Goal: Communication & Community: Answer question/provide support

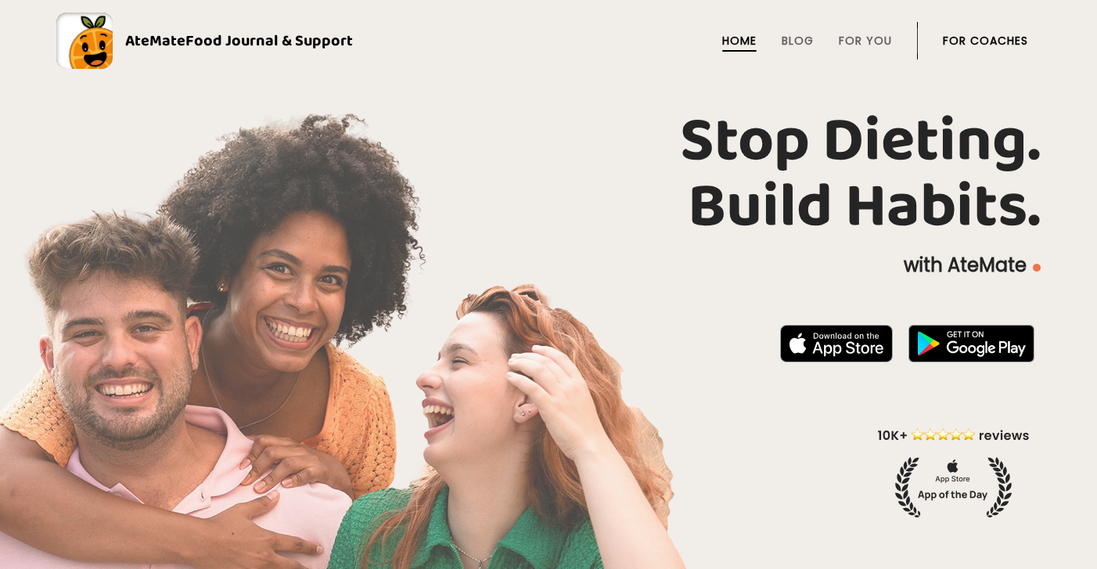
click at [1005, 41] on link "For Coaches" at bounding box center [985, 40] width 85 height 13
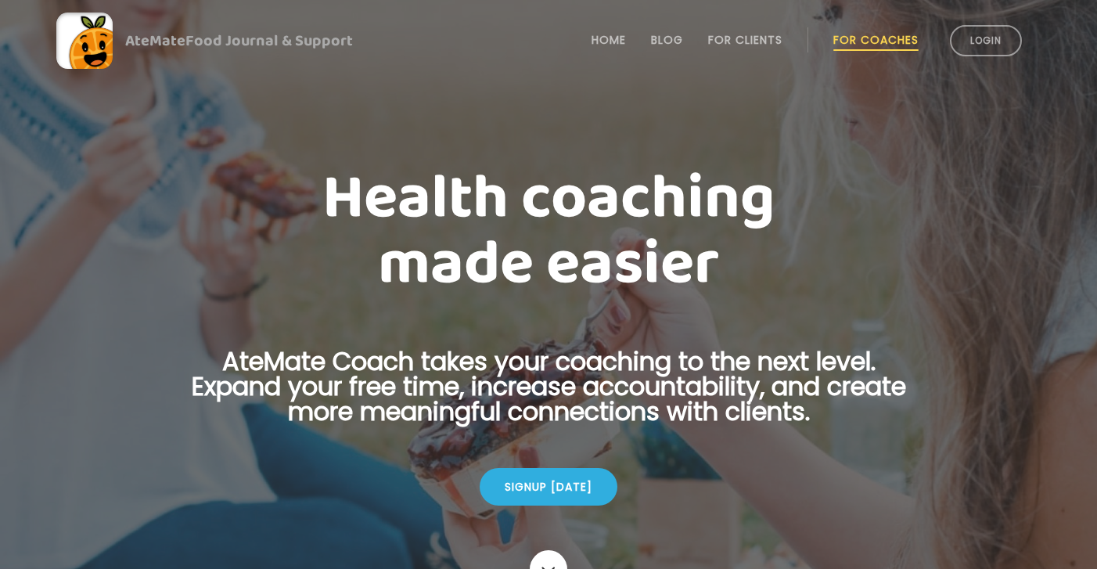
click at [1021, 49] on li "Login" at bounding box center [986, 40] width 85 height 69
click at [996, 39] on link "Login" at bounding box center [986, 40] width 72 height 31
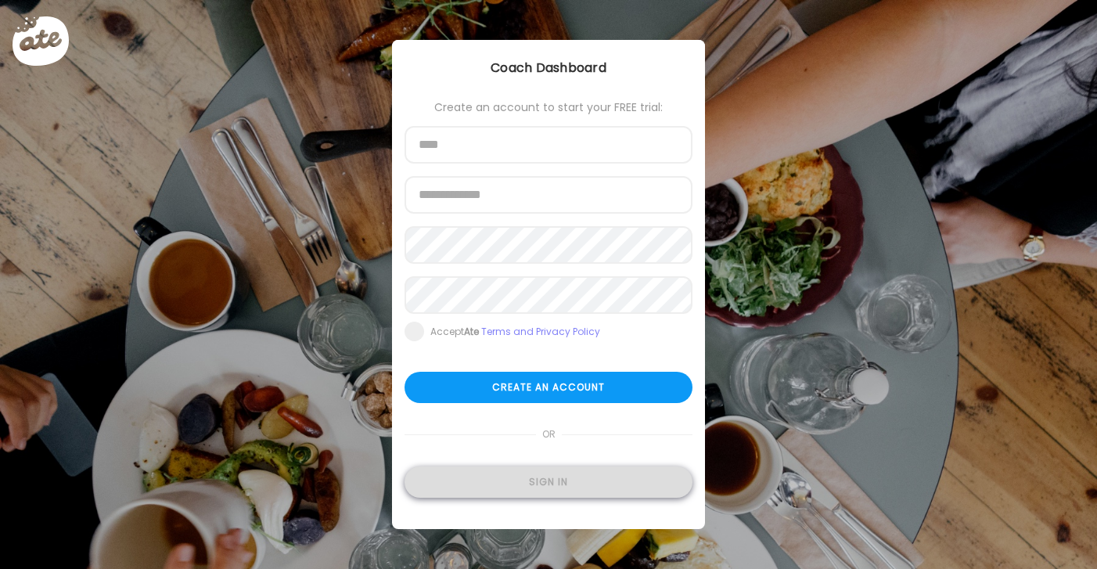
click at [603, 489] on div "Sign in" at bounding box center [549, 481] width 288 height 31
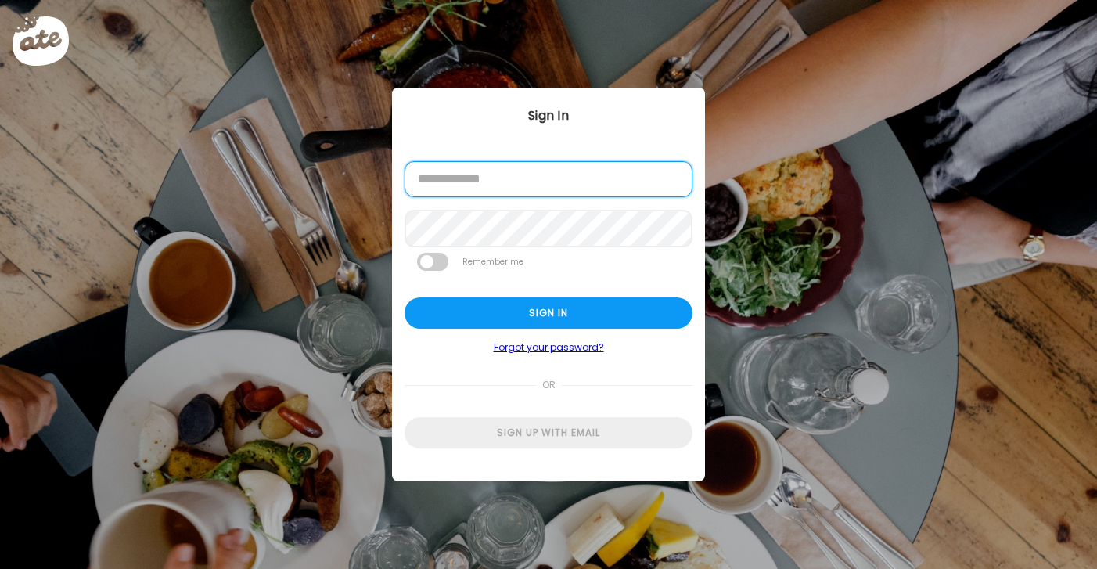
click at [536, 192] on input "email" at bounding box center [549, 179] width 288 height 36
type input "**********"
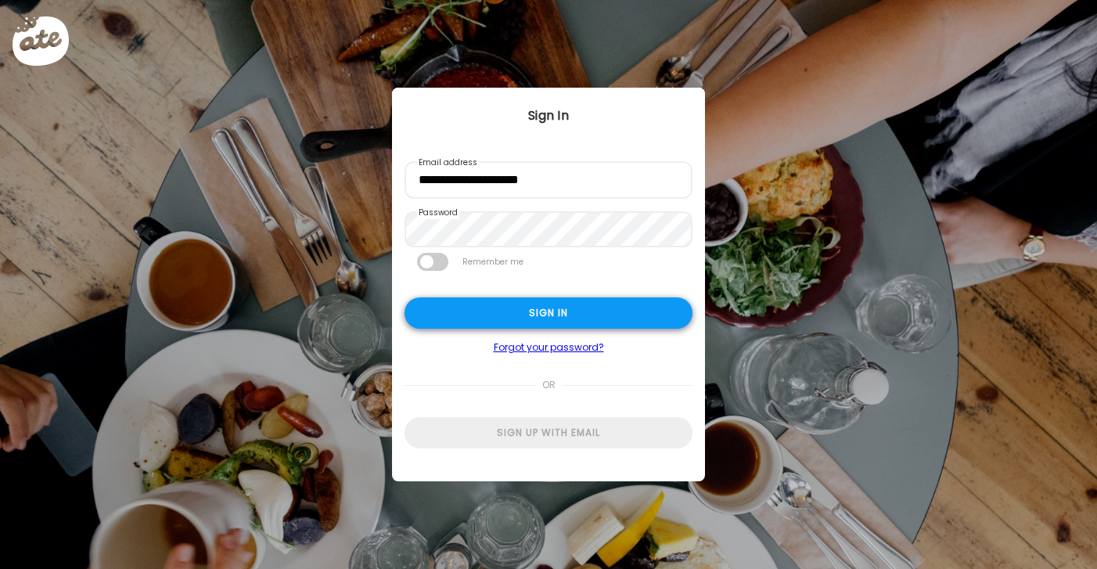
click at [544, 305] on div "Sign in" at bounding box center [549, 312] width 288 height 31
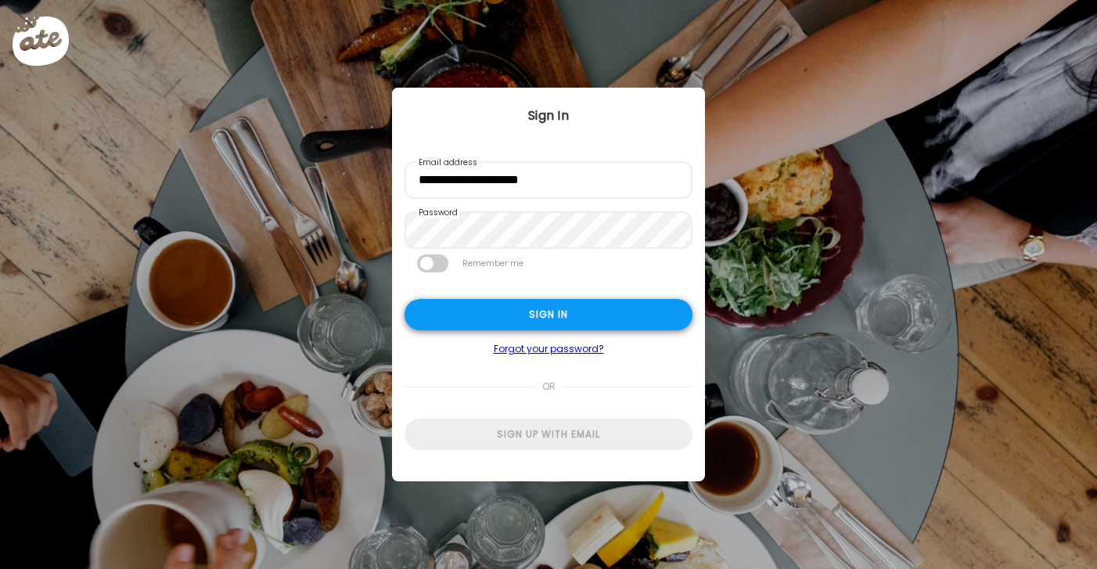
type input "**********"
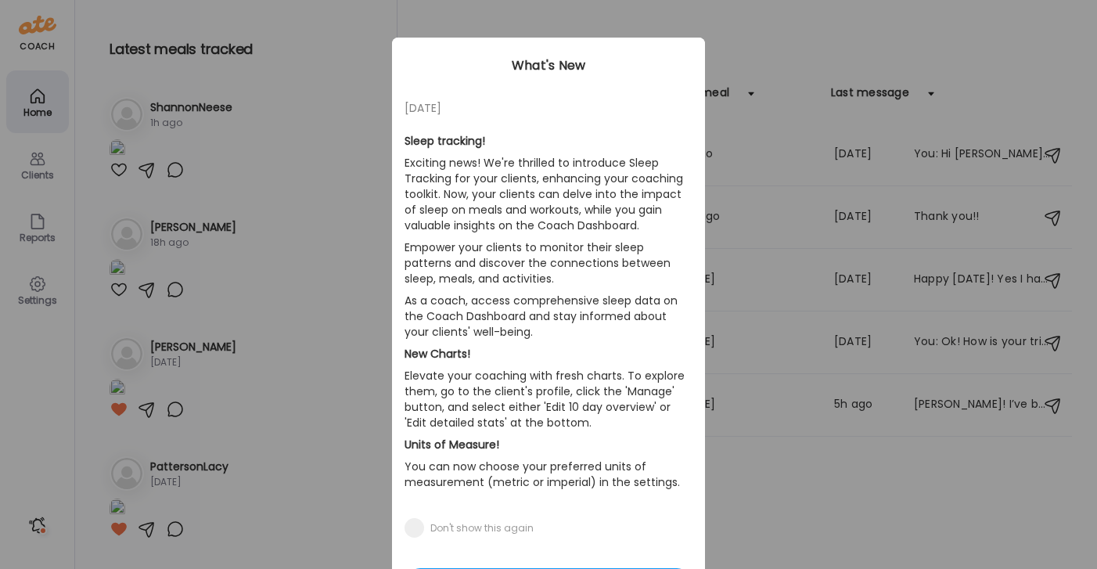
click at [345, 51] on div "Ate Coach Dashboard Wahoo! It’s official Take a moment to set up your Coach Pro…" at bounding box center [548, 284] width 1097 height 569
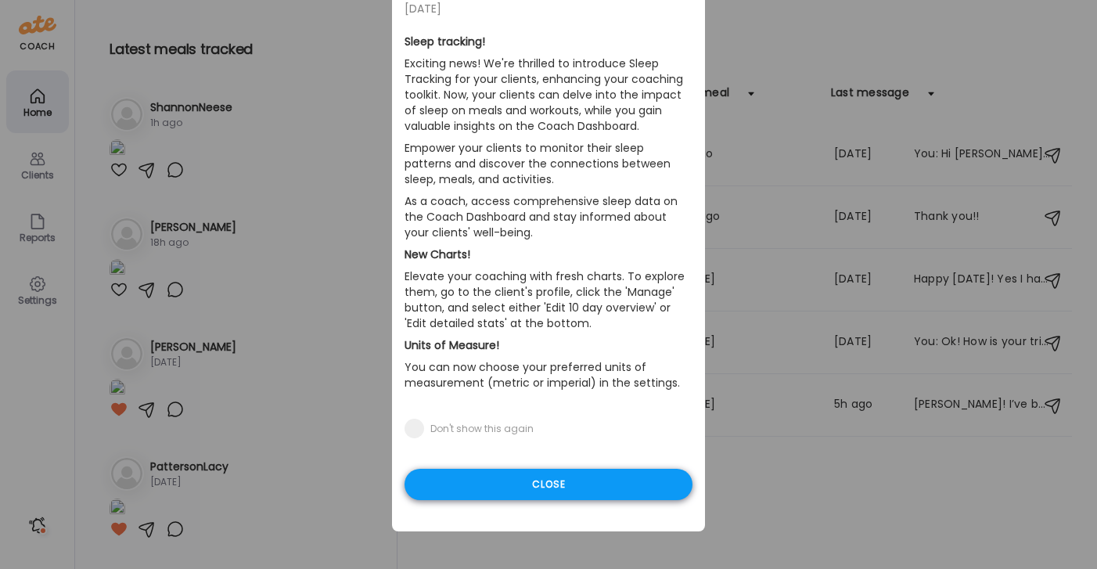
click at [639, 483] on div "Close" at bounding box center [549, 484] width 288 height 31
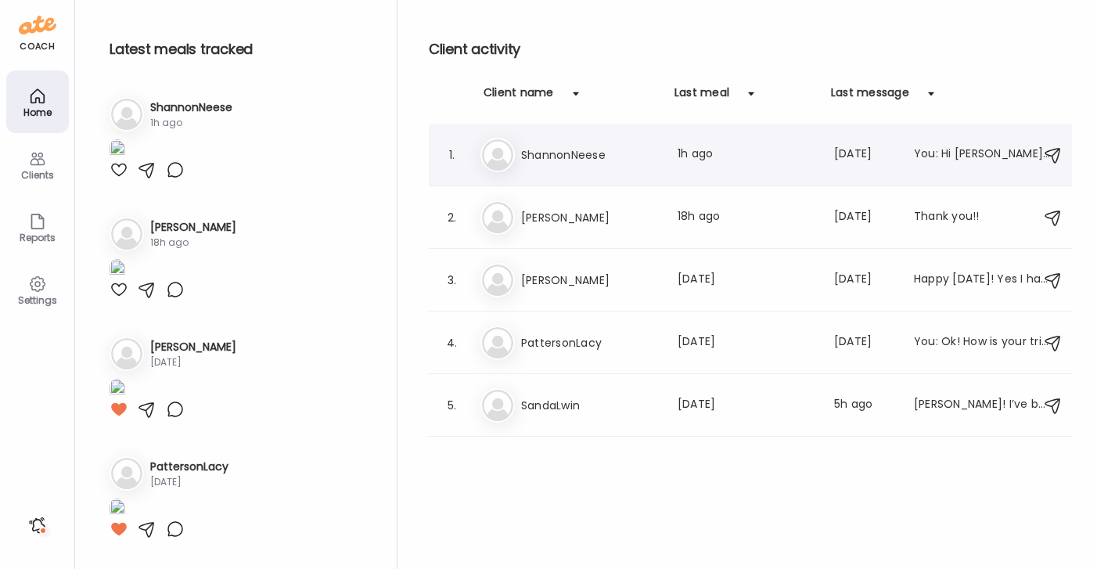
click at [558, 164] on div "Sh ShannonNeese Last meal: 1h ago Last message: 3d ago You: Hi Shannon! How is …" at bounding box center [752, 155] width 545 height 34
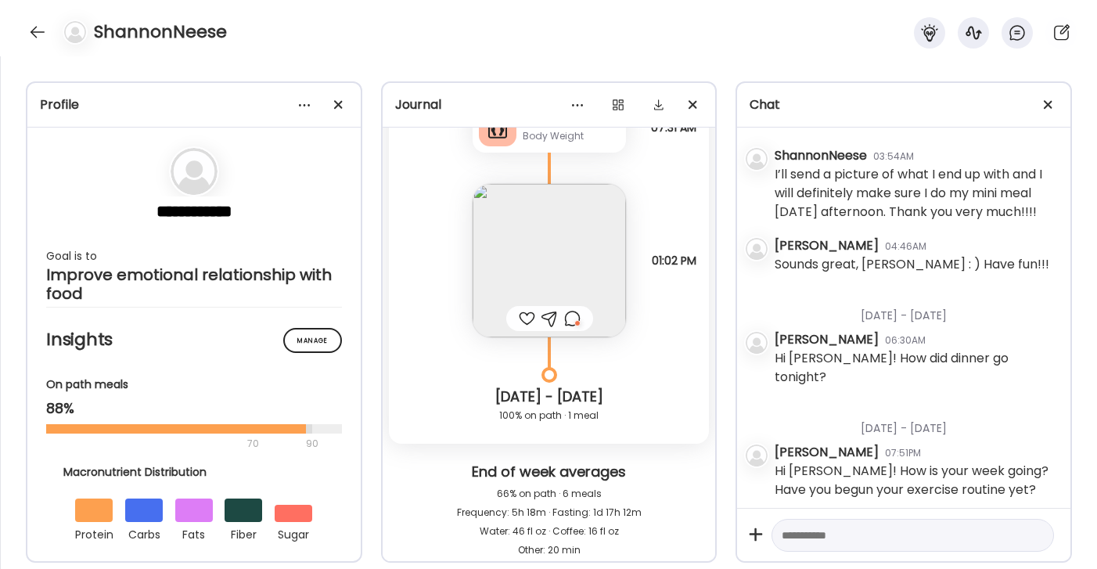
scroll to position [10981, 0]
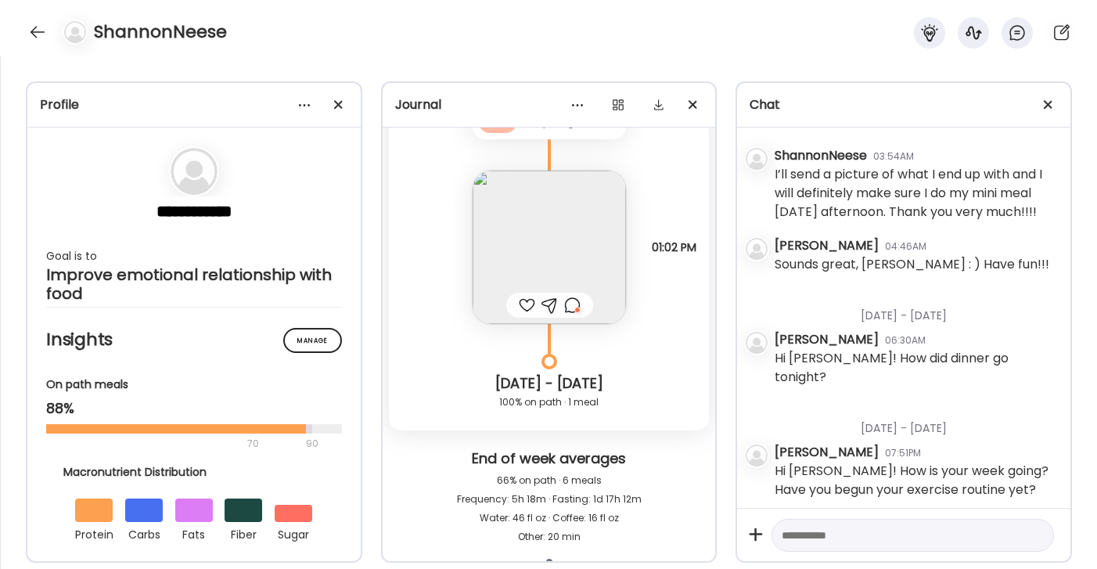
click at [576, 305] on div at bounding box center [572, 305] width 16 height 19
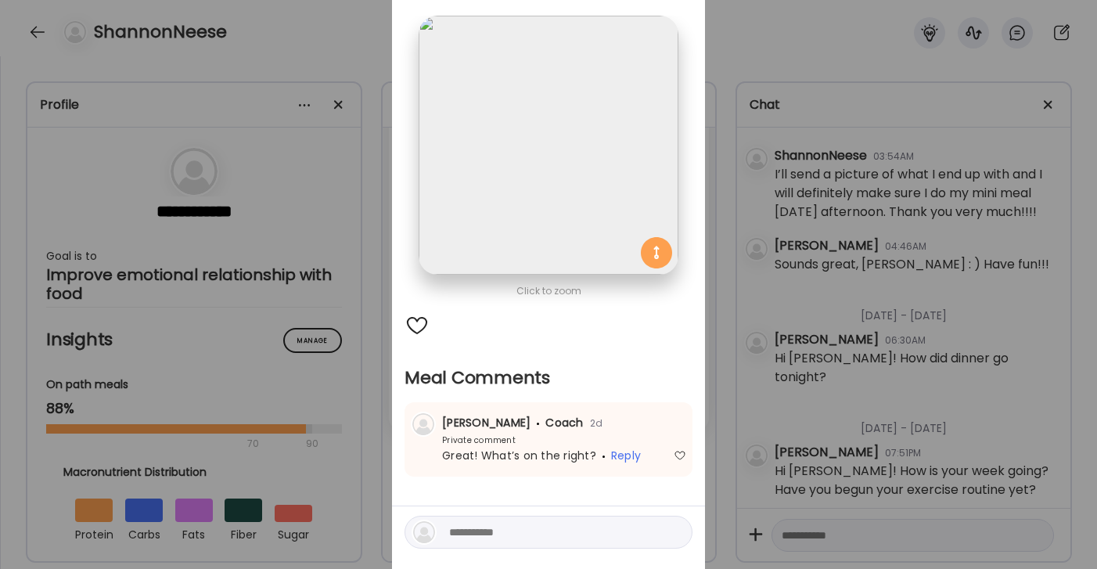
scroll to position [92, 0]
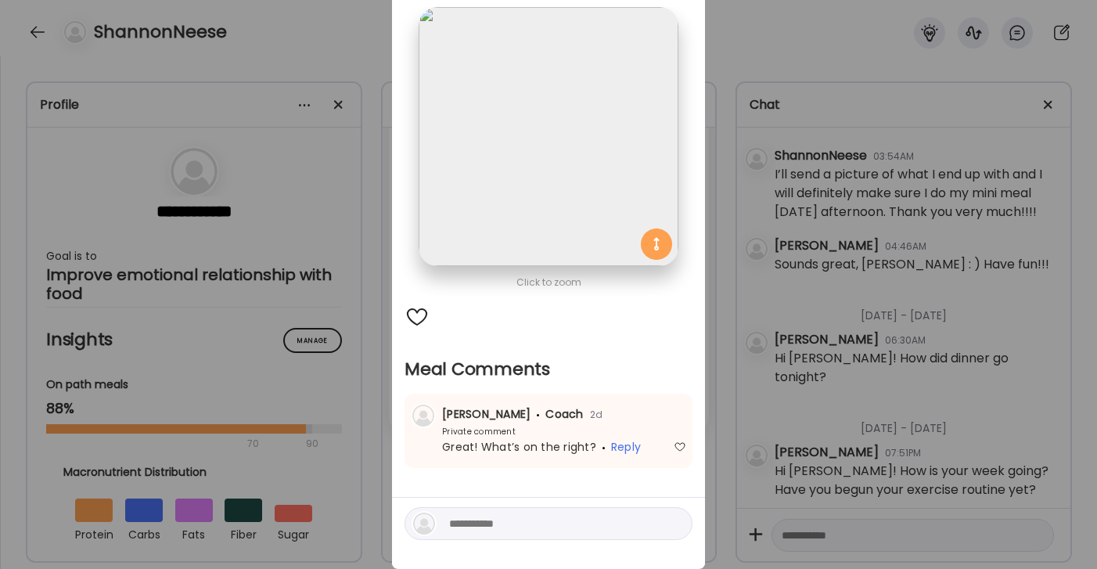
click at [733, 66] on div "Ate Coach Dashboard Wahoo! It’s official Take a moment to set up your Coach Pro…" at bounding box center [548, 284] width 1097 height 569
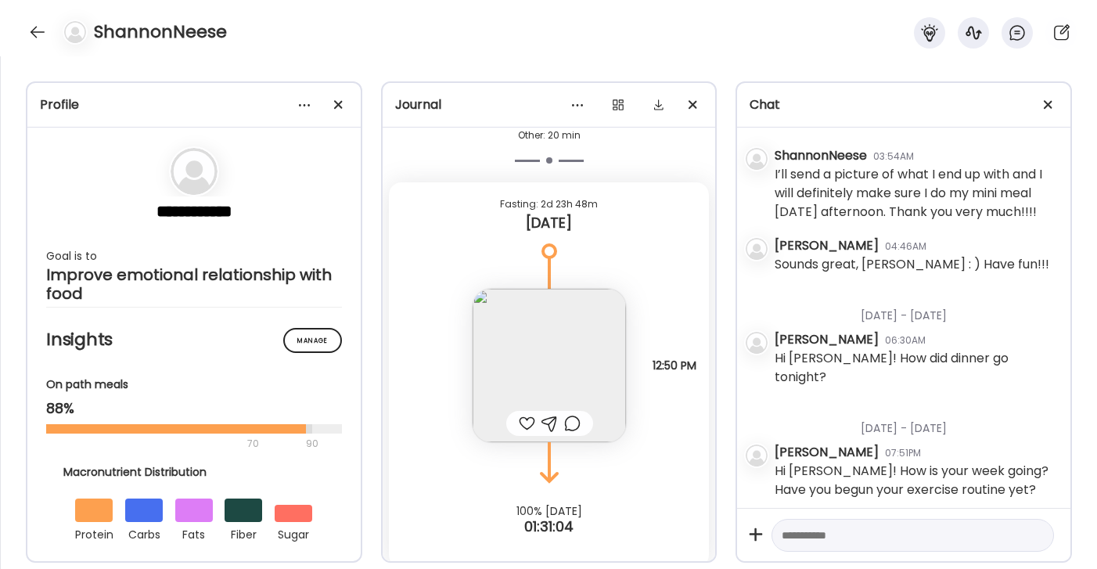
scroll to position [11395, 0]
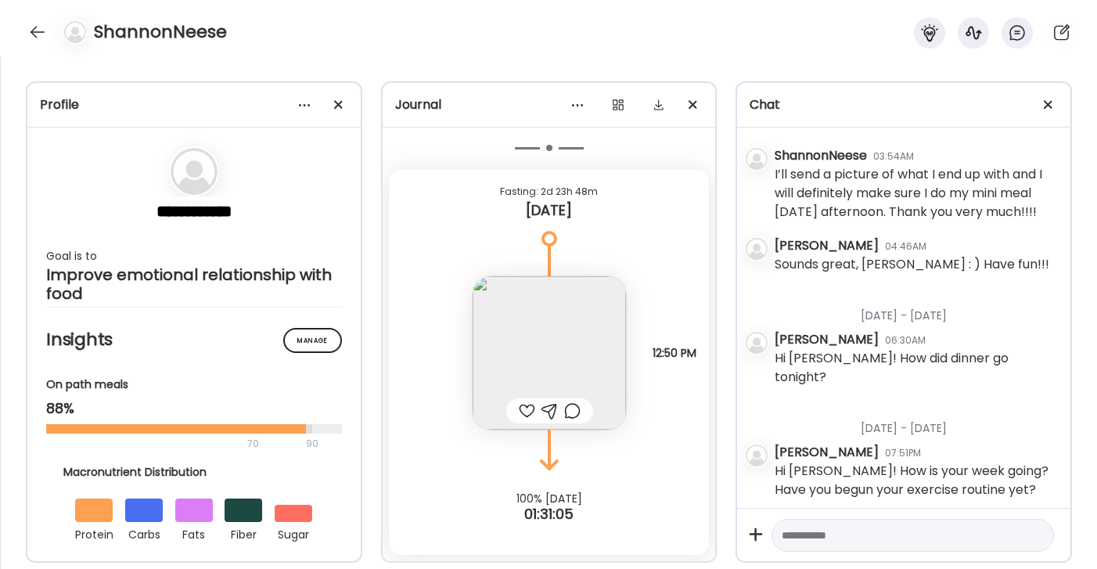
click at [586, 338] on img at bounding box center [549, 352] width 153 height 153
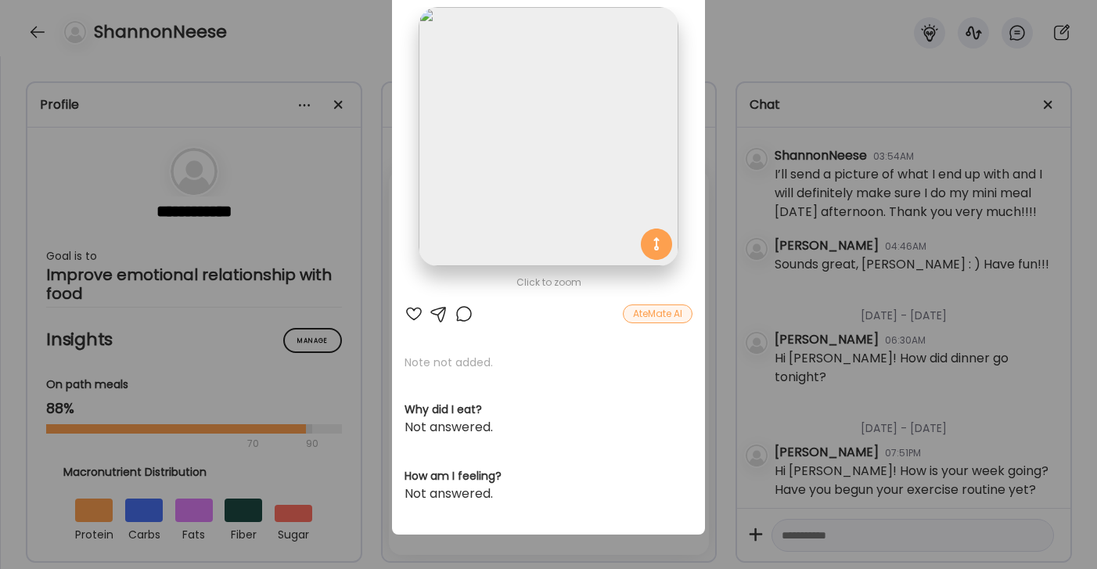
click at [747, 35] on div "Ate Coach Dashboard Wahoo! It’s official Take a moment to set up your Coach Pro…" at bounding box center [548, 284] width 1097 height 569
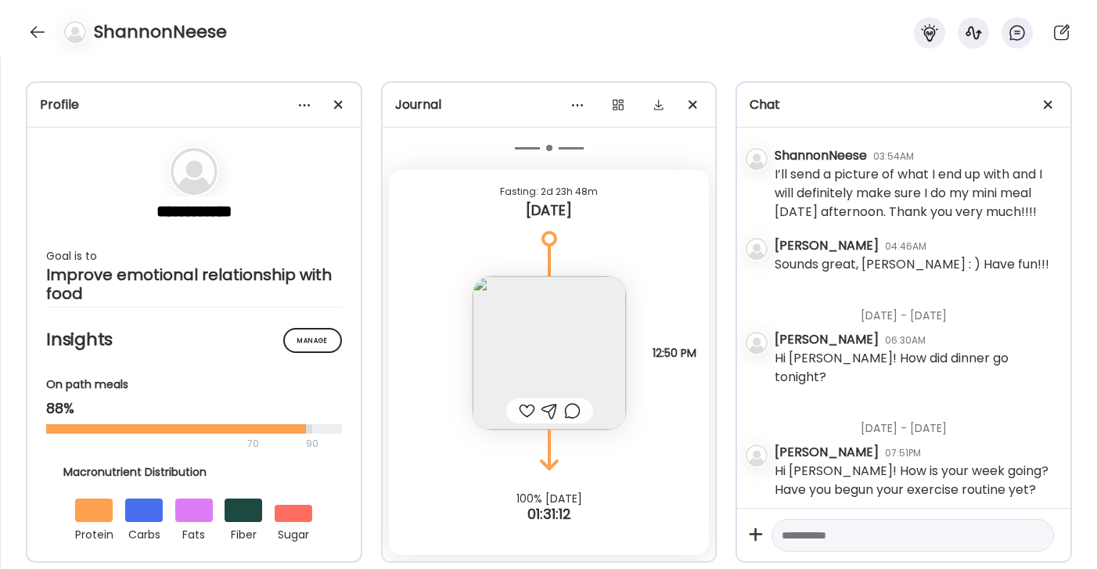
click at [573, 412] on div at bounding box center [572, 410] width 16 height 19
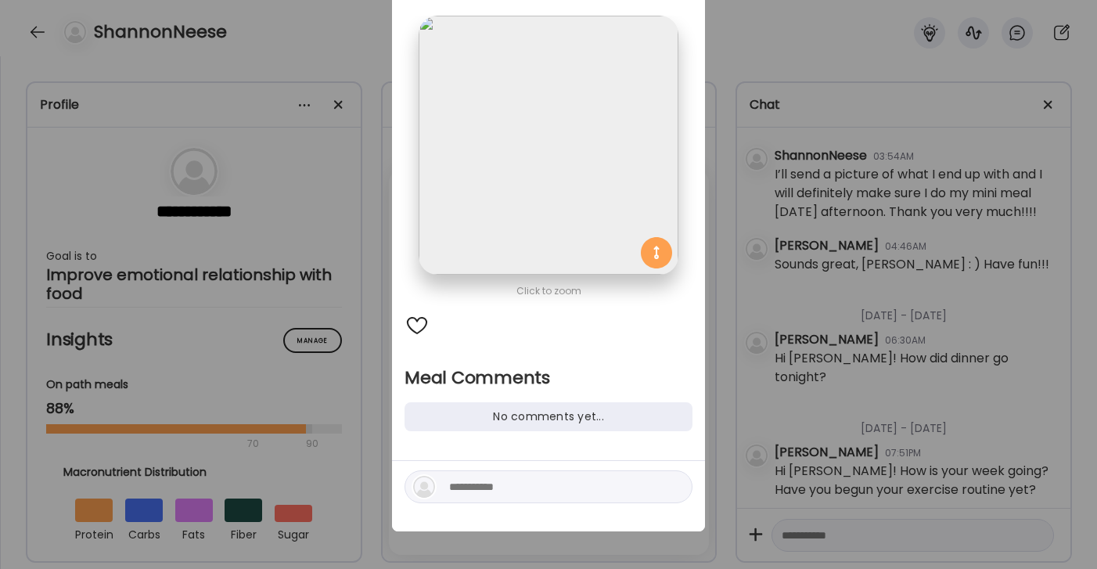
scroll to position [83, 0]
click at [556, 488] on textarea at bounding box center [554, 486] width 211 height 19
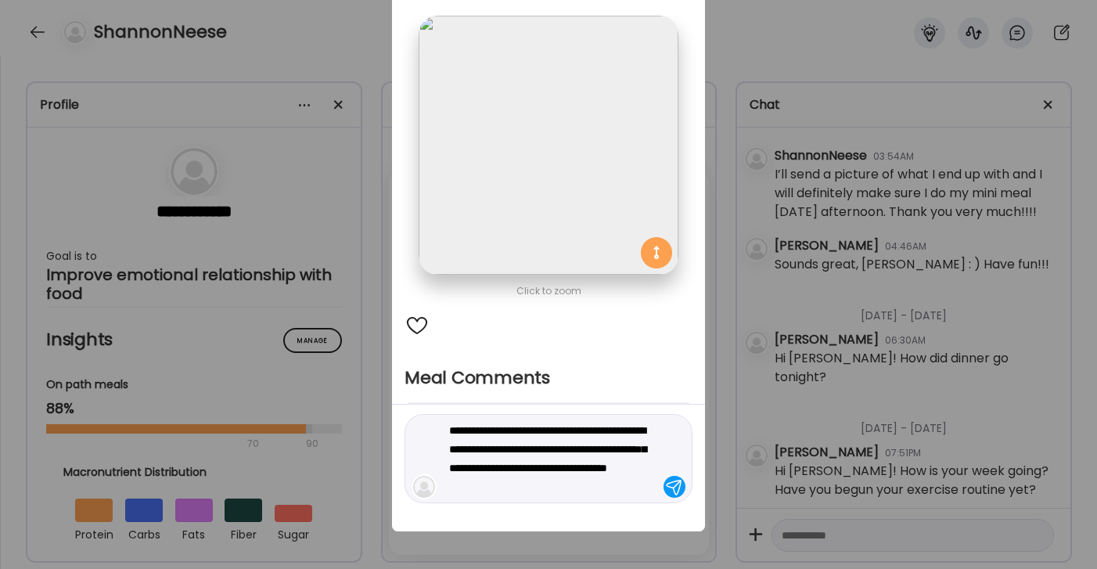
type textarea "**********"
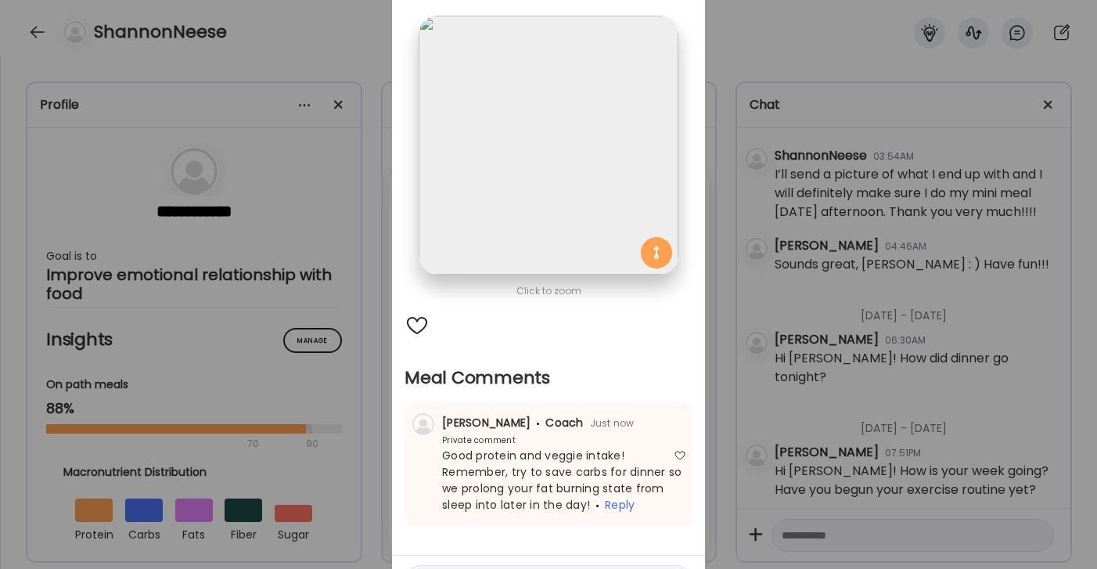
click at [765, 59] on div "Ate Coach Dashboard Wahoo! It’s official Take a moment to set up your Coach Pro…" at bounding box center [548, 284] width 1097 height 569
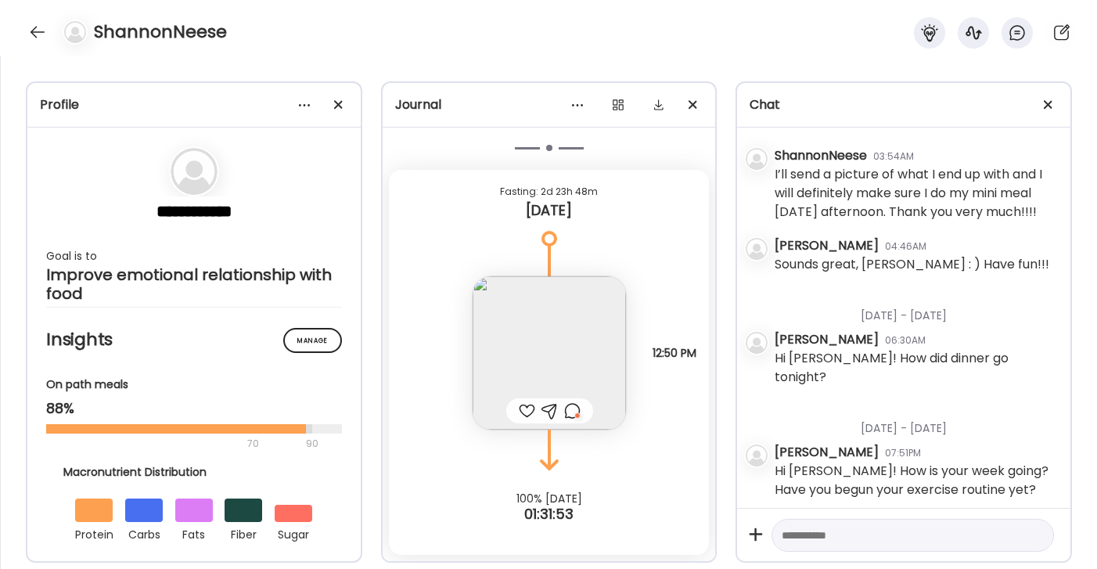
click at [862, 533] on textarea at bounding box center [899, 535] width 234 height 19
type textarea "**********"
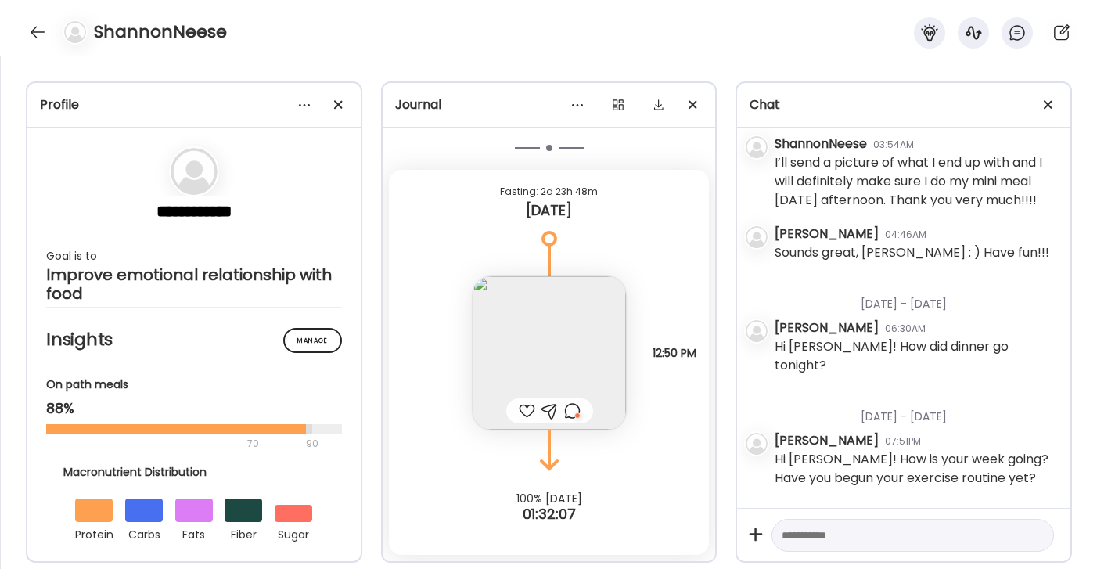
scroll to position [3028, 0]
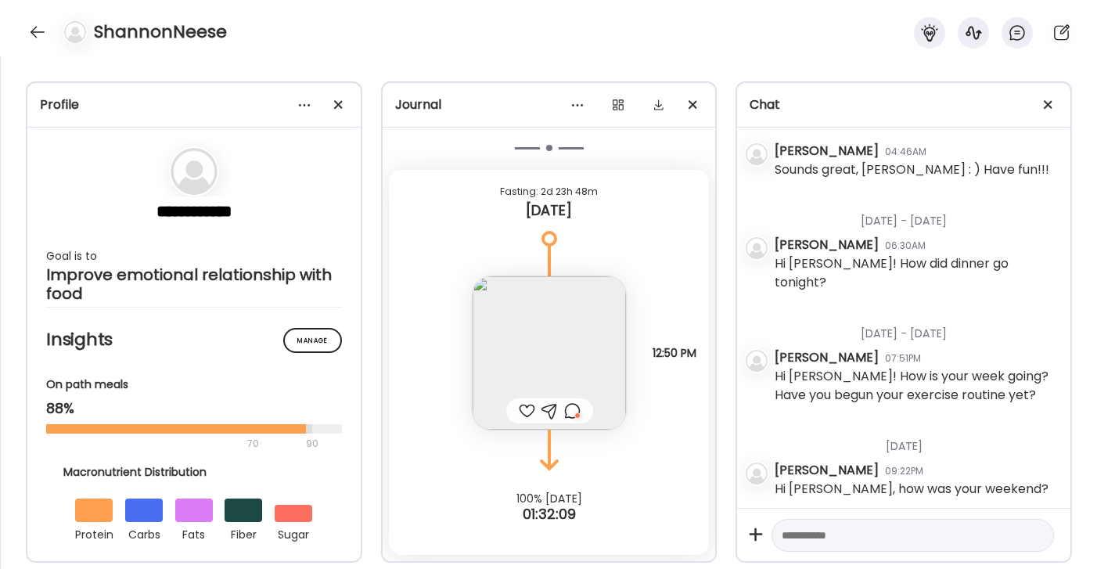
click at [866, 532] on textarea at bounding box center [899, 535] width 234 height 19
type textarea "*"
click at [863, 520] on textarea "**********" at bounding box center [899, 526] width 234 height 38
type textarea "**********"
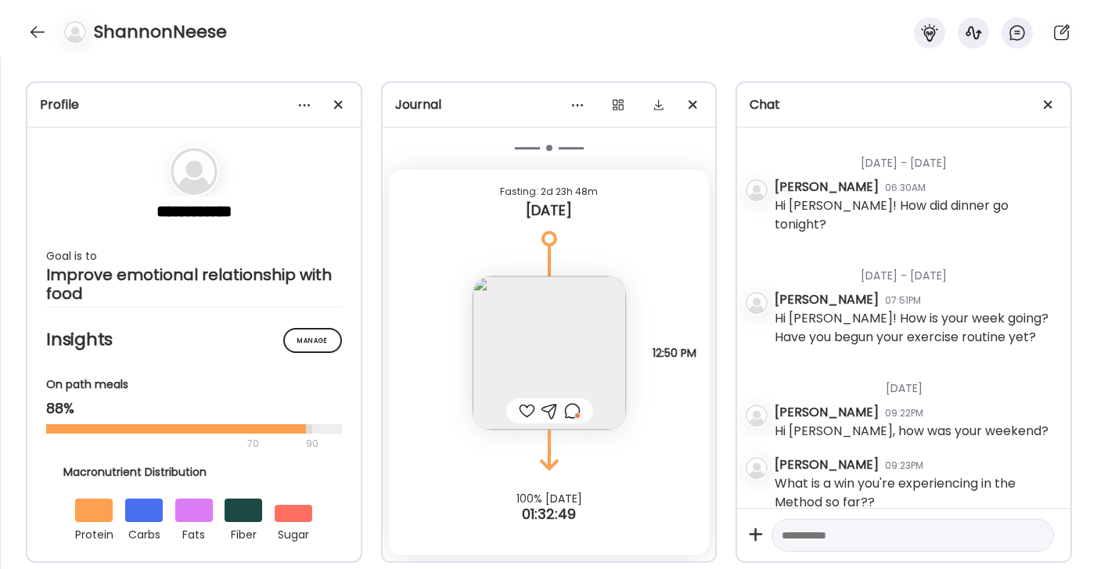
scroll to position [3100, 0]
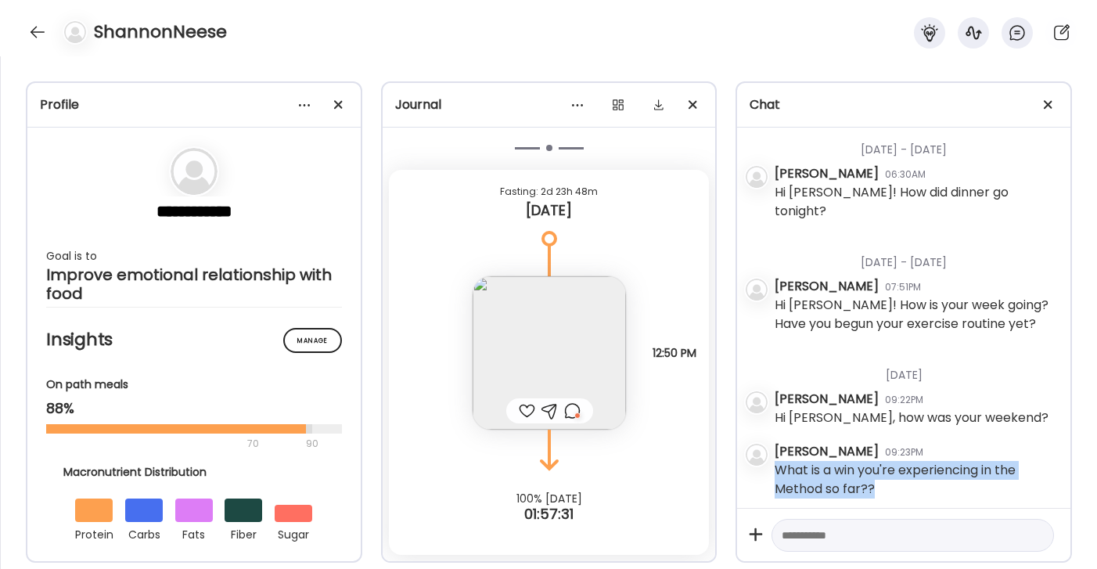
drag, startPoint x: 910, startPoint y: 489, endPoint x: 755, endPoint y: 466, distance: 156.7
click at [755, 466] on div "Monday - Sep 22 Molly Cutler 11:48PM Hi Shannon! Welcome to Method : ) How was …" at bounding box center [903, 318] width 333 height 380
copy div "What is a win you're experiencing in the Method so far??"
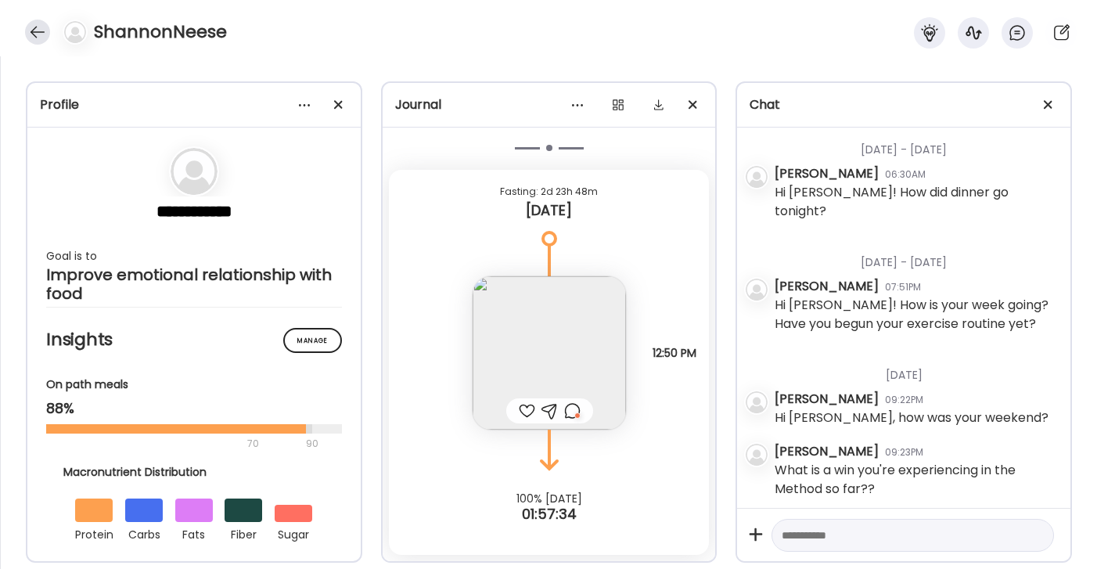
click at [37, 26] on div at bounding box center [37, 32] width 25 height 25
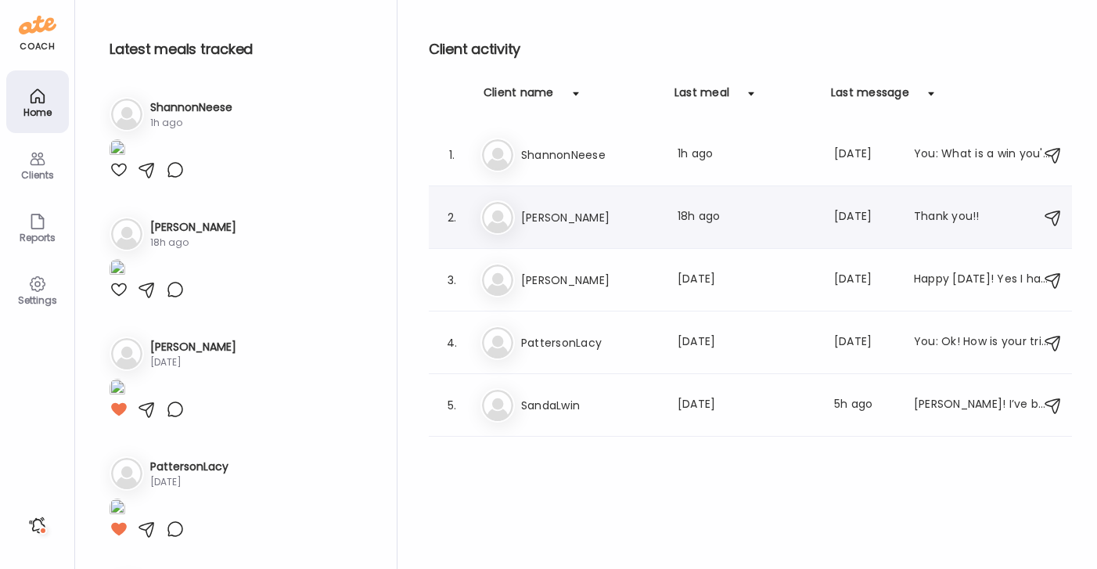
click at [571, 210] on h3 "MichelleSinger" at bounding box center [590, 217] width 138 height 19
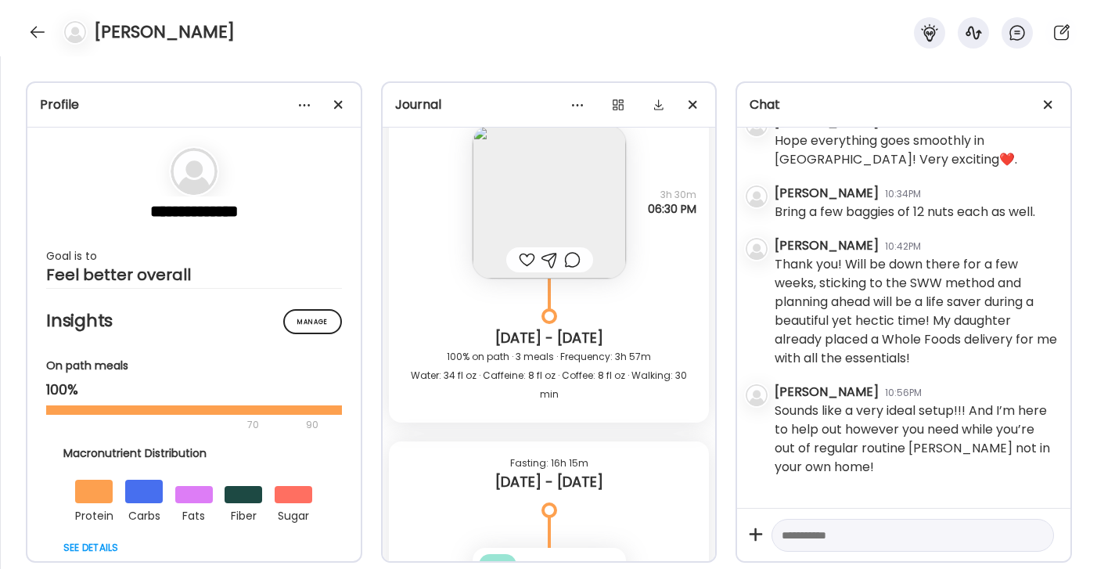
scroll to position [16347, 0]
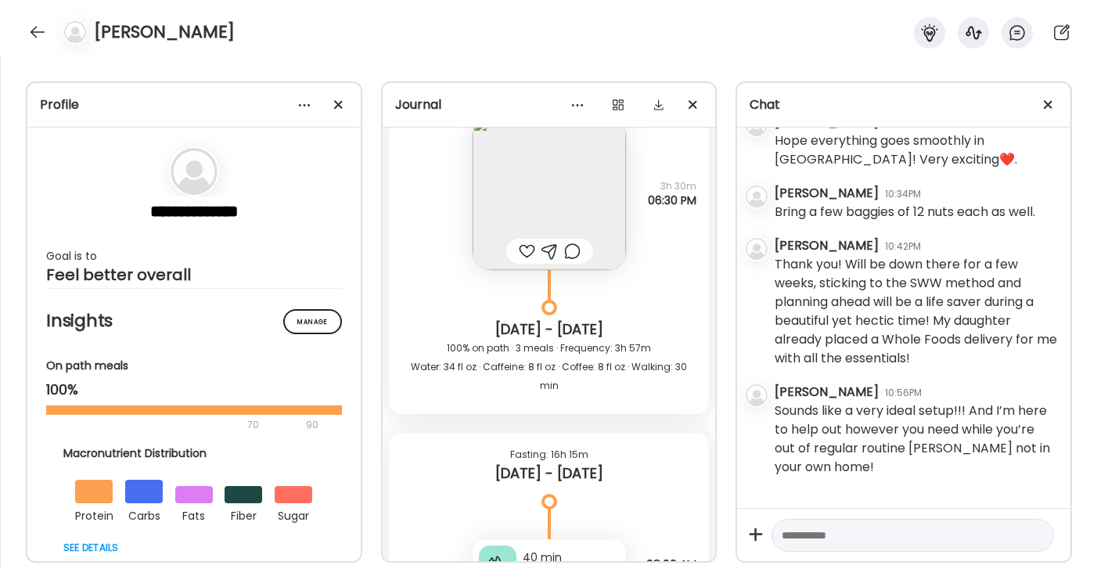
click at [560, 174] on img at bounding box center [549, 193] width 153 height 153
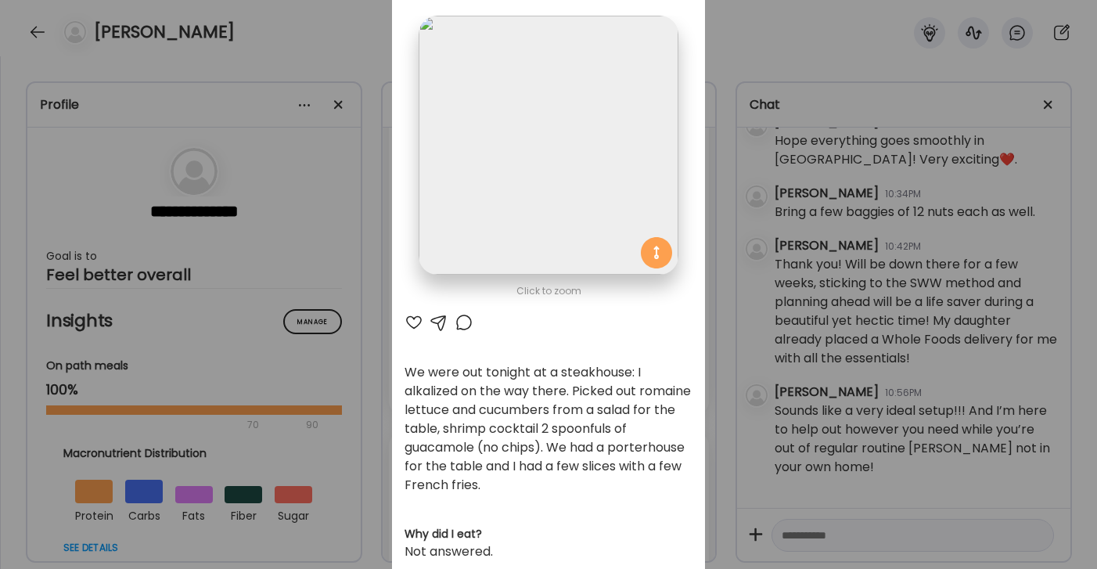
click at [411, 326] on div at bounding box center [414, 322] width 19 height 19
click at [462, 326] on div at bounding box center [464, 322] width 19 height 19
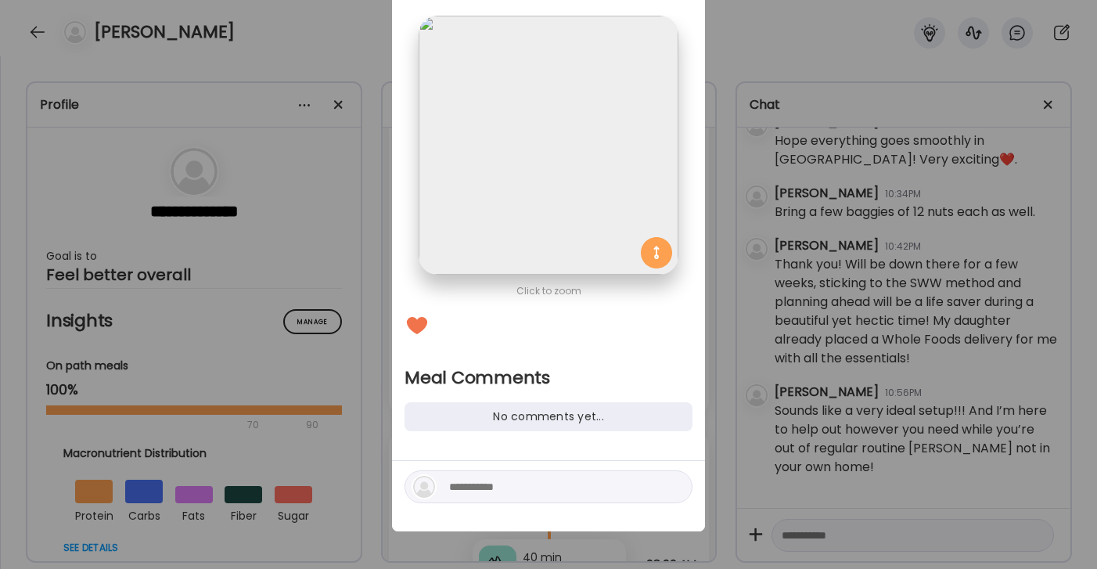
click at [513, 491] on textarea at bounding box center [554, 486] width 211 height 19
type textarea "**********"
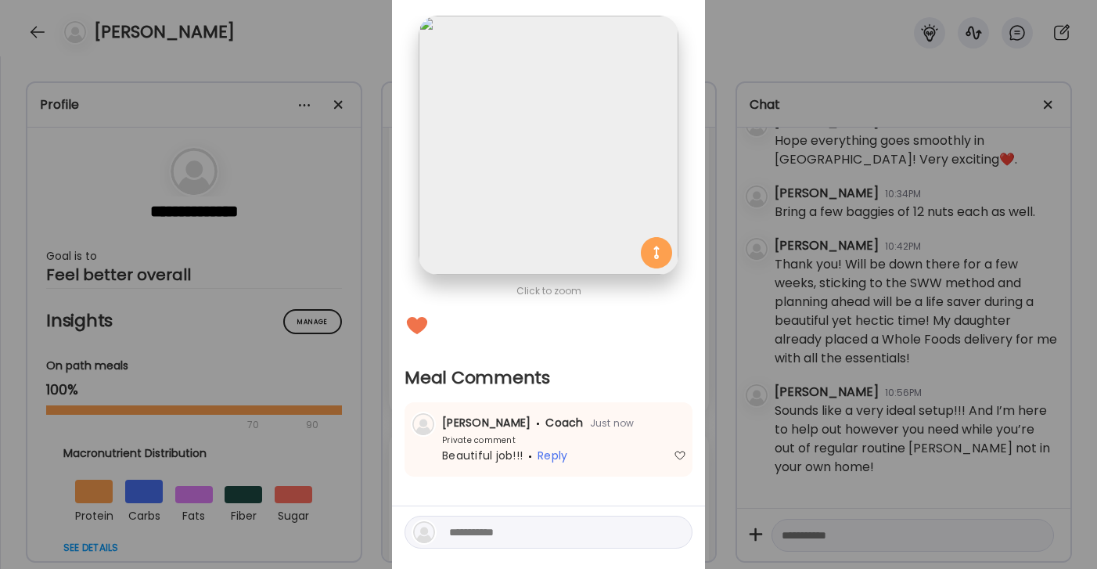
click at [773, 38] on div "Ate Coach Dashboard Wahoo! It’s official Take a moment to set up your Coach Pro…" at bounding box center [548, 284] width 1097 height 569
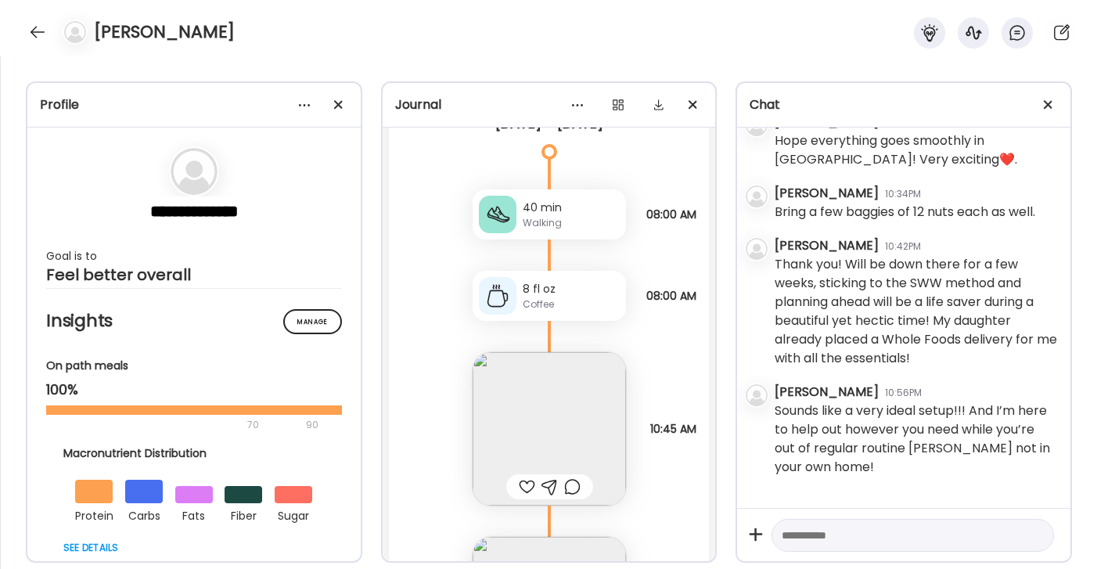
scroll to position [16759, 0]
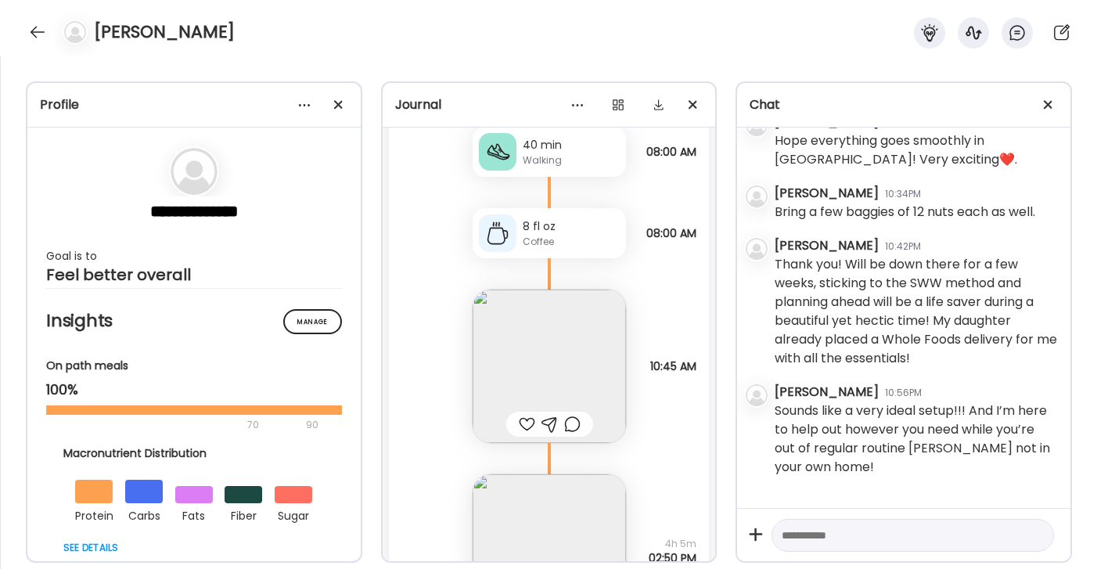
click at [562, 341] on img at bounding box center [549, 366] width 153 height 153
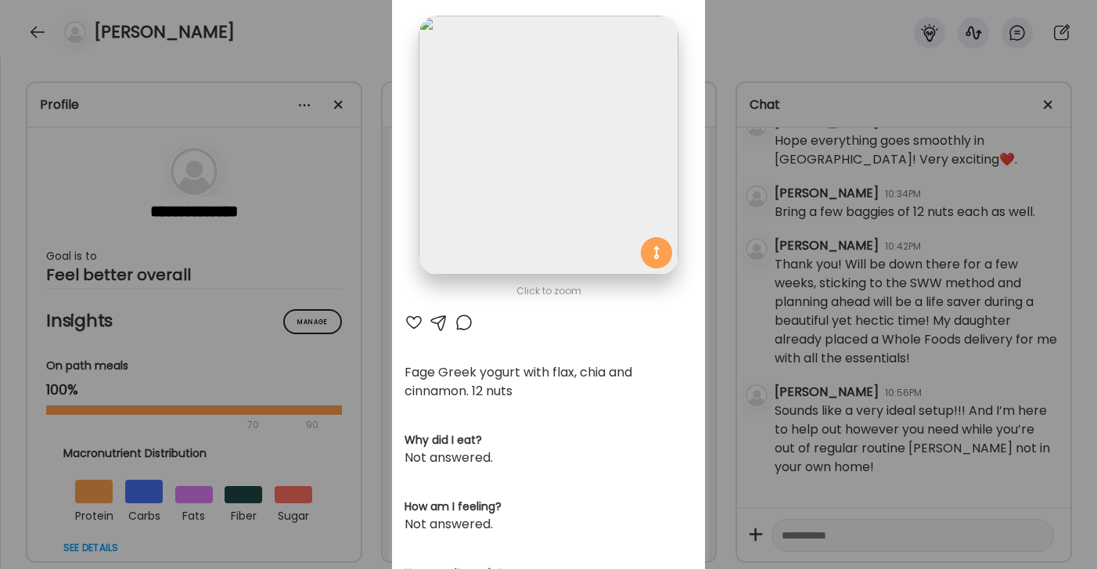
click at [408, 320] on div at bounding box center [414, 322] width 19 height 19
click at [743, 24] on div "Ate Coach Dashboard Wahoo! It’s official Take a moment to set up your Coach Pro…" at bounding box center [548, 284] width 1097 height 569
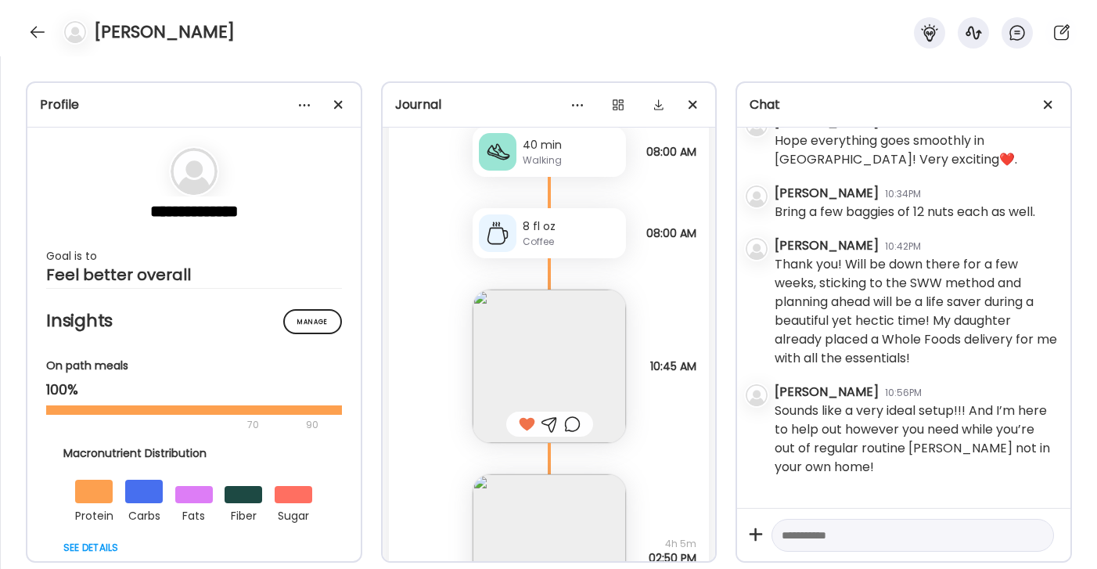
click at [573, 415] on div at bounding box center [572, 424] width 16 height 19
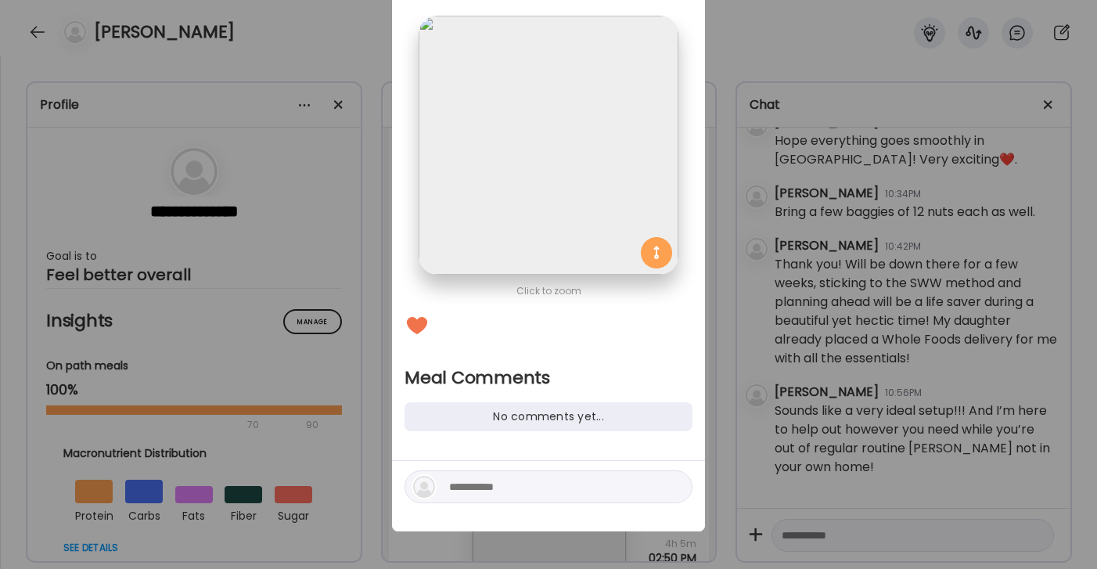
click at [503, 488] on textarea at bounding box center [554, 486] width 211 height 19
type textarea "**********"
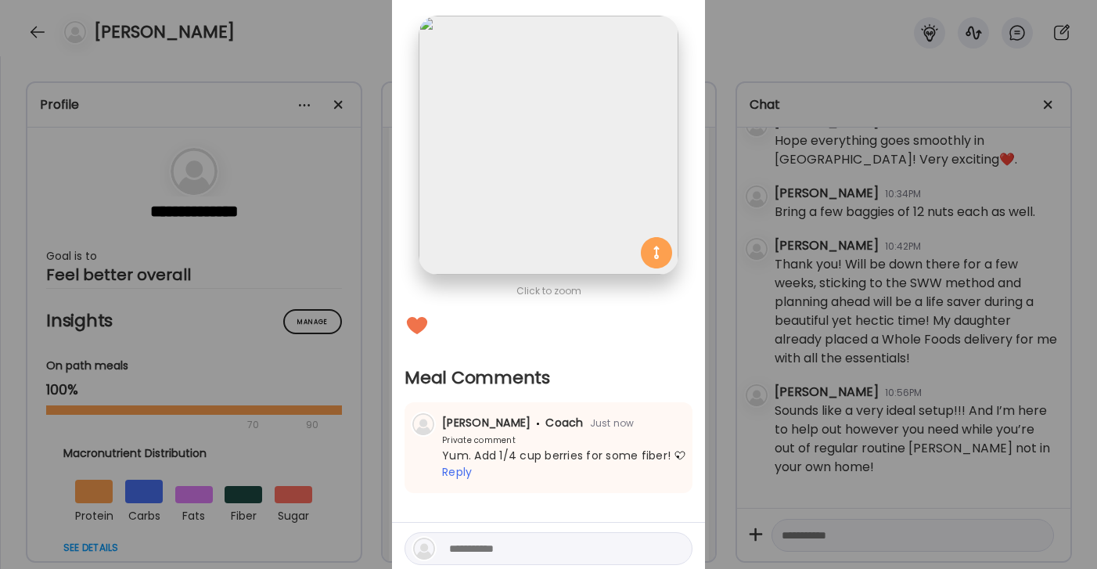
click at [513, 549] on textarea at bounding box center [554, 548] width 211 height 19
type textarea "**********"
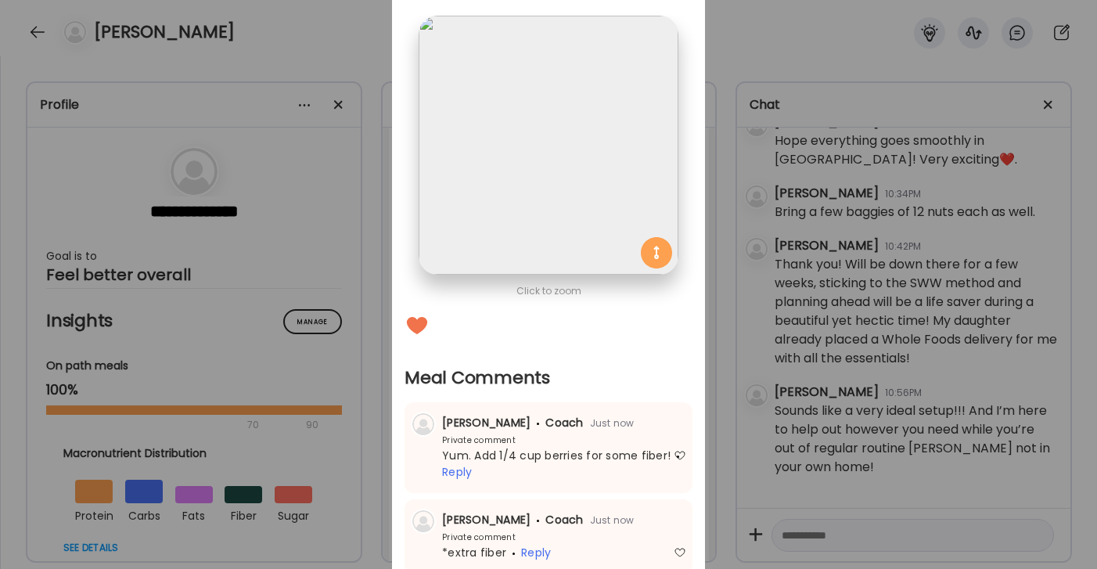
click at [733, 51] on div "Ate Coach Dashboard Wahoo! It’s official Take a moment to set up your Coach Pro…" at bounding box center [548, 284] width 1097 height 569
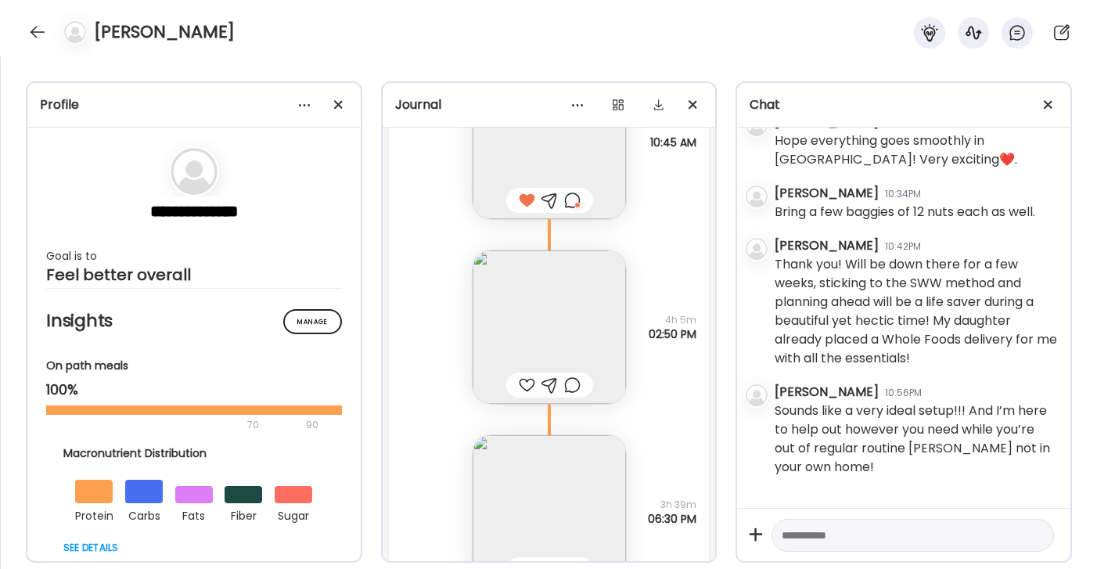
scroll to position [16999, 0]
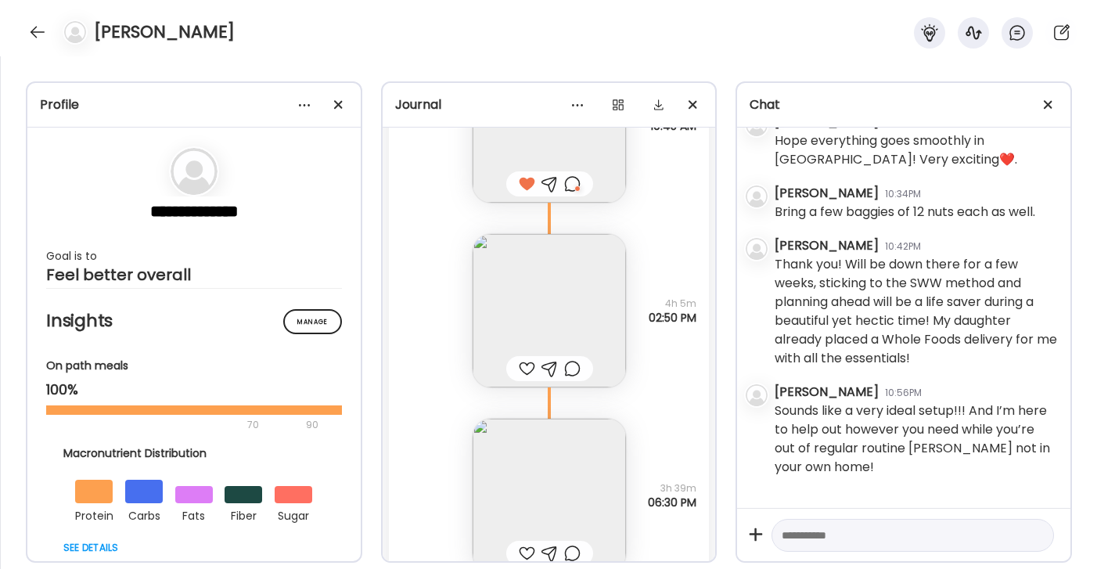
click at [527, 359] on div at bounding box center [527, 368] width 16 height 19
click at [559, 485] on img at bounding box center [549, 495] width 153 height 153
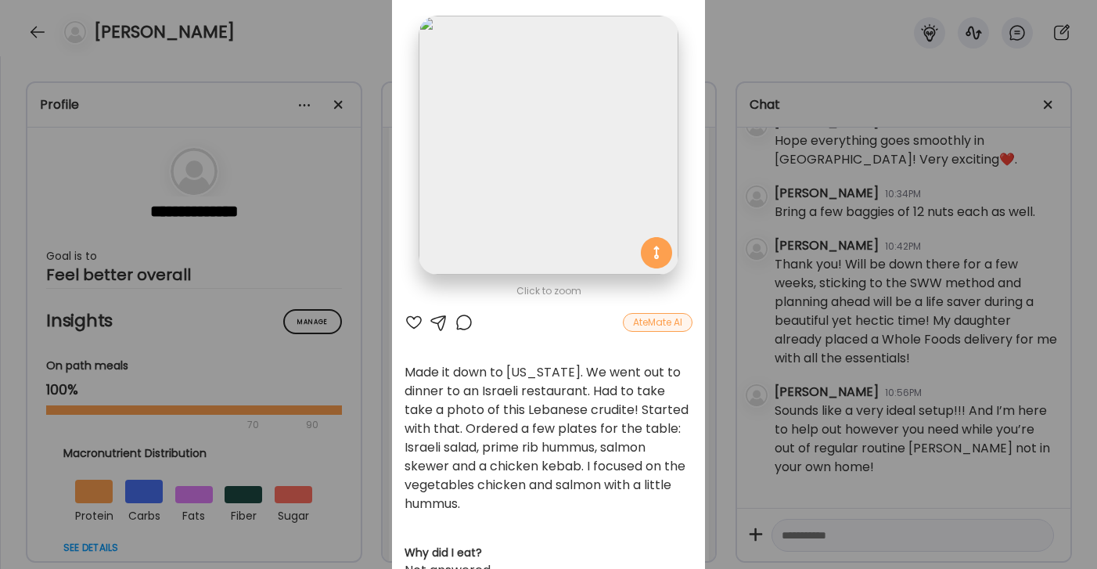
click at [415, 321] on div at bounding box center [414, 322] width 19 height 19
click at [455, 324] on div at bounding box center [464, 322] width 19 height 19
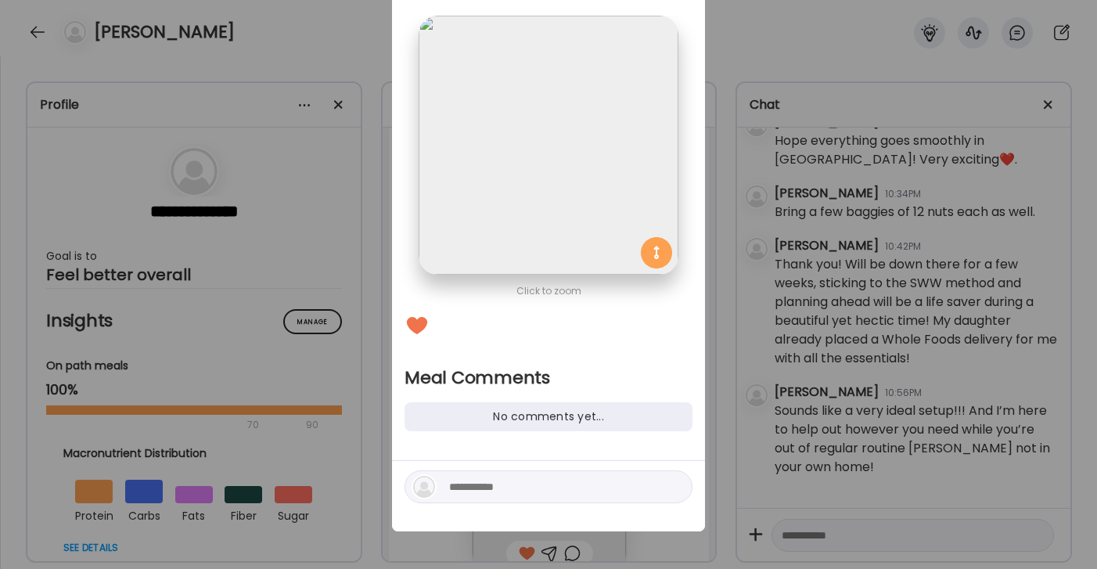
click at [533, 481] on textarea at bounding box center [554, 486] width 211 height 19
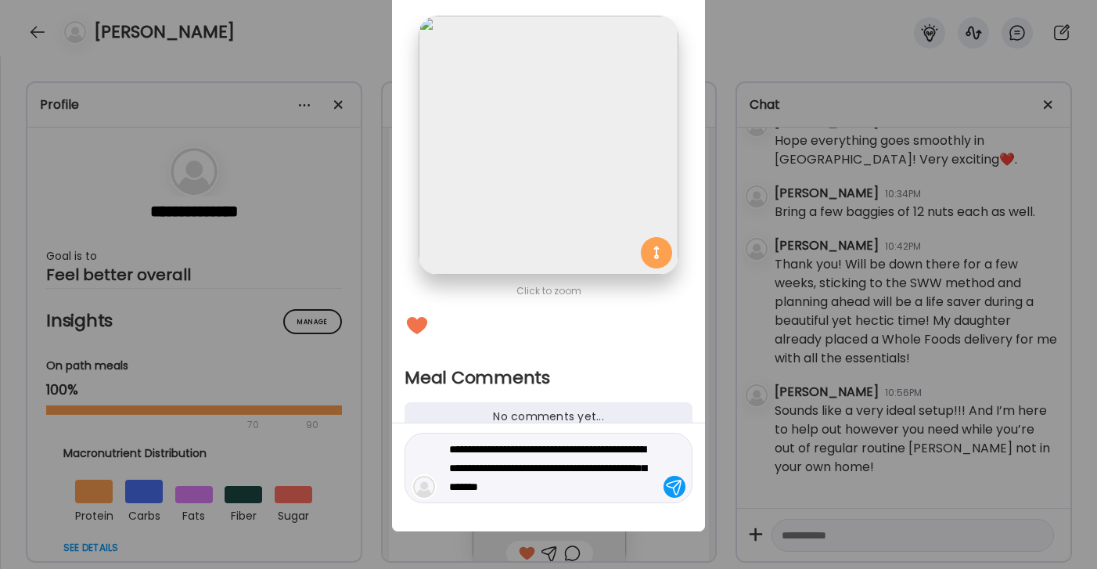
type textarea "**********"
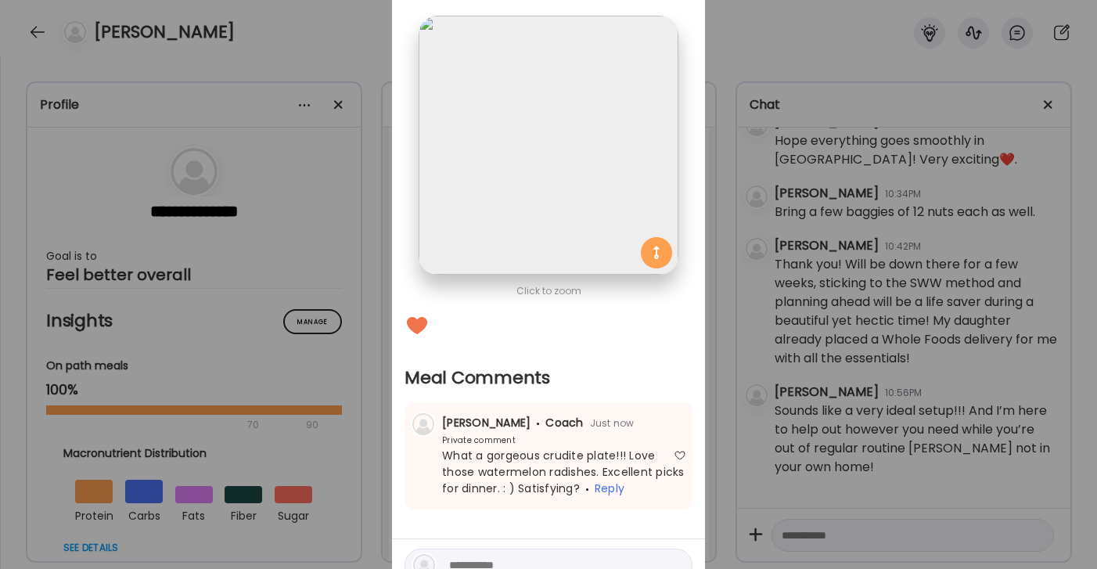
click at [833, 23] on div "Ate Coach Dashboard Wahoo! It’s official Take a moment to set up your Coach Pro…" at bounding box center [548, 284] width 1097 height 569
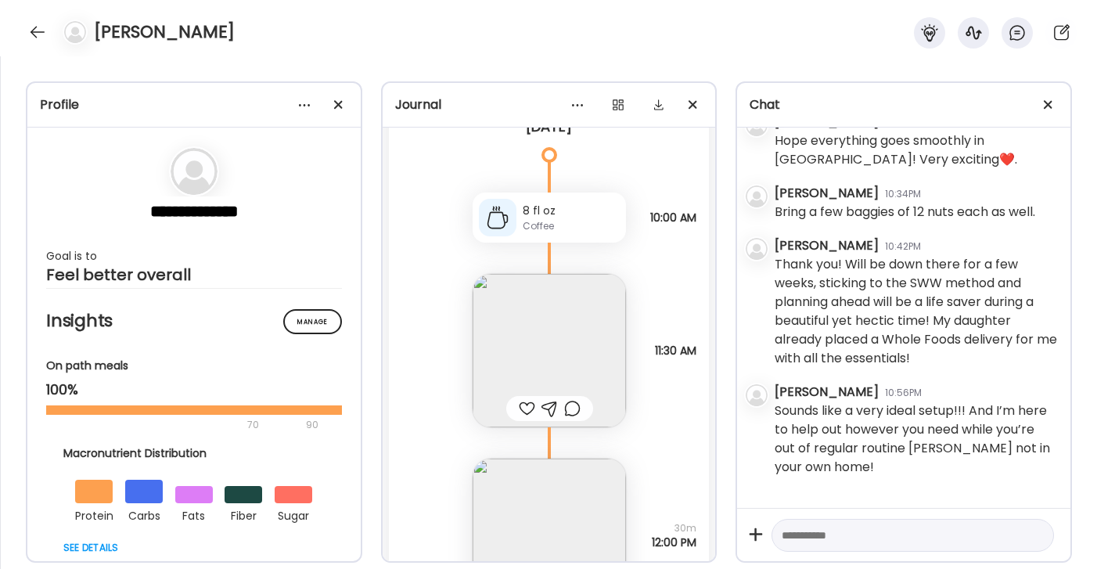
scroll to position [17628, 0]
click at [585, 359] on img at bounding box center [549, 351] width 153 height 153
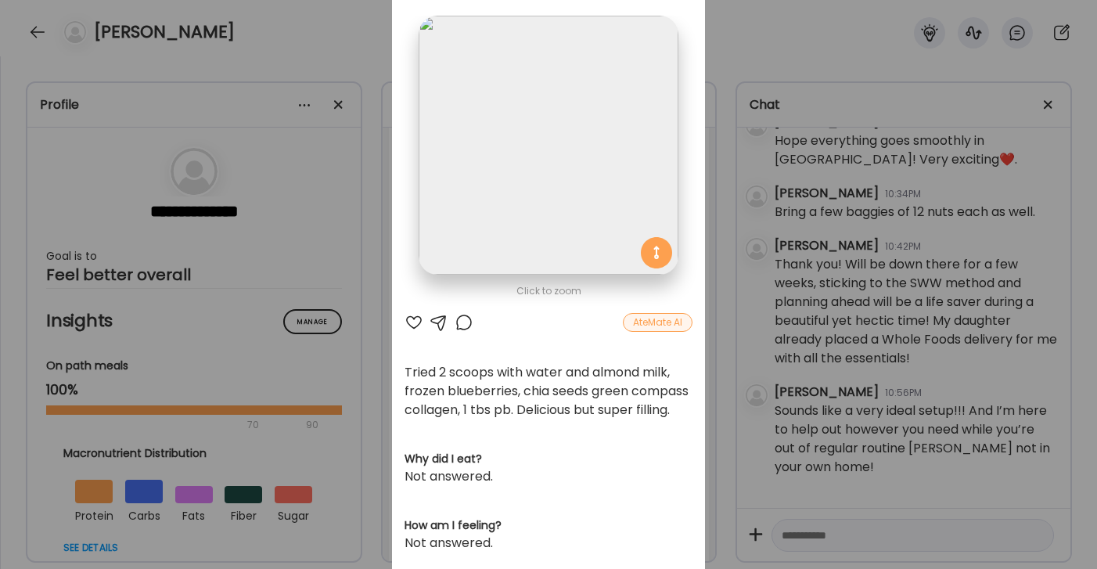
click at [408, 326] on div at bounding box center [414, 322] width 19 height 19
click at [462, 320] on div at bounding box center [464, 322] width 19 height 19
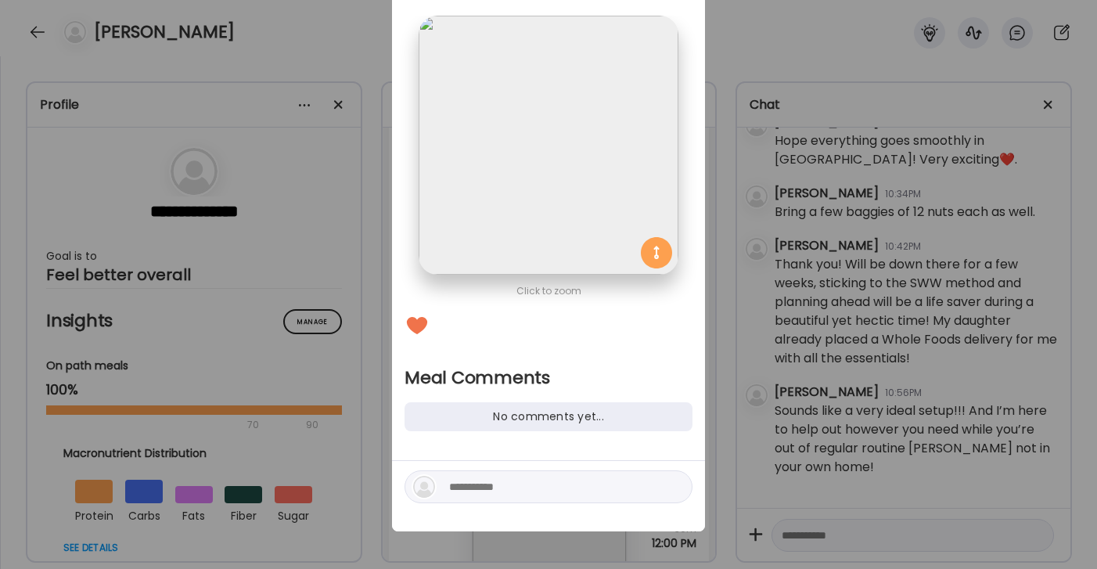
click at [530, 491] on textarea at bounding box center [554, 486] width 211 height 19
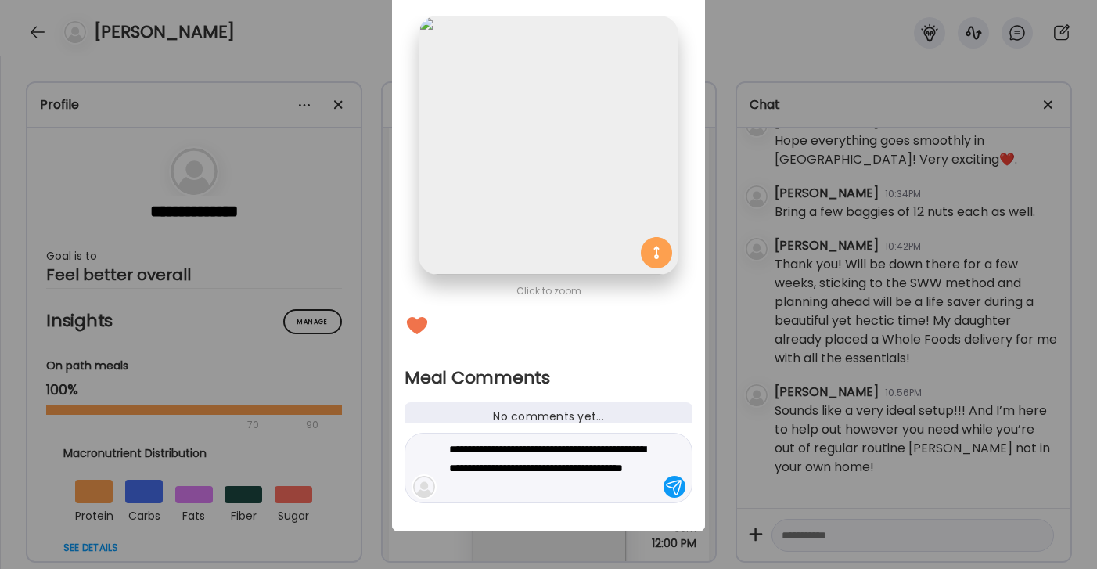
type textarea "**********"
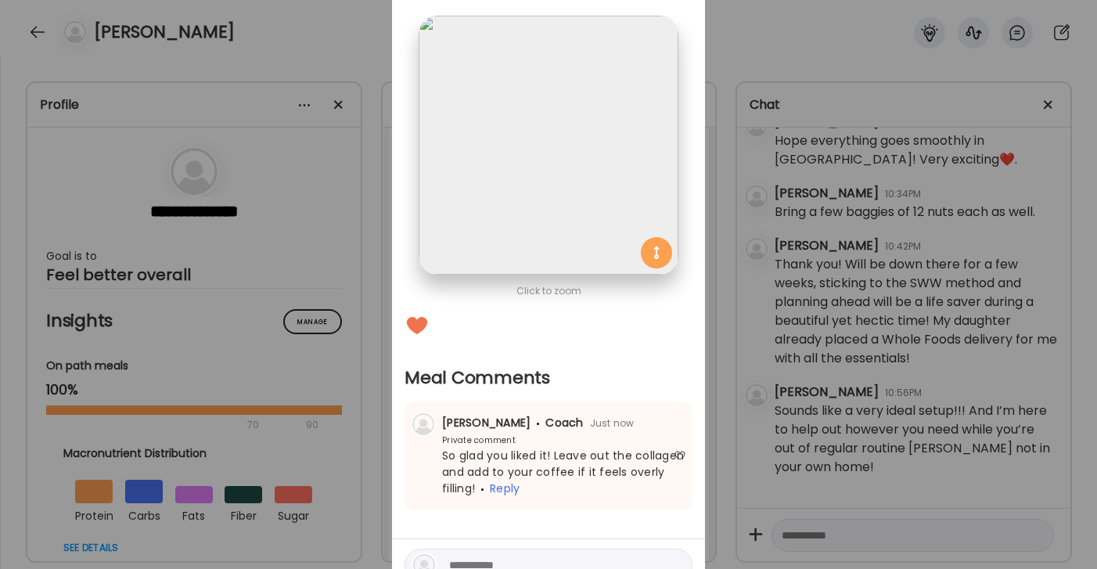
click at [758, 61] on div "Ate Coach Dashboard Wahoo! It’s official Take a moment to set up your Coach Pro…" at bounding box center [548, 284] width 1097 height 569
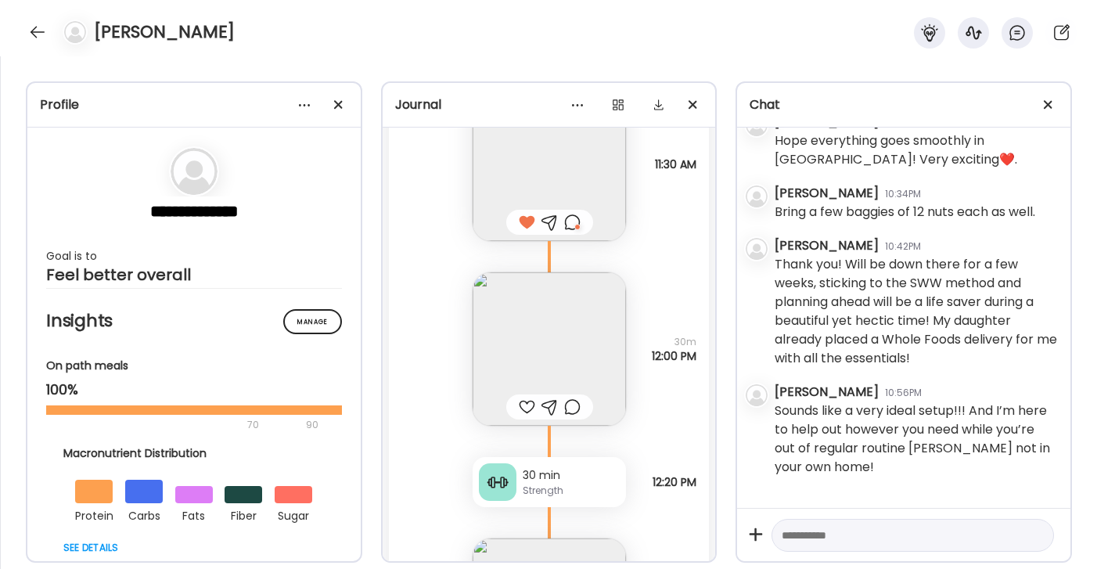
scroll to position [17851, 0]
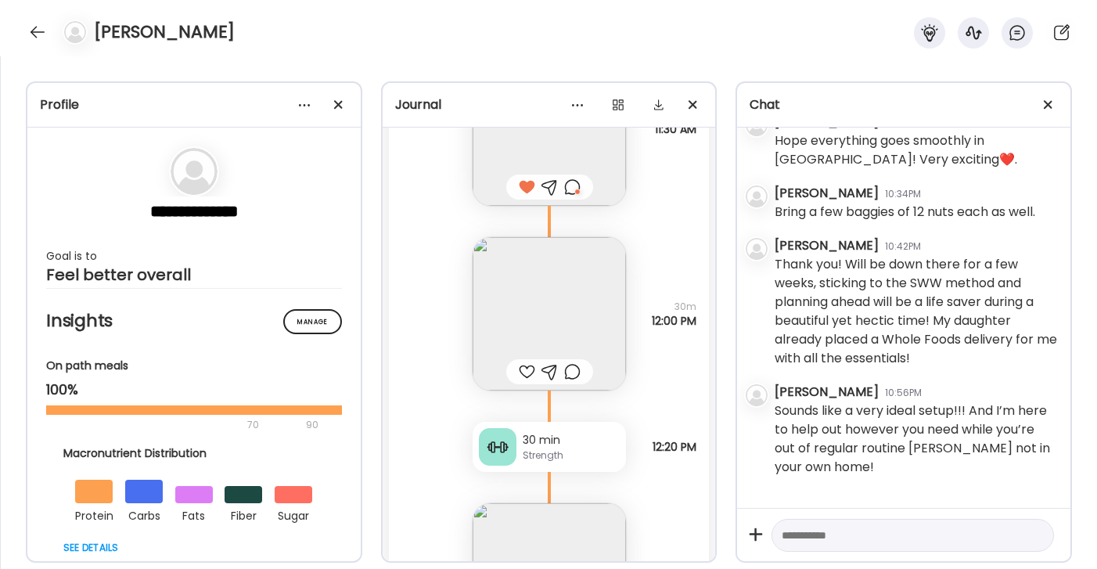
click at [563, 273] on img at bounding box center [549, 313] width 153 height 153
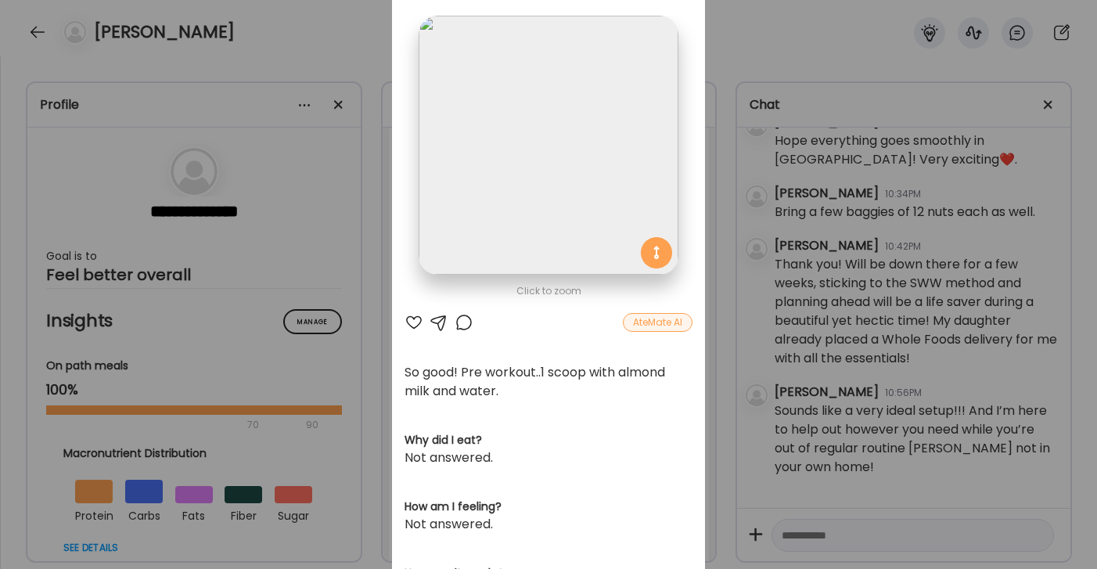
click at [773, 49] on div "Ate Coach Dashboard Wahoo! It’s official Take a moment to set up your Coach Pro…" at bounding box center [548, 284] width 1097 height 569
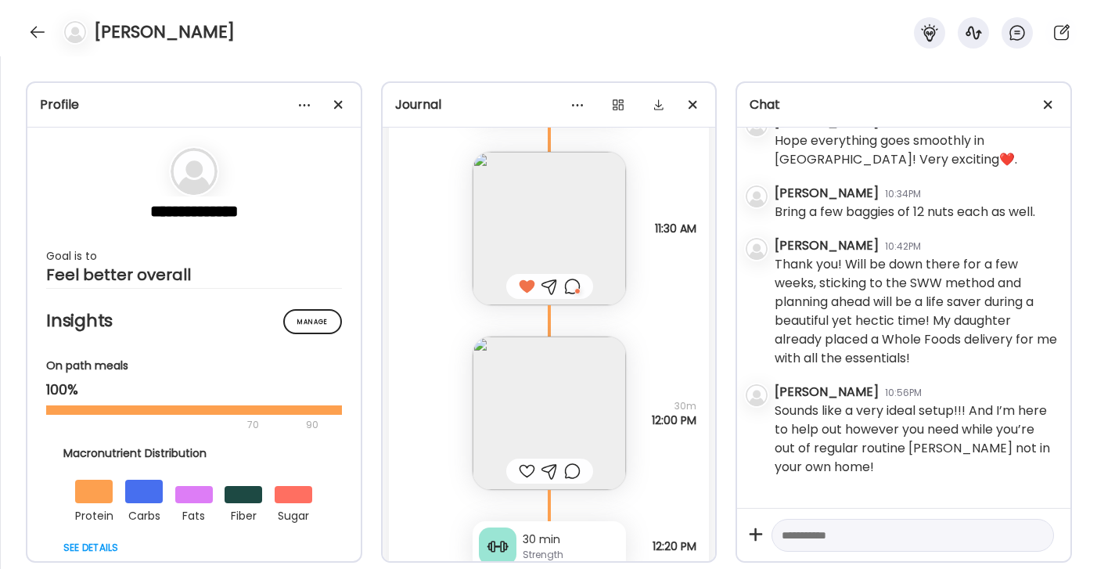
scroll to position [17741, 0]
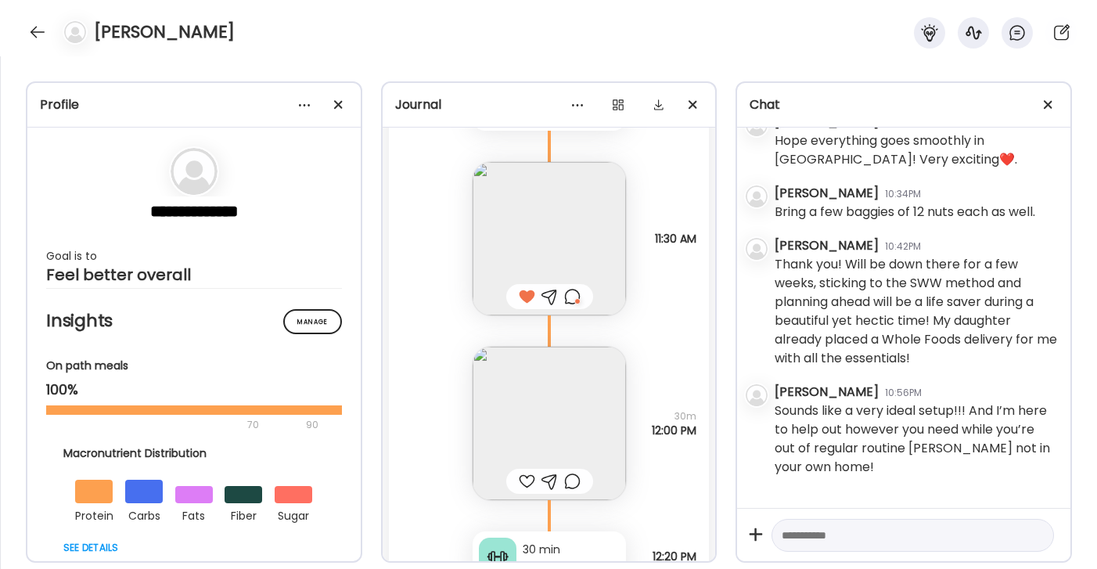
click at [556, 194] on img at bounding box center [549, 238] width 153 height 153
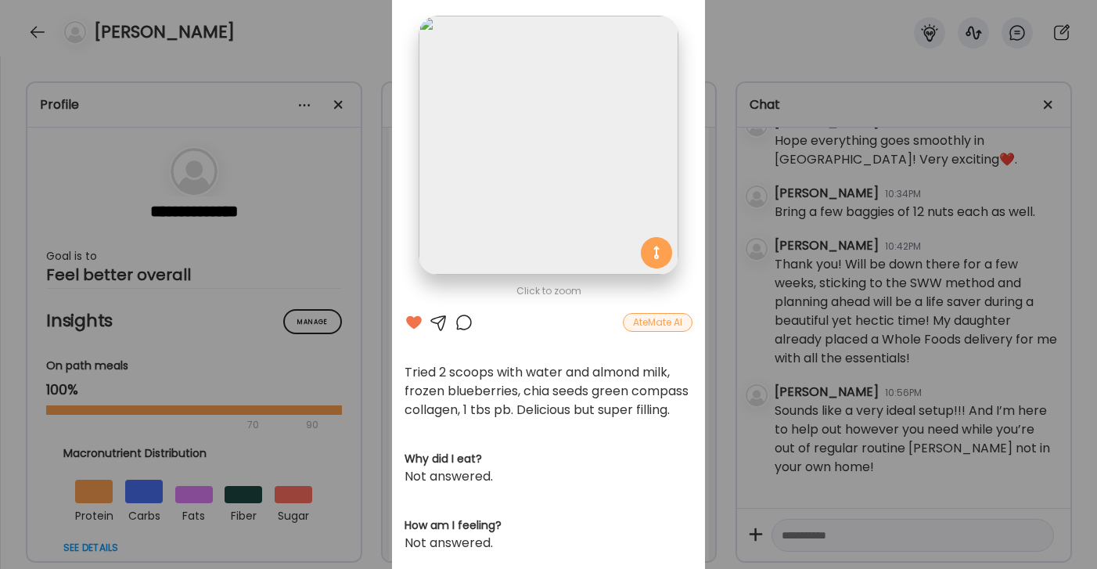
click at [793, 31] on div "Ate Coach Dashboard Wahoo! It’s official Take a moment to set up your Coach Pro…" at bounding box center [548, 284] width 1097 height 569
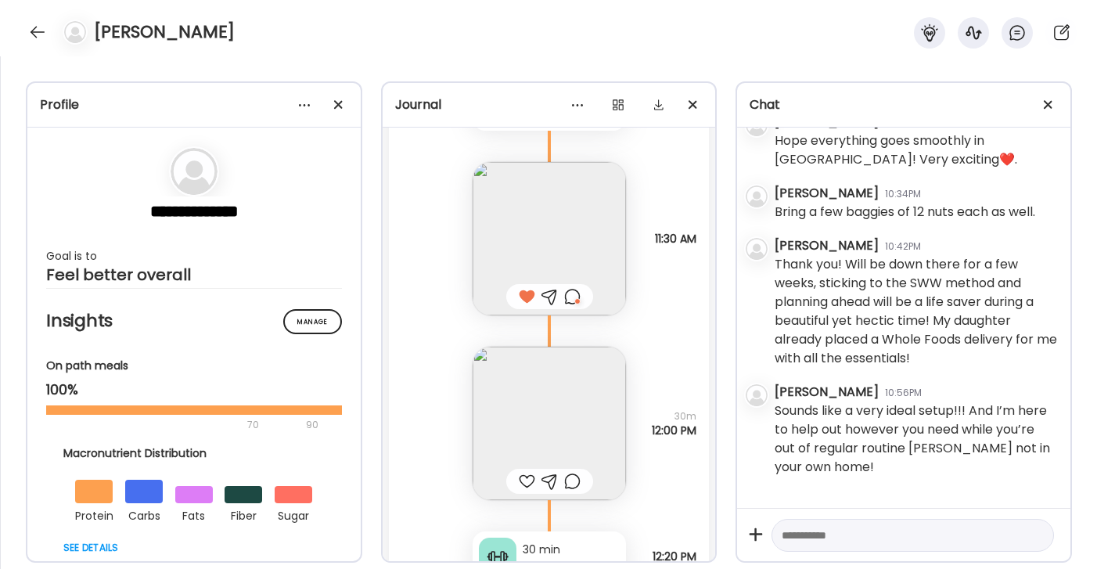
click at [572, 472] on div at bounding box center [572, 481] width 16 height 19
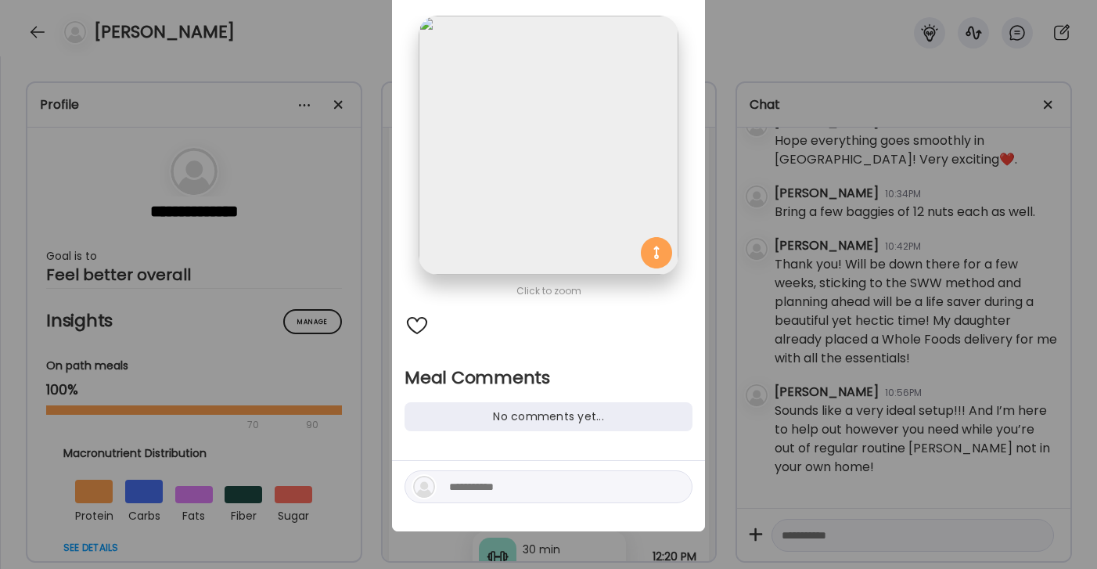
click at [542, 479] on textarea at bounding box center [554, 486] width 211 height 19
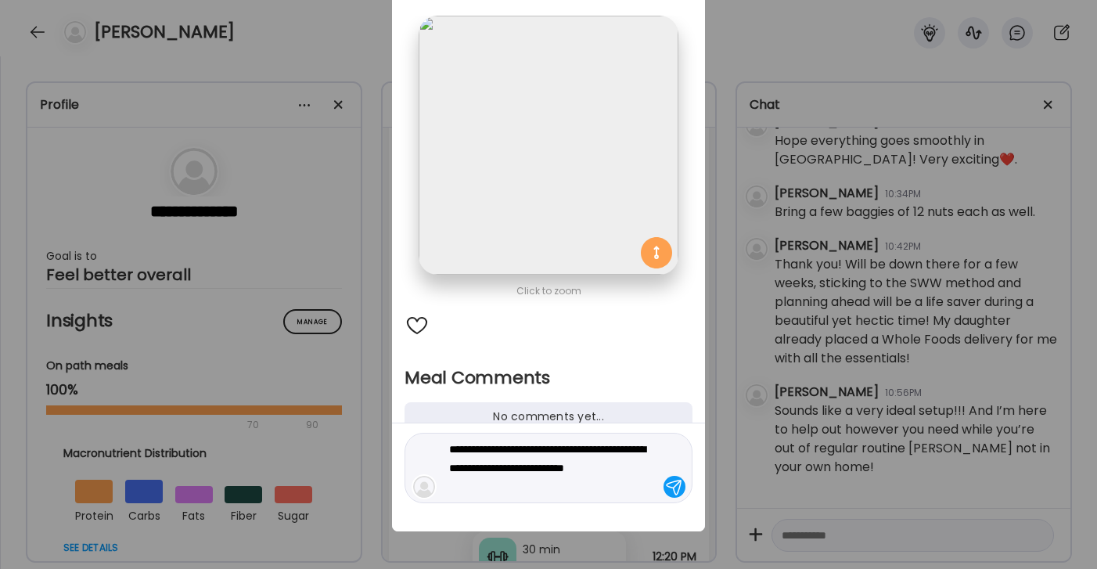
type textarea "**********"
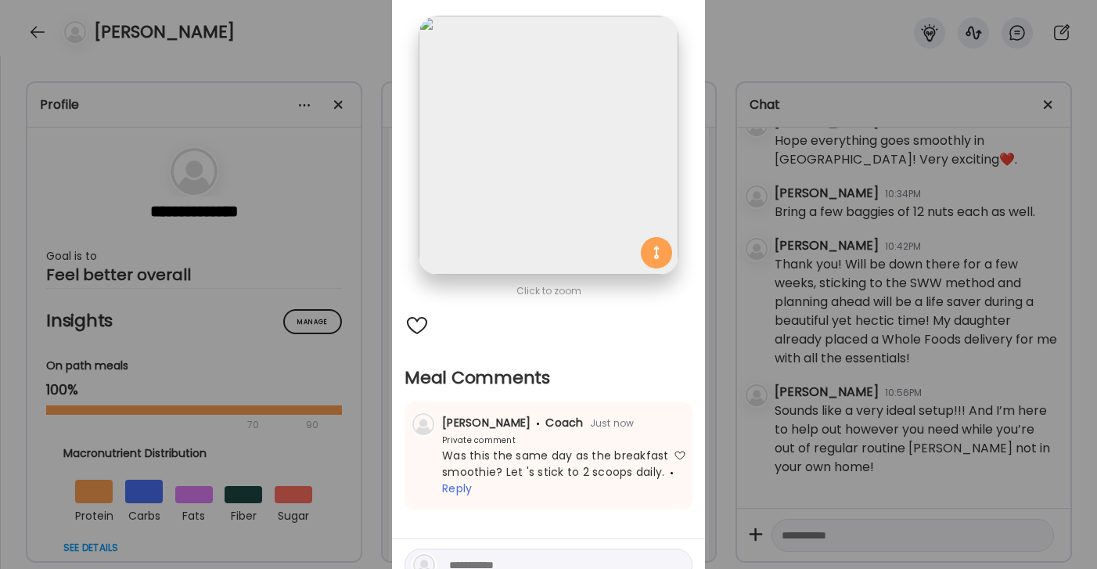
click at [794, 54] on div "Ate Coach Dashboard Wahoo! It’s official Take a moment to set up your Coach Pro…" at bounding box center [548, 284] width 1097 height 569
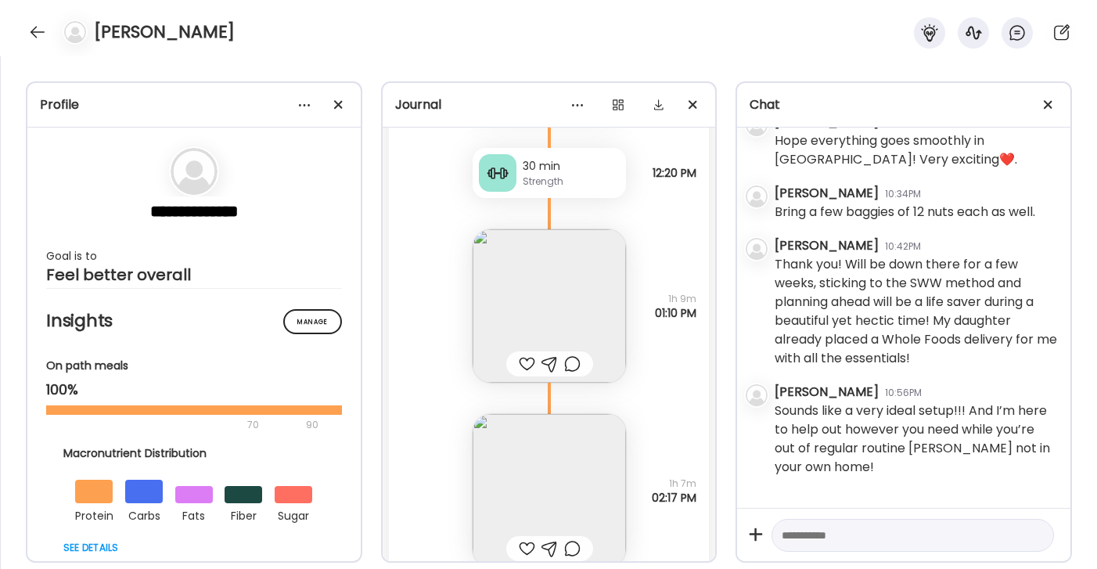
scroll to position [18136, 0]
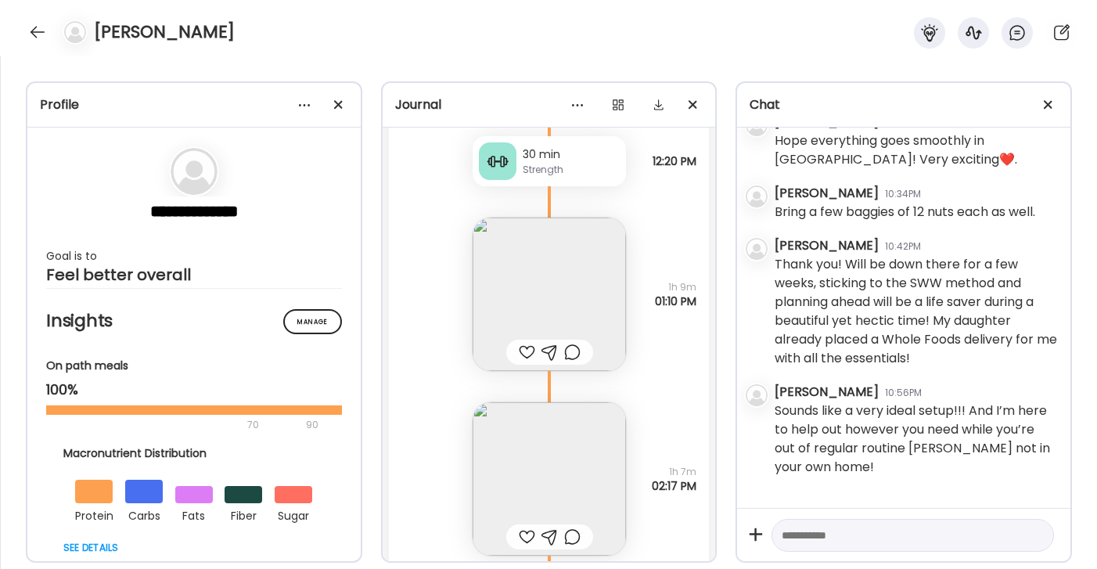
click at [579, 264] on img at bounding box center [549, 294] width 153 height 153
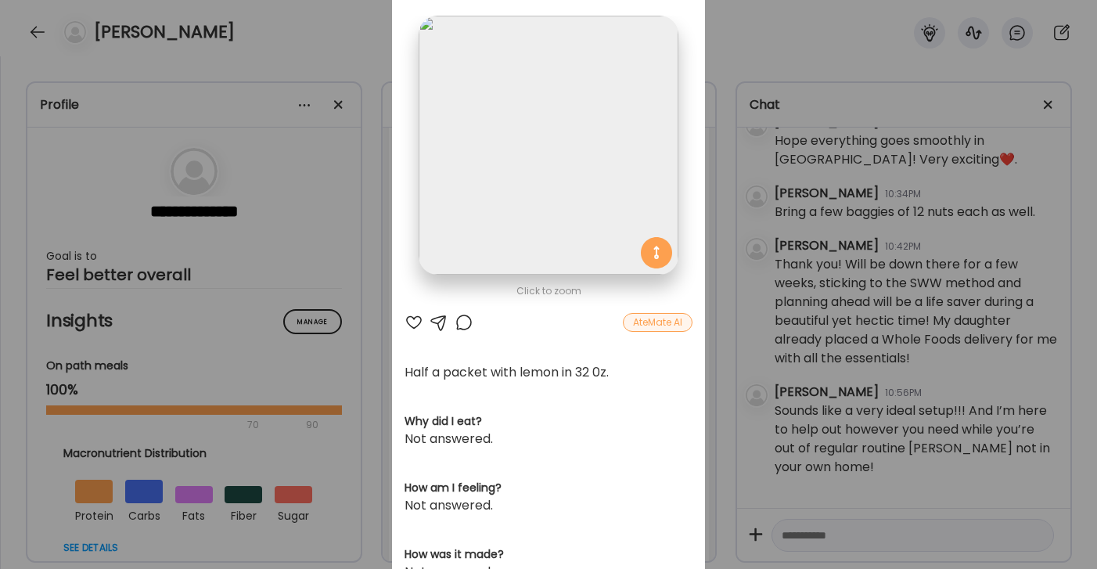
click at [417, 319] on div at bounding box center [414, 322] width 19 height 19
click at [466, 319] on div at bounding box center [464, 322] width 19 height 19
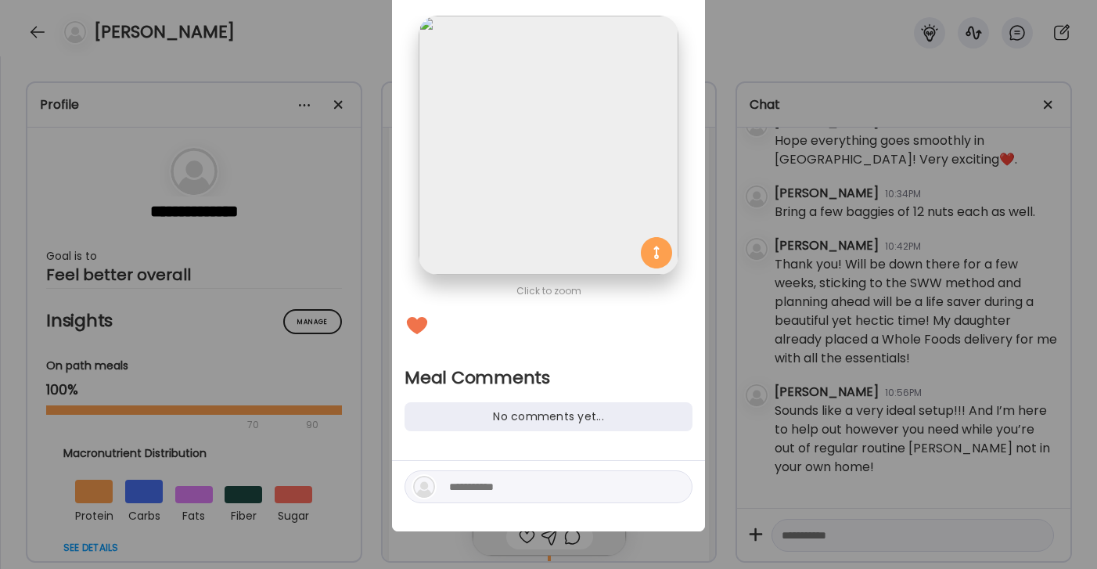
click at [534, 488] on textarea at bounding box center [554, 486] width 211 height 19
type textarea "**********"
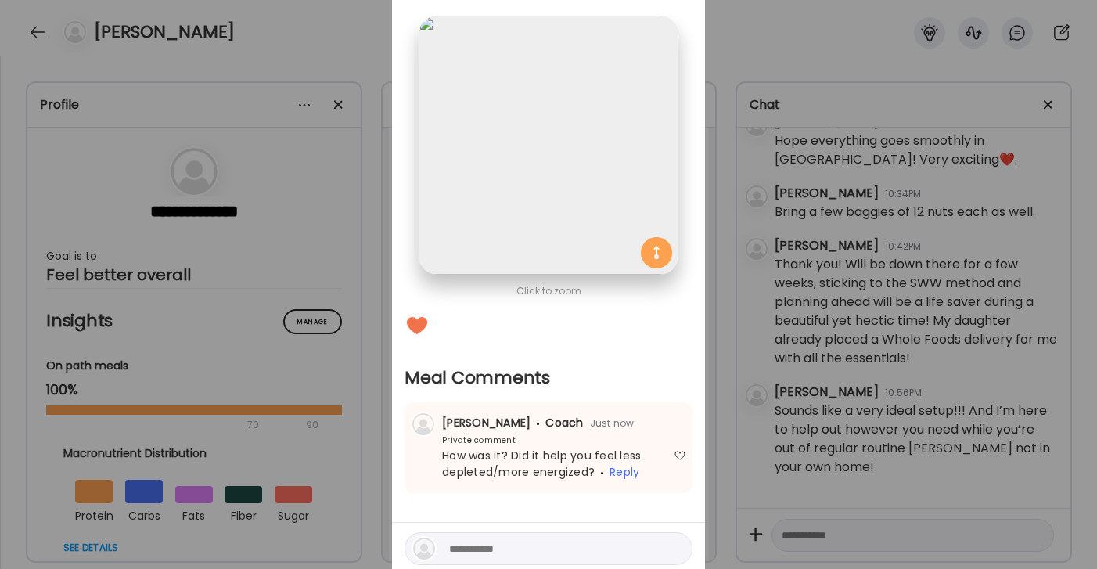
click at [790, 48] on div "Ate Coach Dashboard Wahoo! It’s official Take a moment to set up your Coach Pro…" at bounding box center [548, 284] width 1097 height 569
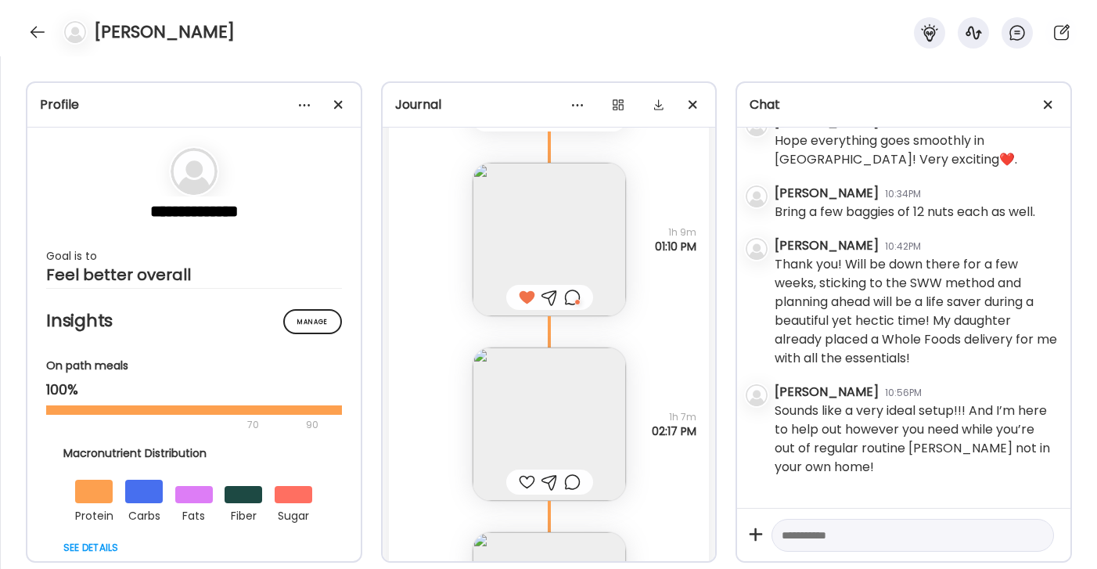
scroll to position [18333, 0]
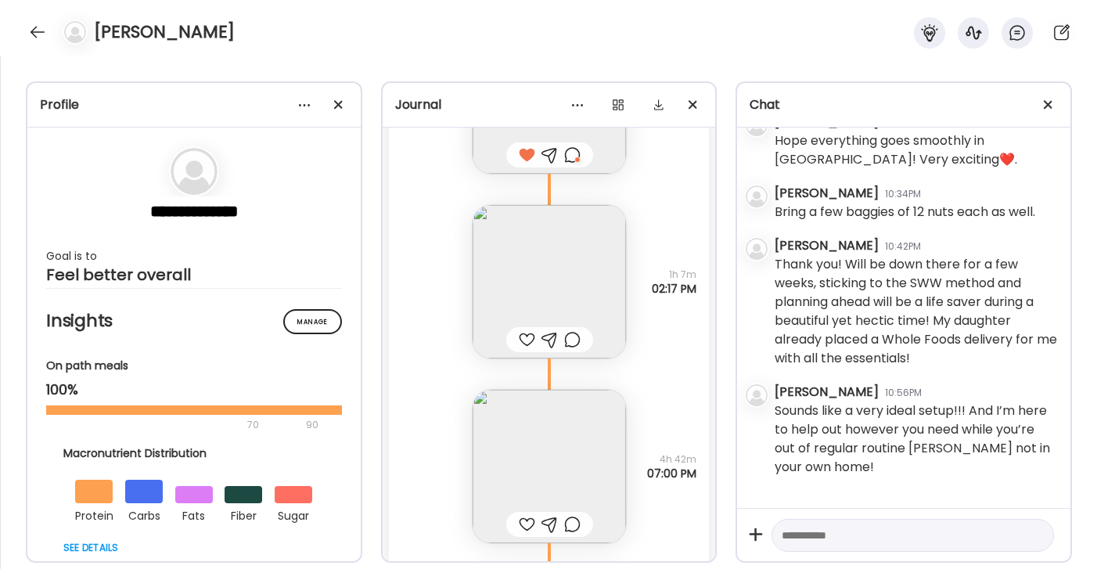
click at [576, 272] on img at bounding box center [549, 281] width 153 height 153
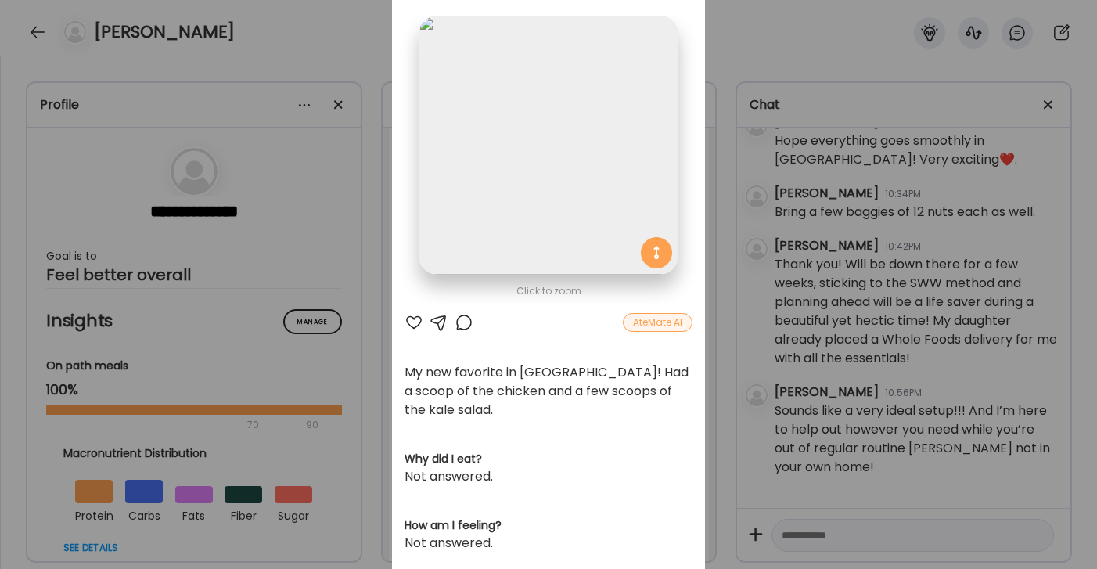
click at [415, 323] on div at bounding box center [414, 322] width 19 height 19
click at [463, 322] on div at bounding box center [464, 322] width 19 height 19
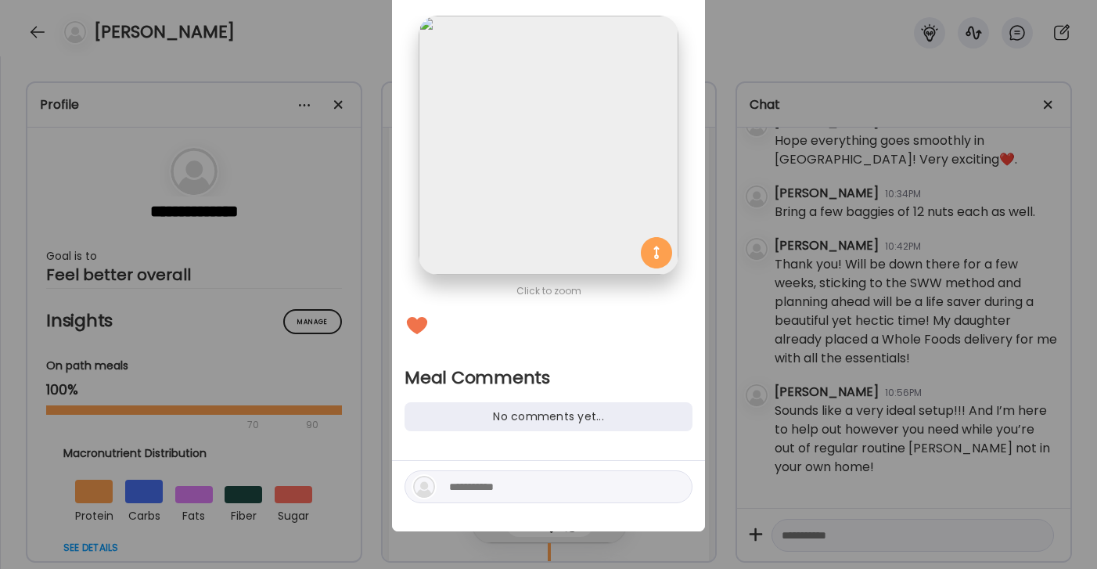
click at [539, 489] on textarea at bounding box center [554, 486] width 211 height 19
type textarea "*****"
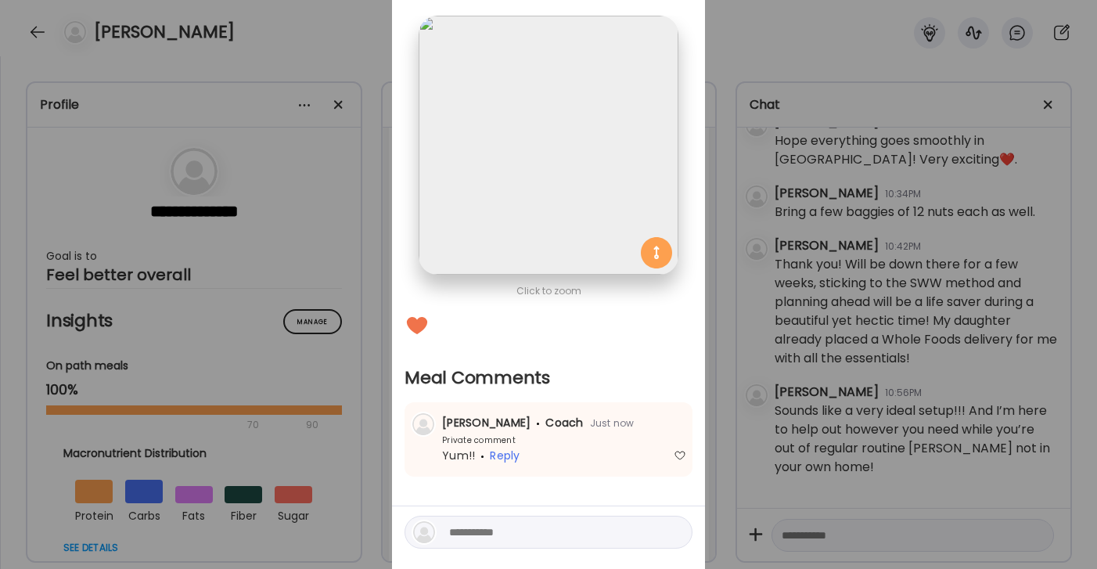
click at [753, 52] on div "Ate Coach Dashboard Wahoo! It’s official Take a moment to set up your Coach Pro…" at bounding box center [548, 284] width 1097 height 569
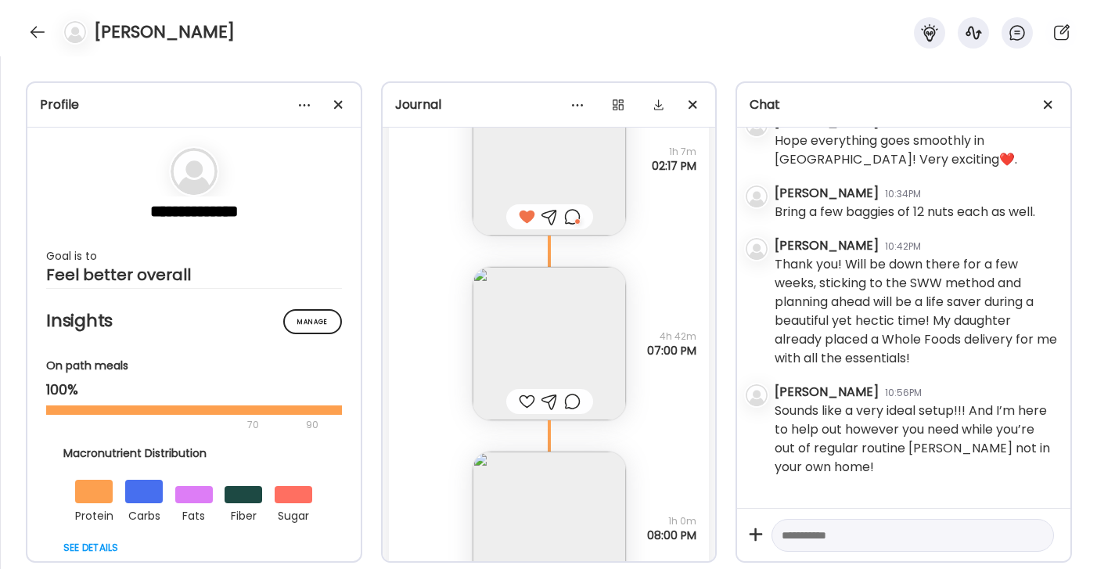
scroll to position [18460, 0]
click at [570, 275] on img at bounding box center [549, 339] width 153 height 153
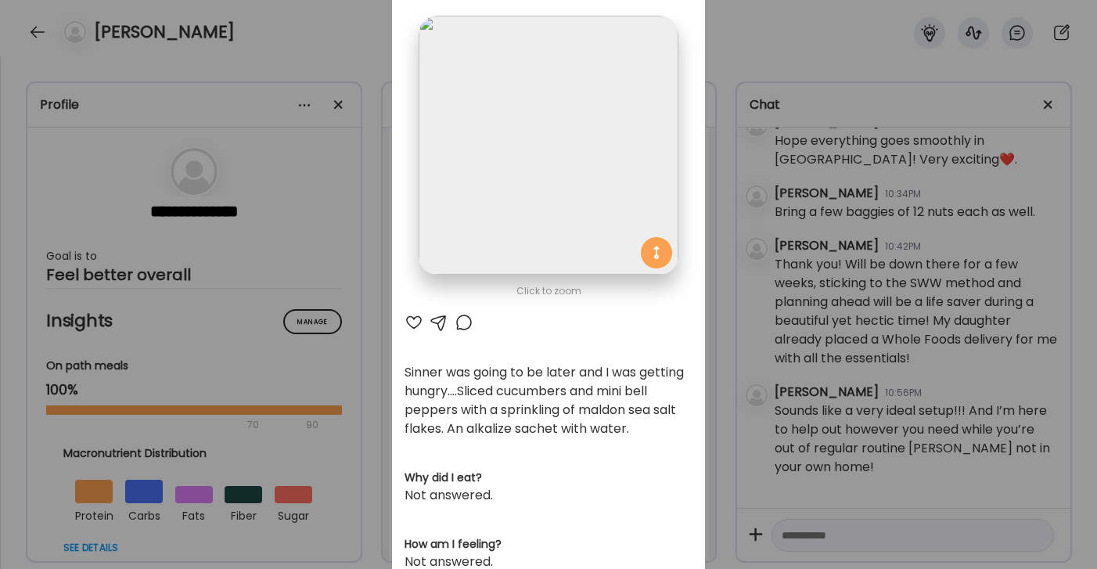
click at [463, 319] on div at bounding box center [464, 322] width 19 height 19
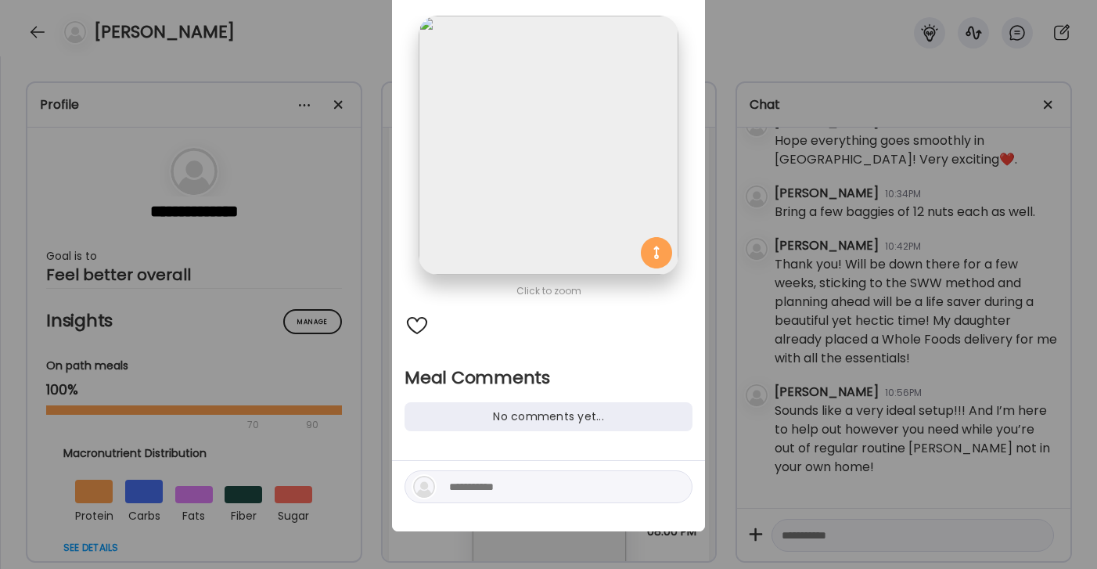
click at [478, 488] on textarea at bounding box center [554, 486] width 211 height 19
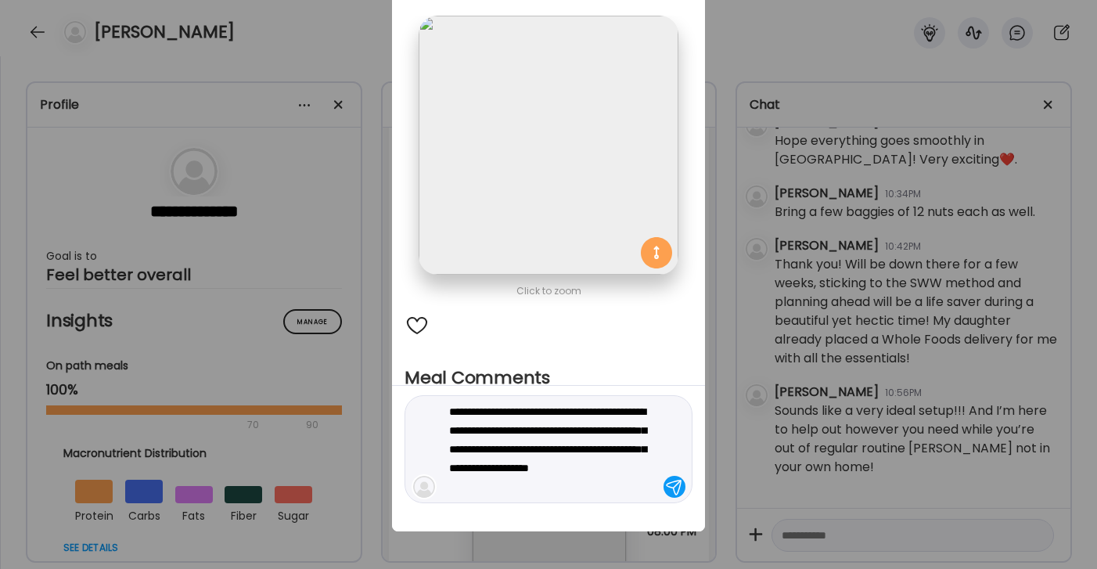
type textarea "**********"
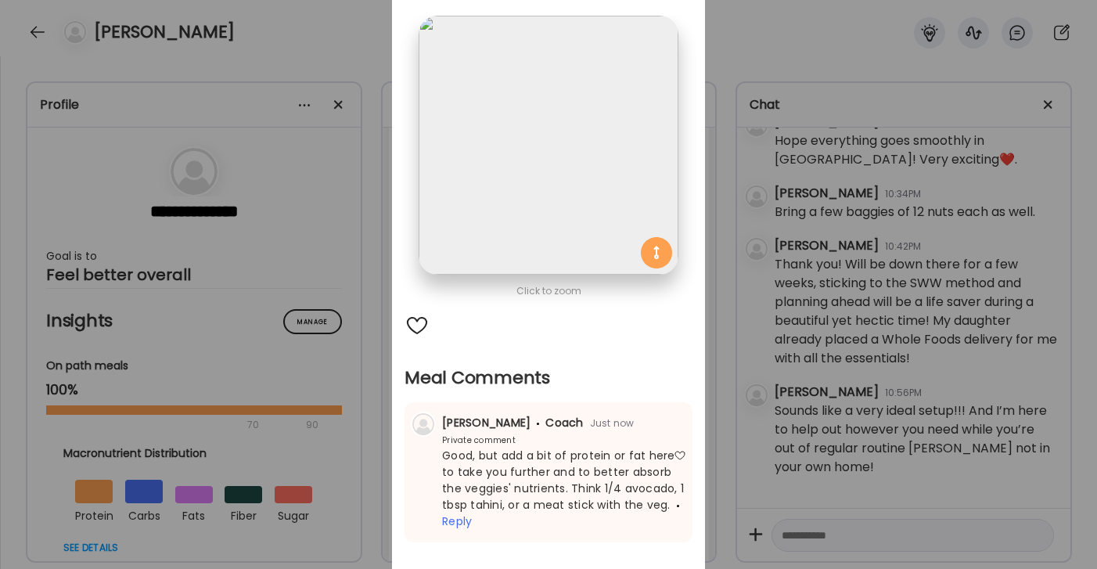
click at [783, 61] on div "Ate Coach Dashboard Wahoo! It’s official Take a moment to set up your Coach Pro…" at bounding box center [548, 284] width 1097 height 569
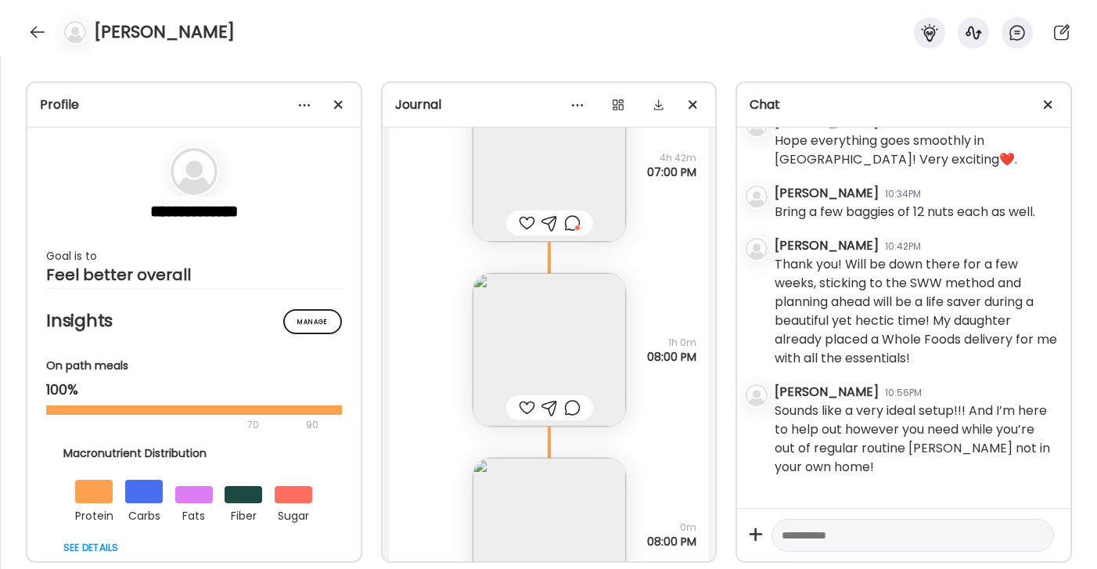
scroll to position [18643, 0]
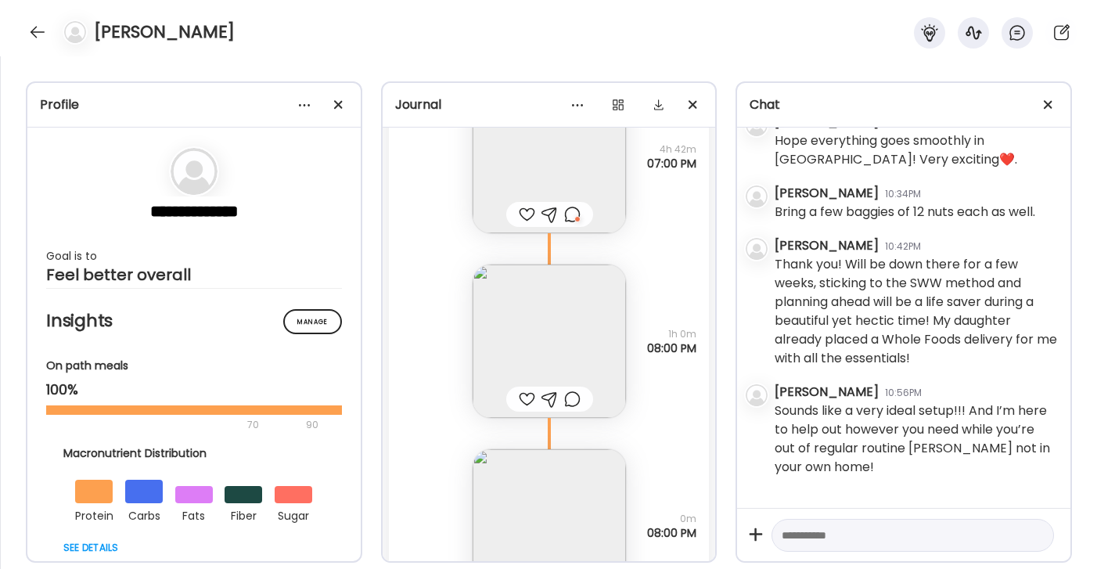
click at [585, 333] on img at bounding box center [549, 340] width 153 height 153
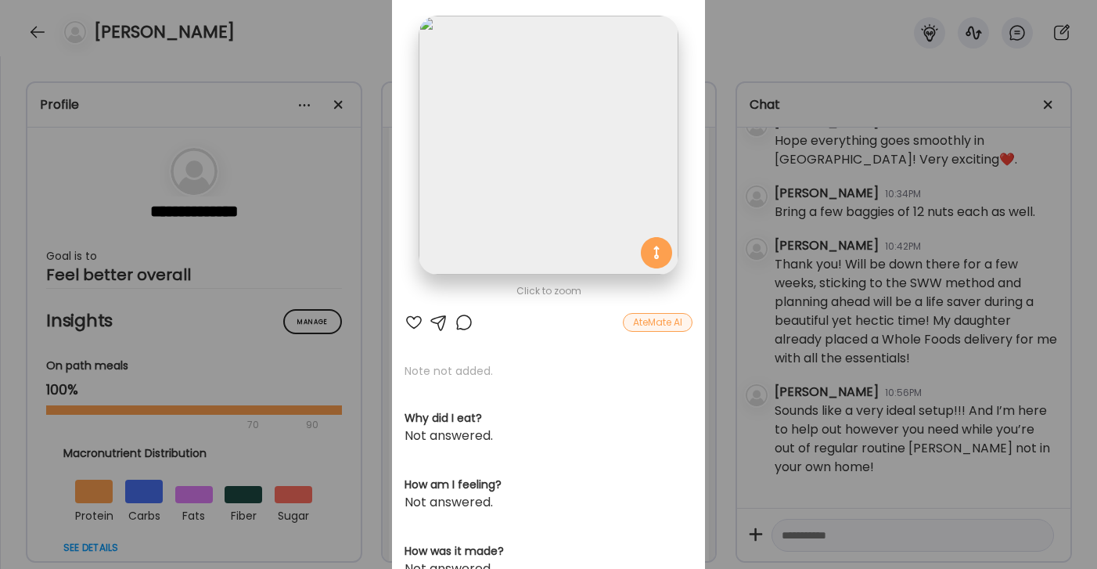
click at [760, 32] on div "Ate Coach Dashboard Wahoo! It’s official Take a moment to set up your Coach Pro…" at bounding box center [548, 284] width 1097 height 569
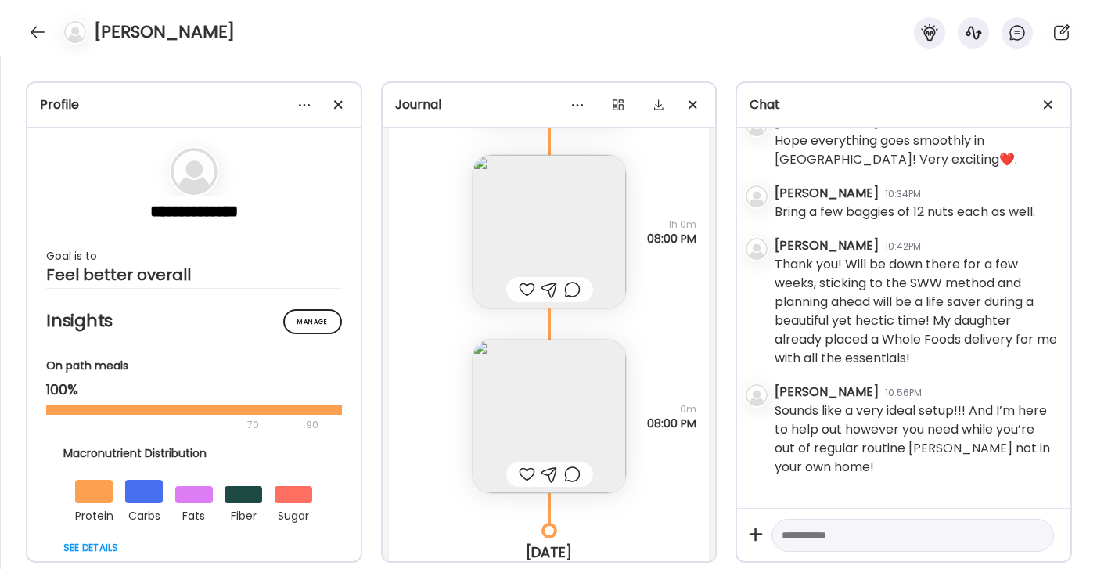
scroll to position [18843, 0]
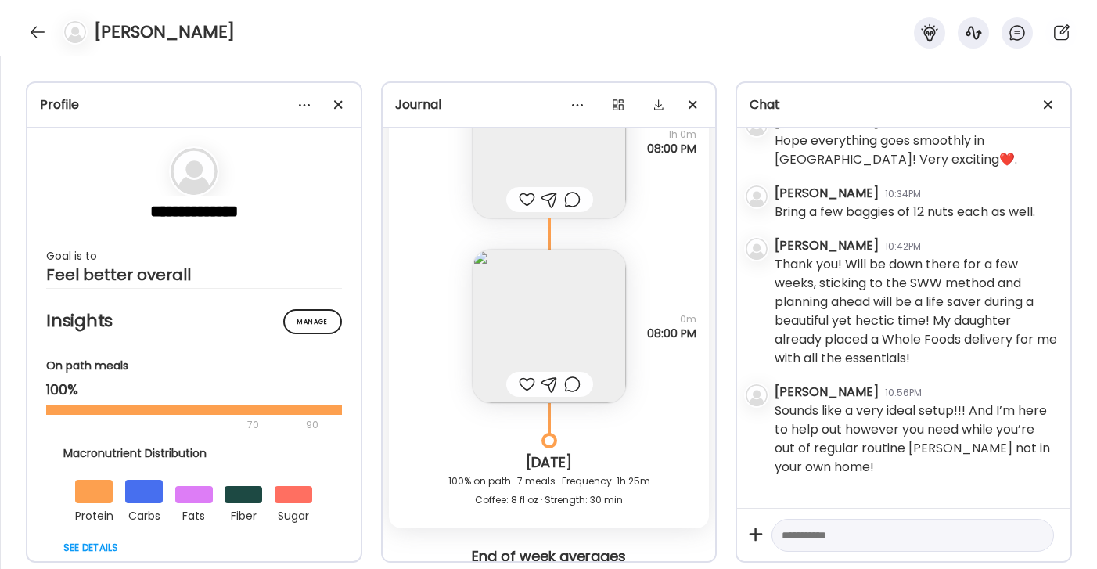
click at [522, 290] on img at bounding box center [549, 326] width 153 height 153
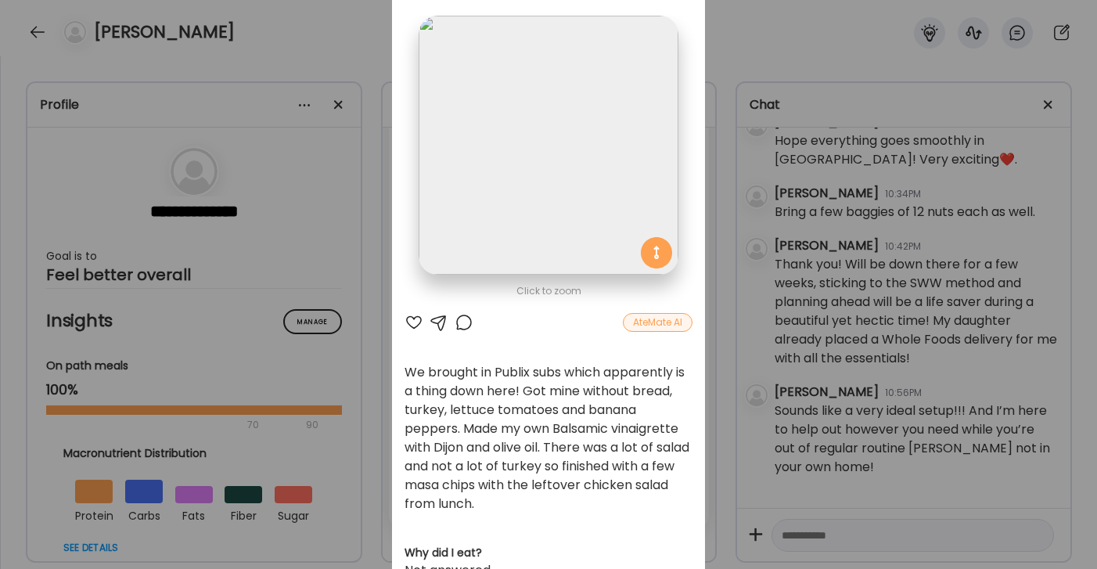
click at [416, 321] on div at bounding box center [414, 322] width 19 height 19
click at [464, 325] on div at bounding box center [464, 322] width 19 height 19
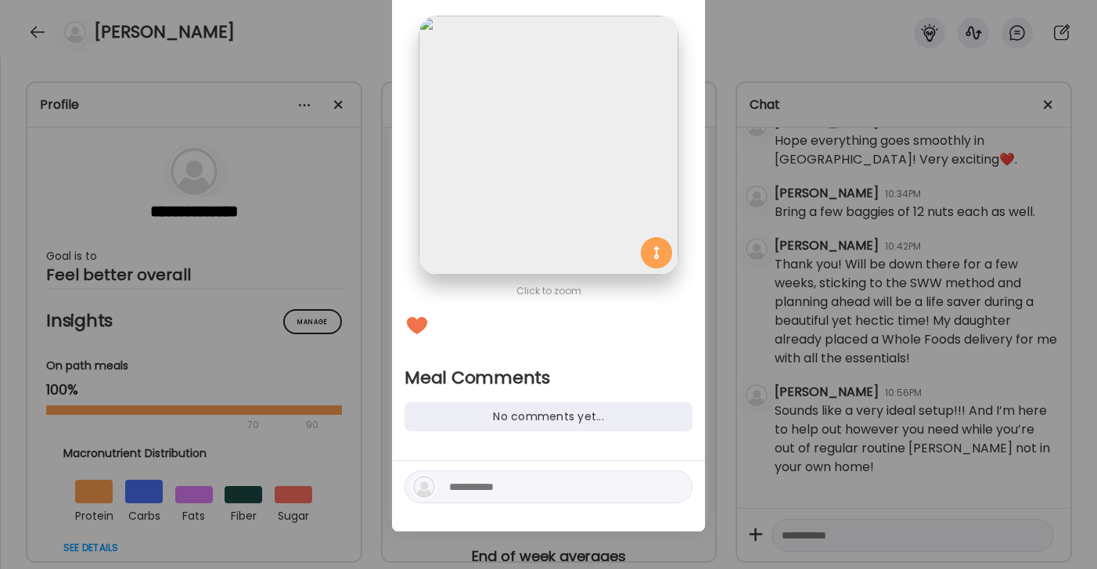
click at [526, 495] on textarea at bounding box center [554, 486] width 211 height 19
type textarea "**********"
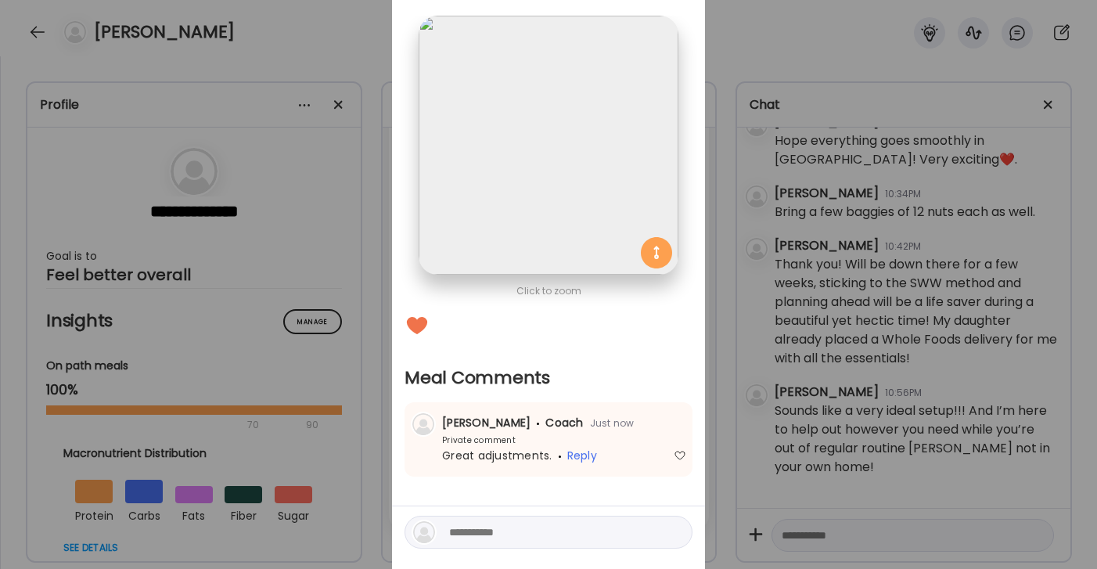
click at [756, 21] on div "Ate Coach Dashboard Wahoo! It’s official Take a moment to set up your Coach Pro…" at bounding box center [548, 284] width 1097 height 569
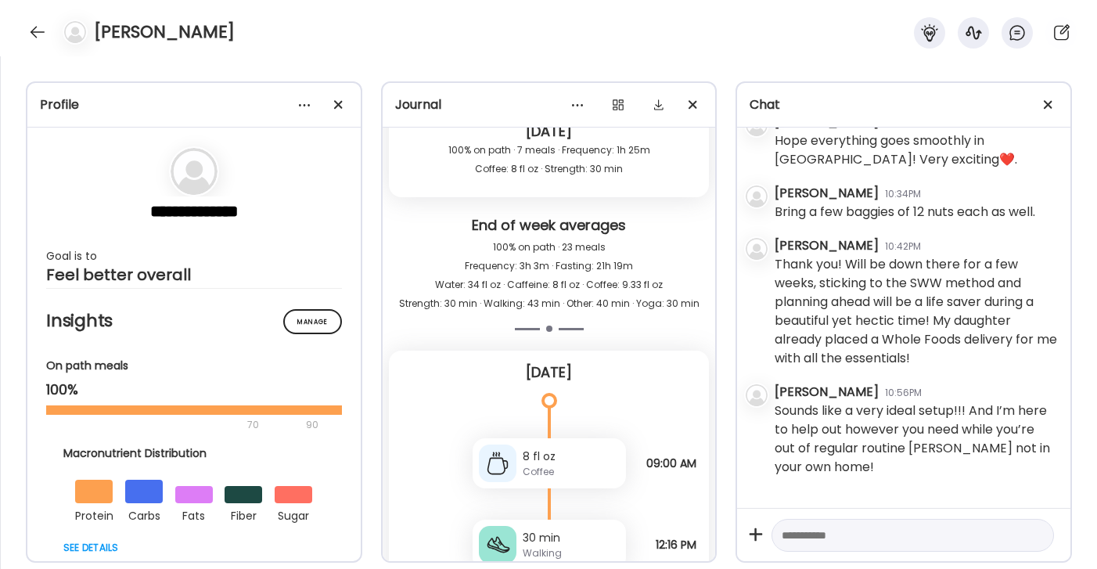
scroll to position [19283, 0]
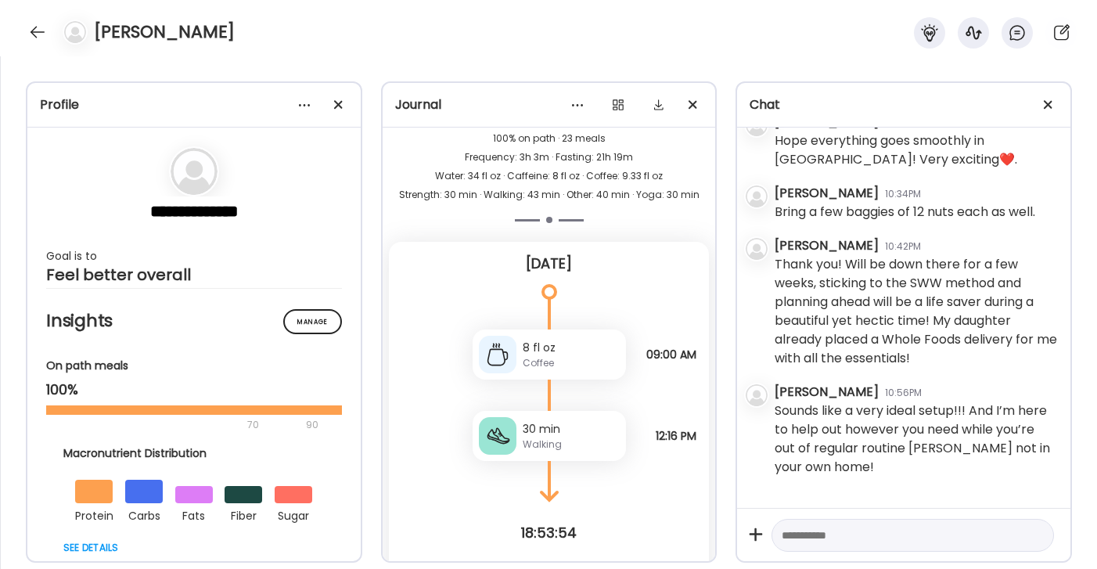
click at [829, 541] on textarea at bounding box center [899, 535] width 234 height 19
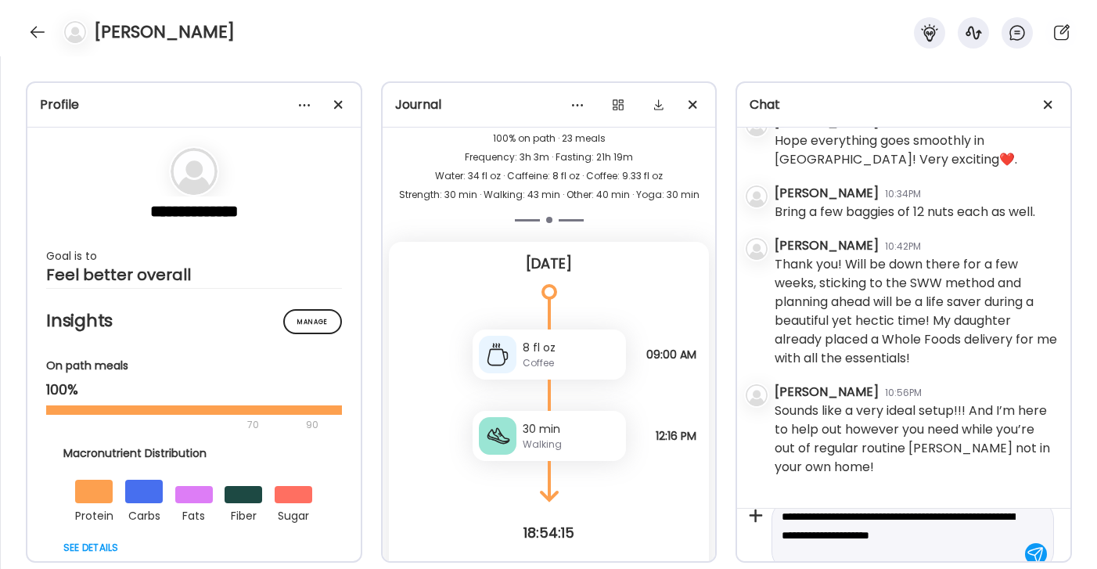
scroll to position [37, 0]
type textarea "**********"
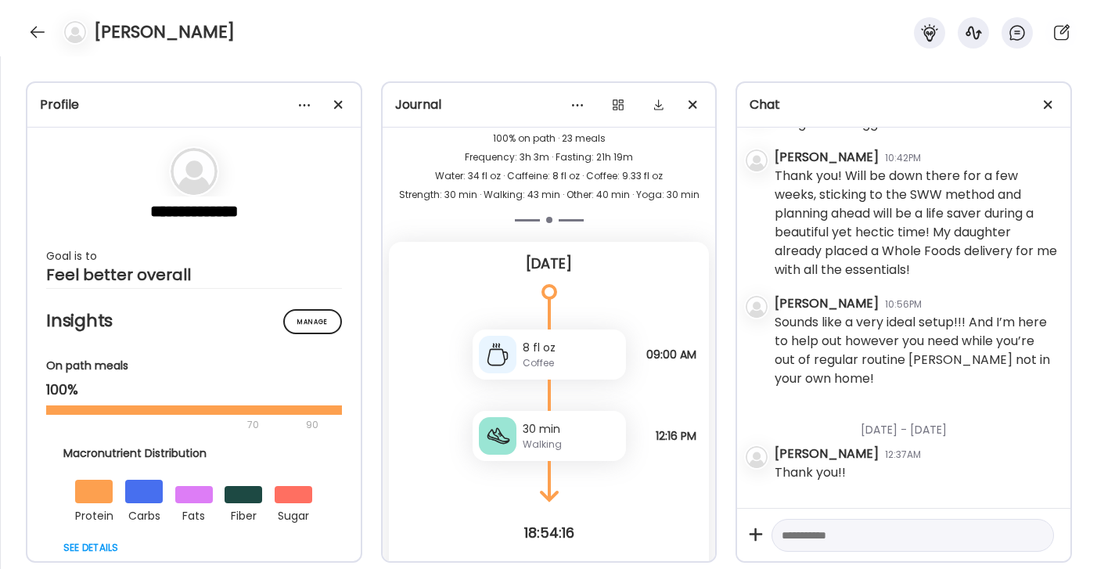
scroll to position [5878, 0]
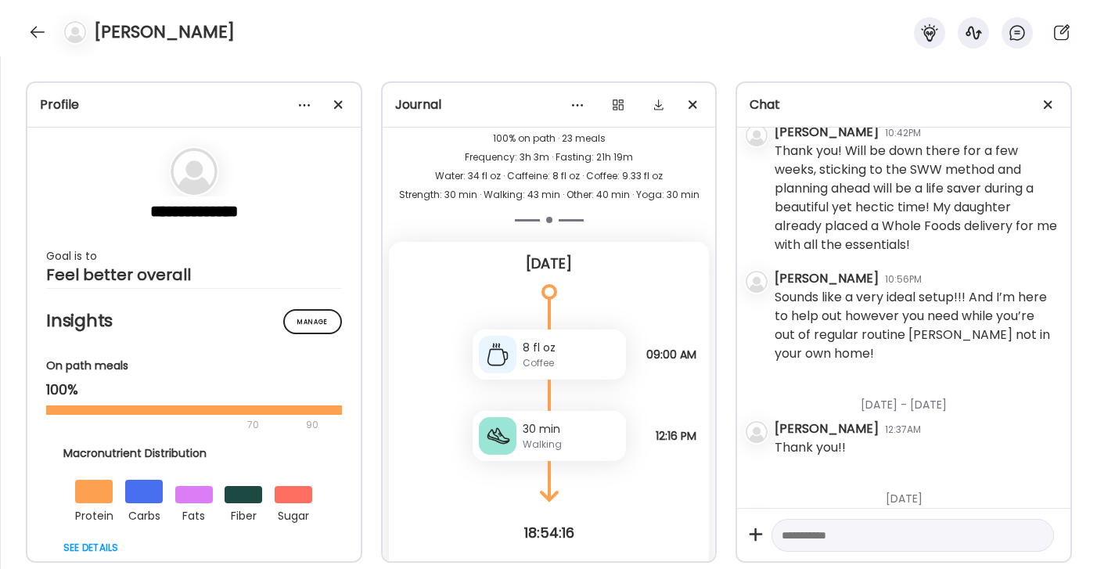
click at [801, 538] on textarea at bounding box center [899, 535] width 234 height 19
paste textarea "**********"
click at [885, 520] on textarea "**********" at bounding box center [899, 526] width 234 height 38
click at [966, 519] on textarea "**********" at bounding box center [899, 526] width 234 height 38
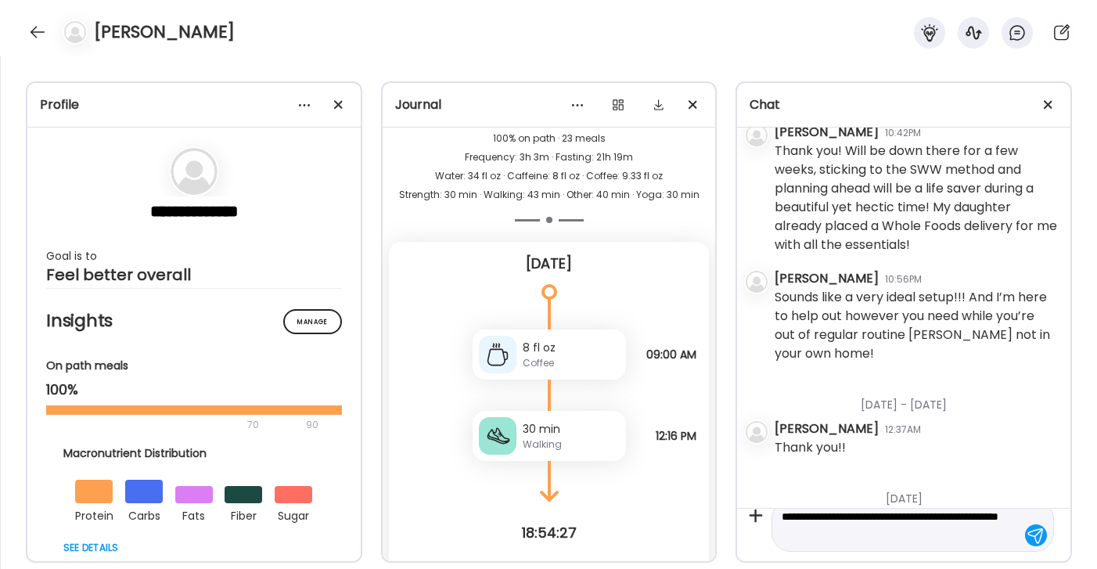
click at [831, 517] on textarea "**********" at bounding box center [899, 526] width 234 height 38
type textarea "**********"
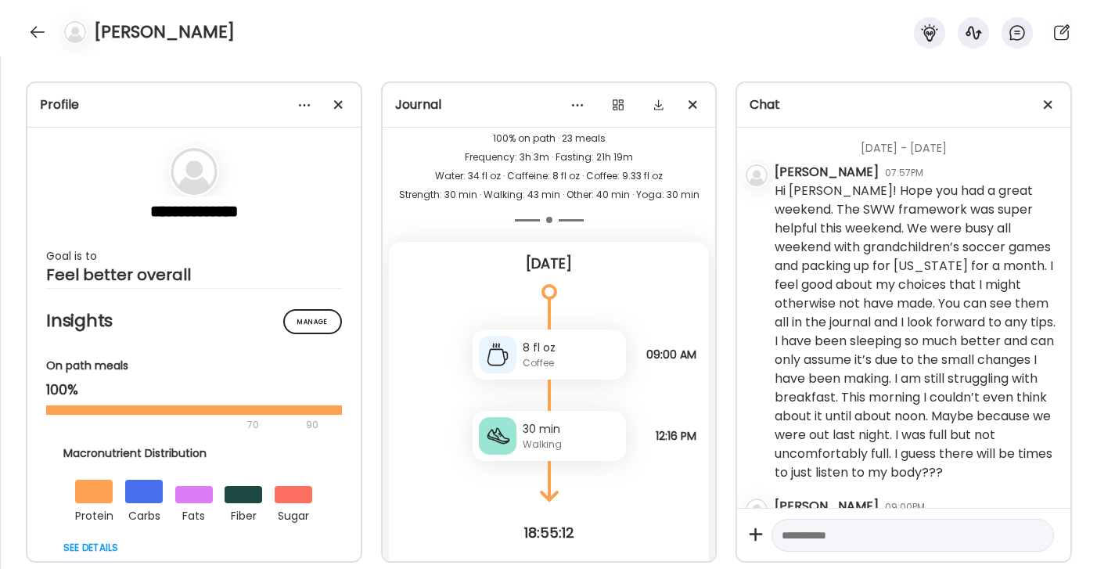
scroll to position [2182, 0]
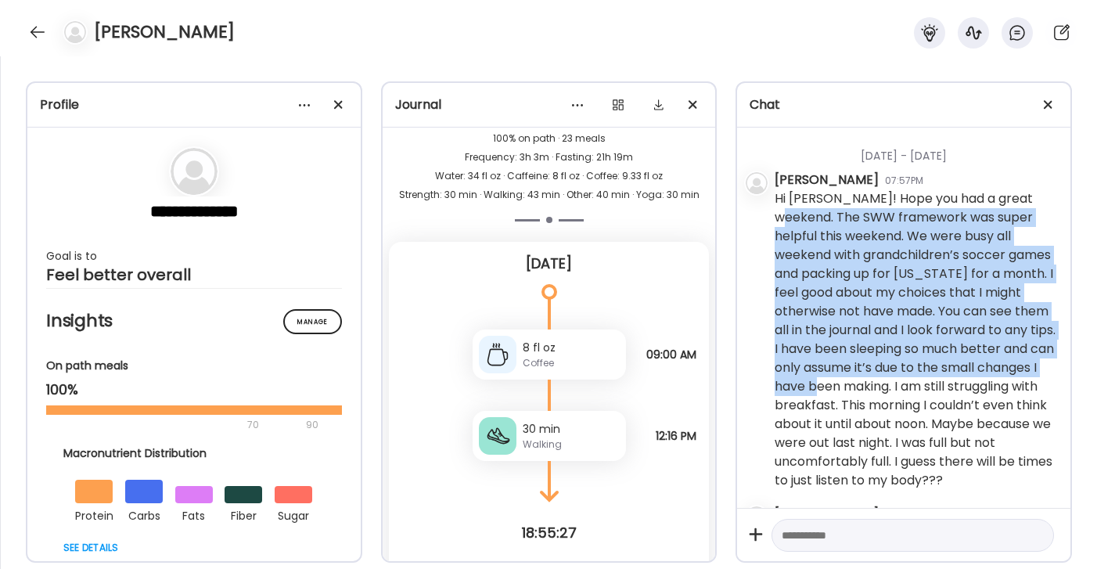
drag, startPoint x: 1032, startPoint y: 170, endPoint x: 862, endPoint y: 356, distance: 252.0
click at [859, 362] on div "Hi Molly! Hope you had a great weekend. The SWW framework was super helpful thi…" at bounding box center [916, 339] width 283 height 300
copy div "The SWW framework was super helpful this weekend. We were busy all weekend with…"
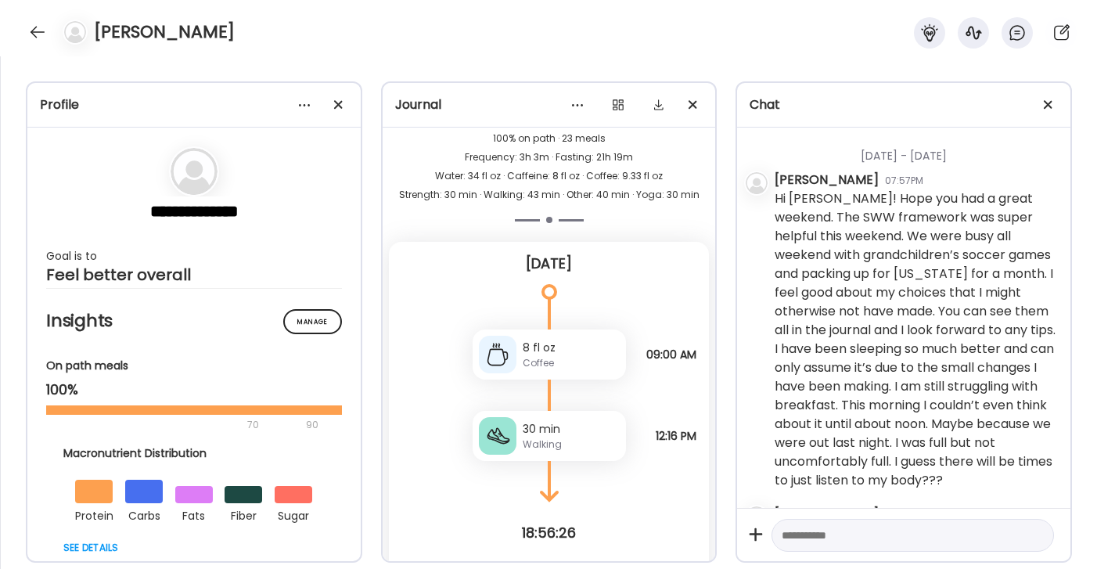
click at [991, 459] on div "MichelleSinger 07:57PM Hi Molly! Hope you had a great weekend. The SWW framewor…" at bounding box center [916, 332] width 283 height 322
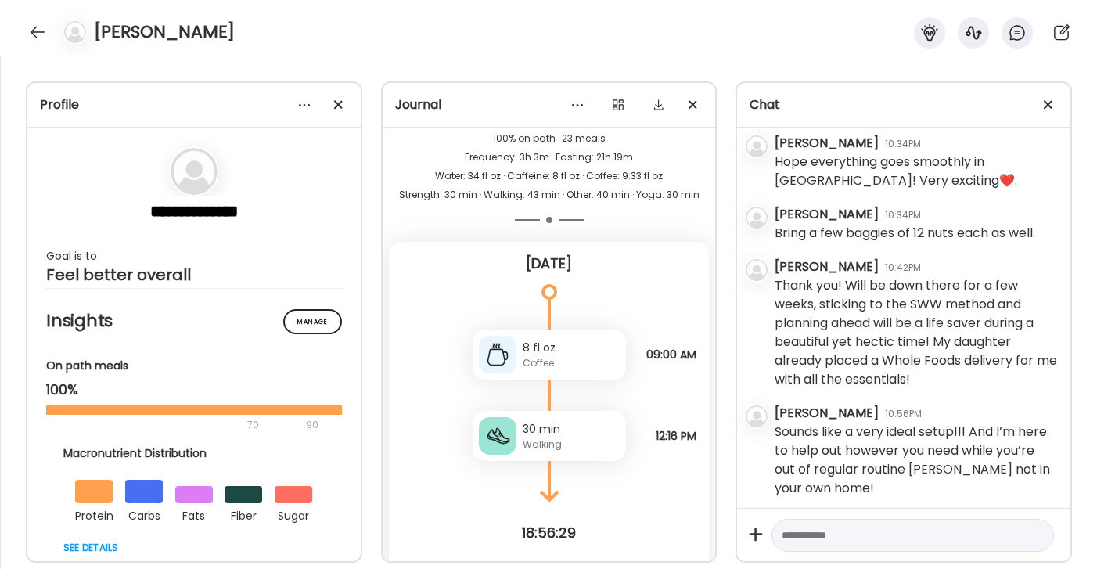
scroll to position [5949, 0]
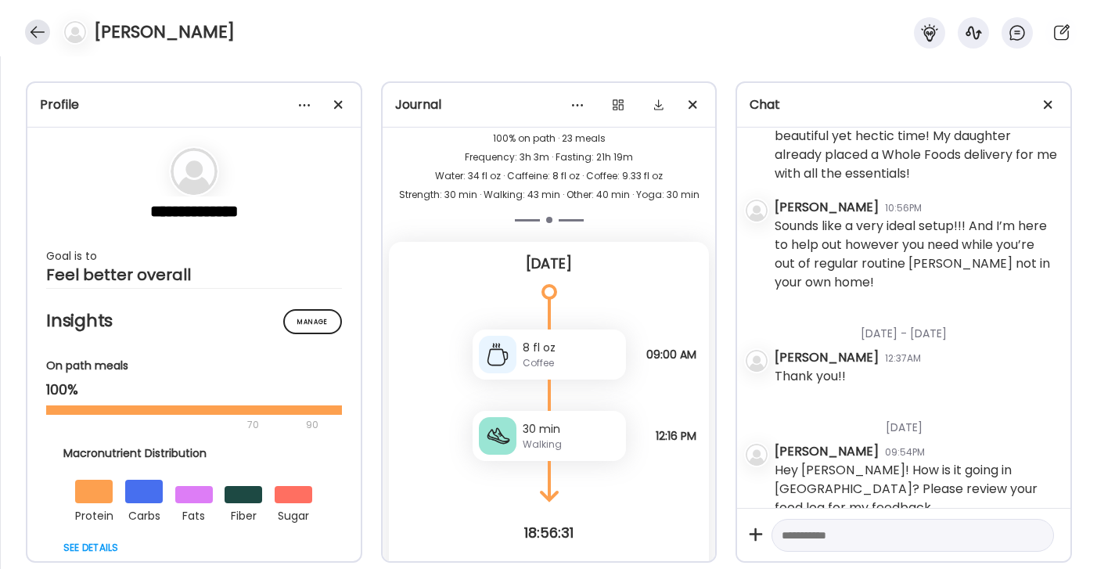
click at [31, 25] on div at bounding box center [37, 32] width 25 height 25
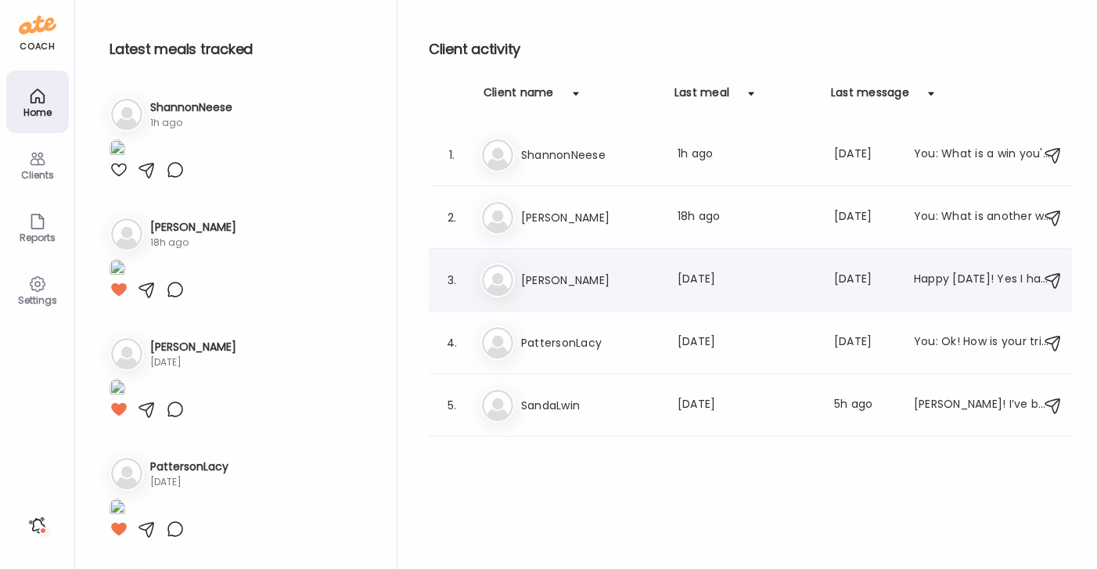
click at [546, 283] on h3 "Mary" at bounding box center [590, 280] width 138 height 19
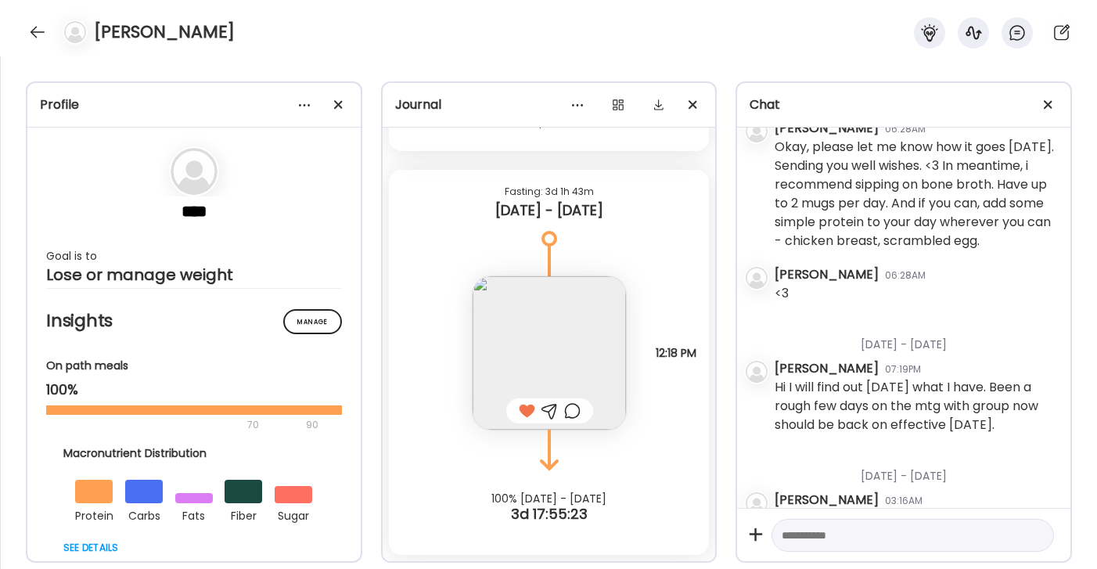
scroll to position [4140, 0]
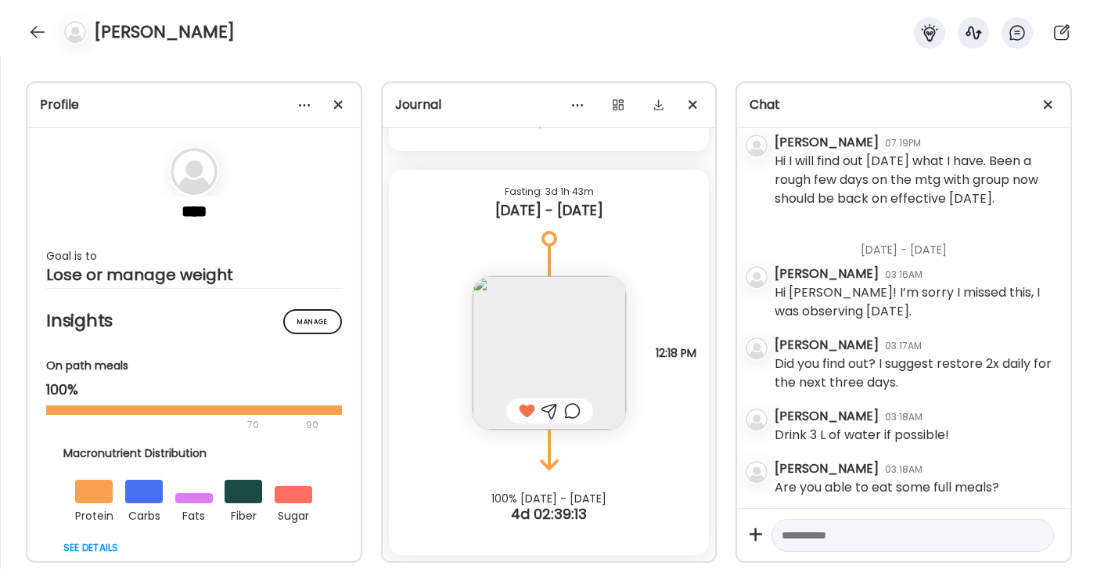
click at [880, 541] on textarea at bounding box center [899, 535] width 234 height 19
click at [854, 516] on textarea "**********" at bounding box center [899, 507] width 234 height 75
type textarea "**********"
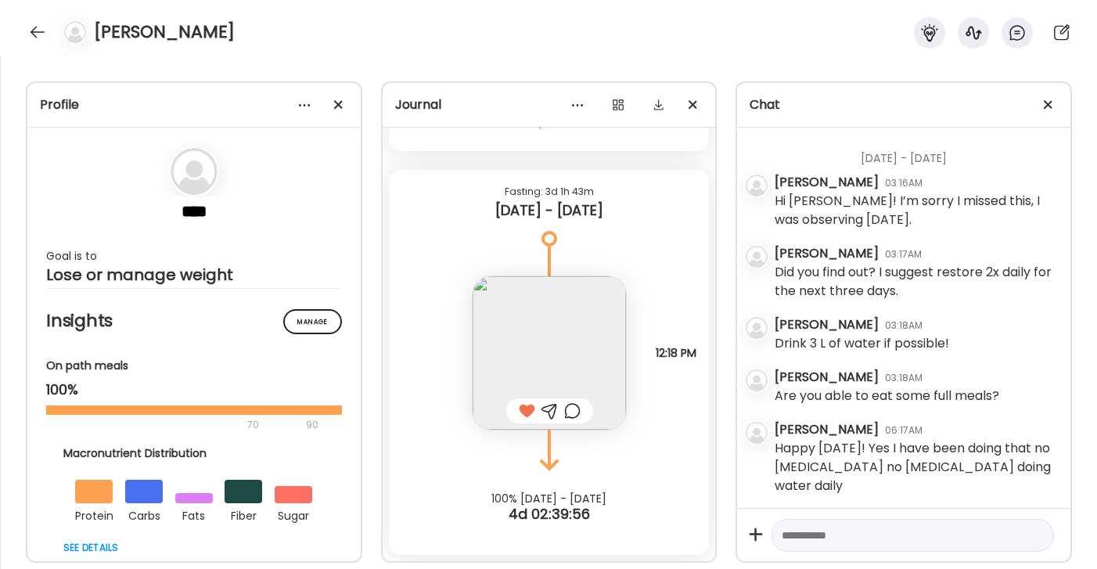
scroll to position [4290, 0]
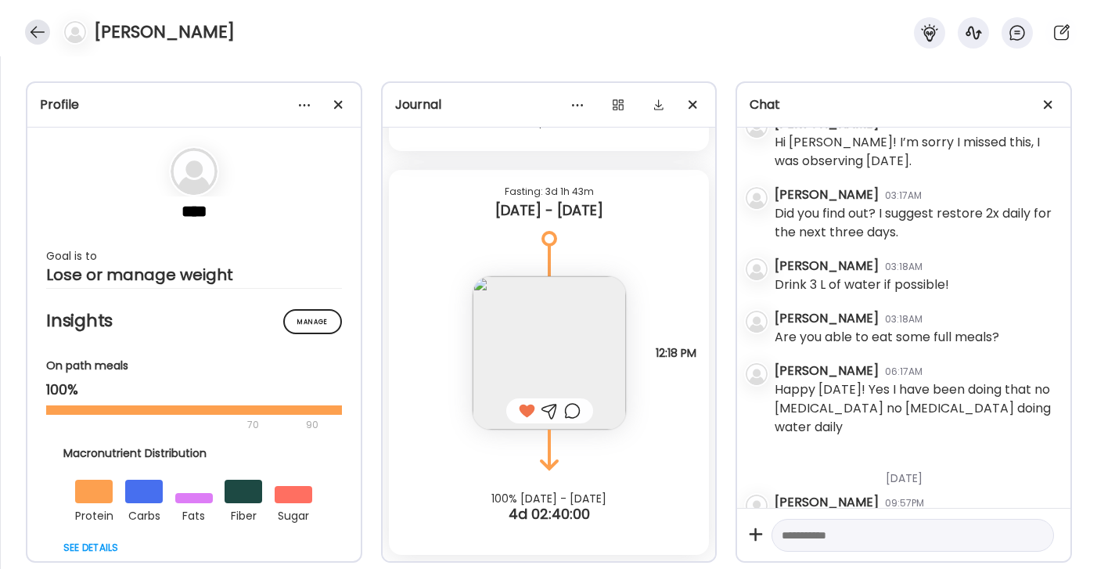
click at [40, 31] on div at bounding box center [37, 32] width 25 height 25
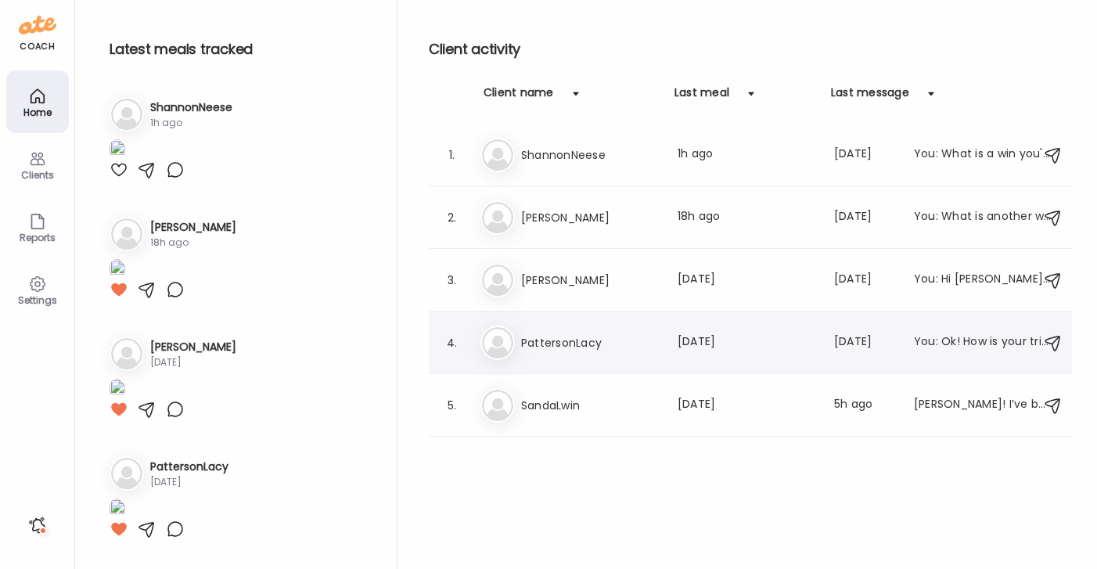
click at [542, 343] on h3 "PattersonLacy" at bounding box center [590, 342] width 138 height 19
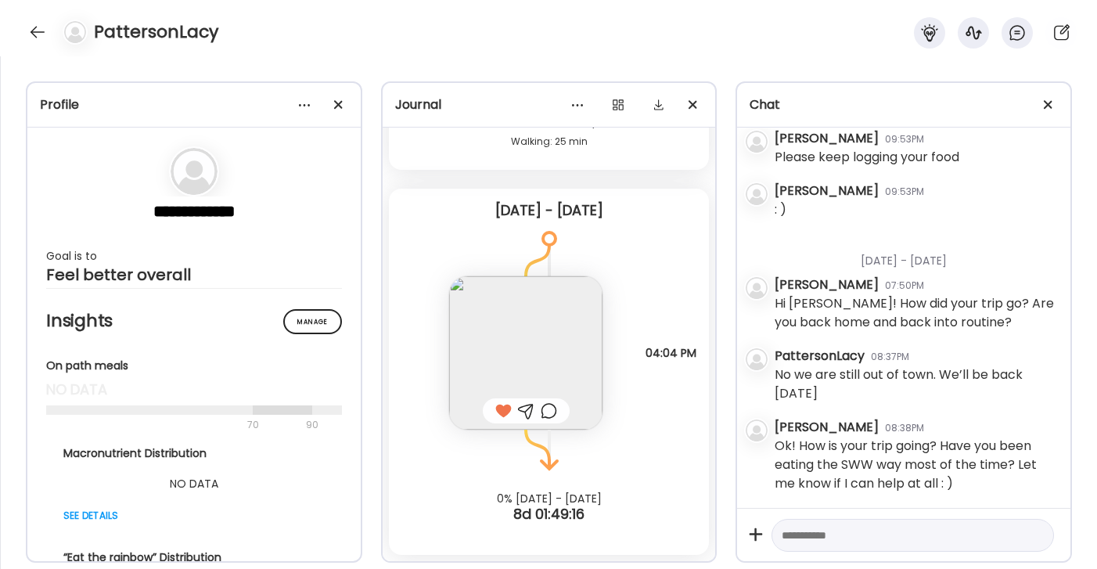
scroll to position [1193, 0]
click at [833, 534] on textarea at bounding box center [899, 535] width 234 height 19
click at [946, 521] on textarea "**********" at bounding box center [899, 488] width 234 height 113
type textarea "**********"
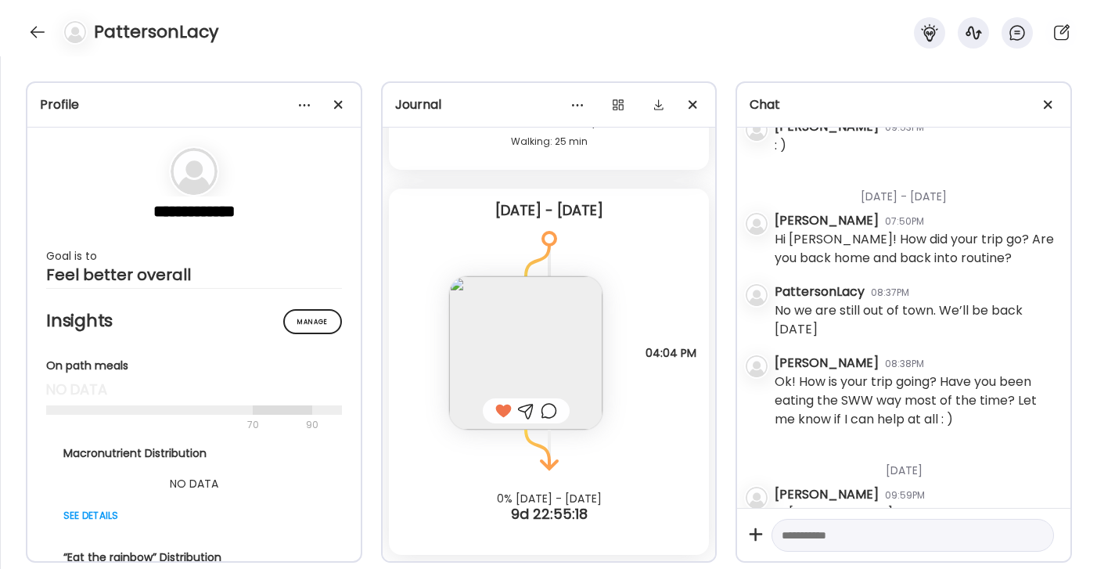
scroll to position [1362, 0]
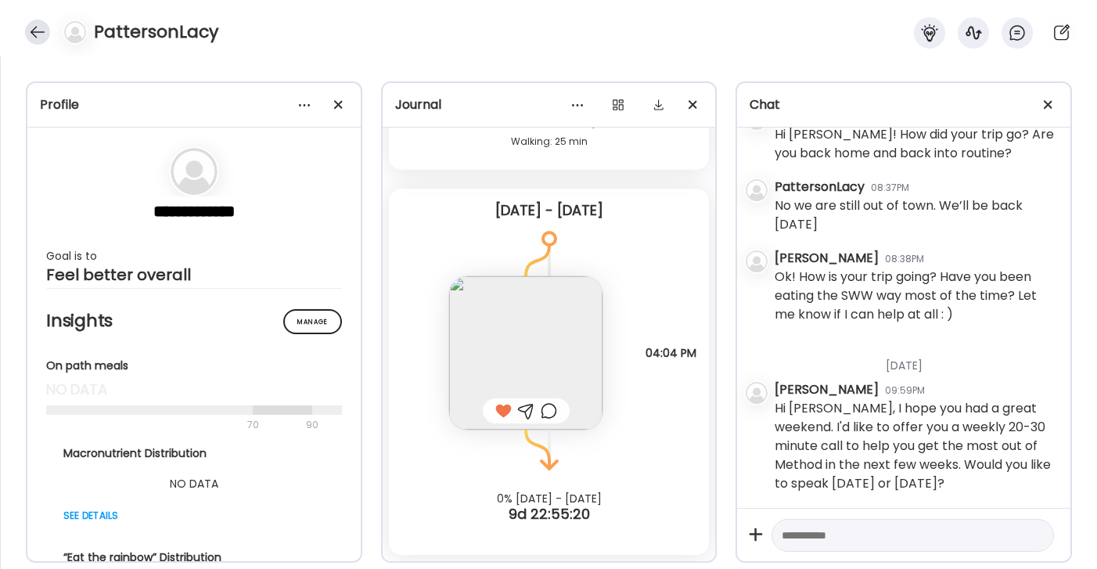
click at [35, 28] on div at bounding box center [37, 32] width 25 height 25
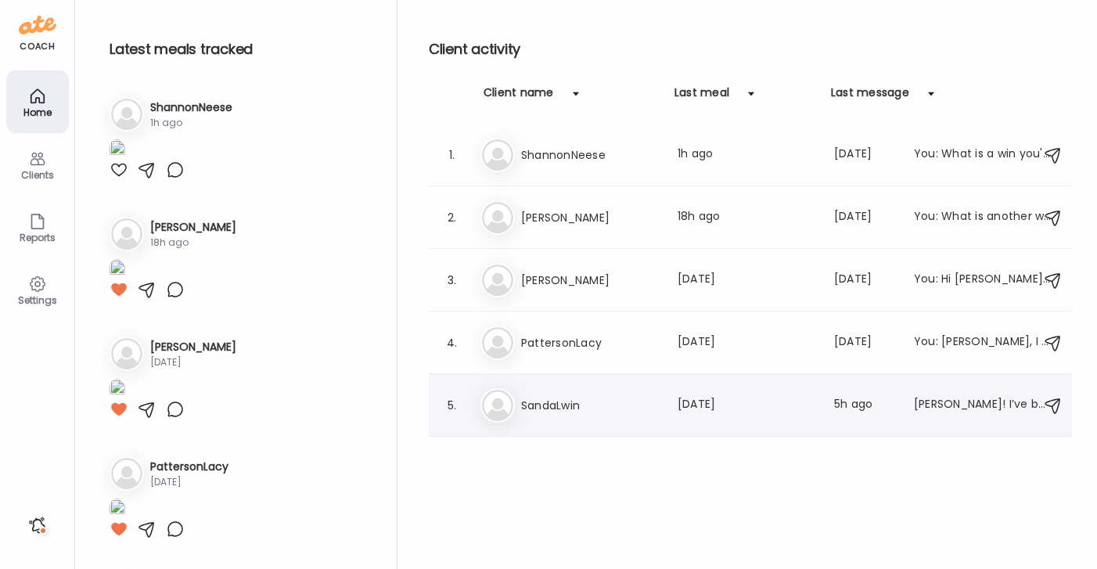
click at [564, 378] on div "5. Sa SandaLwin Last meal: 10d ago Last message: 5h ago Molly! I’ve been so rem…" at bounding box center [750, 405] width 643 height 63
click at [592, 415] on div "Sa SandaLwin Last meal: 10d ago Last message: 5h ago Molly! I’ve been so remiss…" at bounding box center [752, 405] width 545 height 34
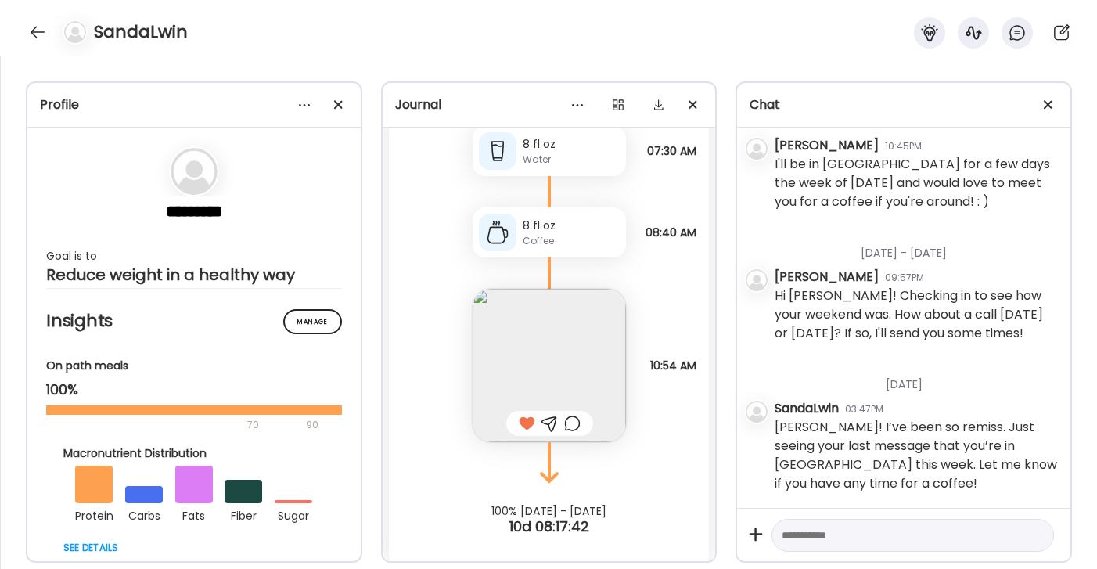
scroll to position [8190, 0]
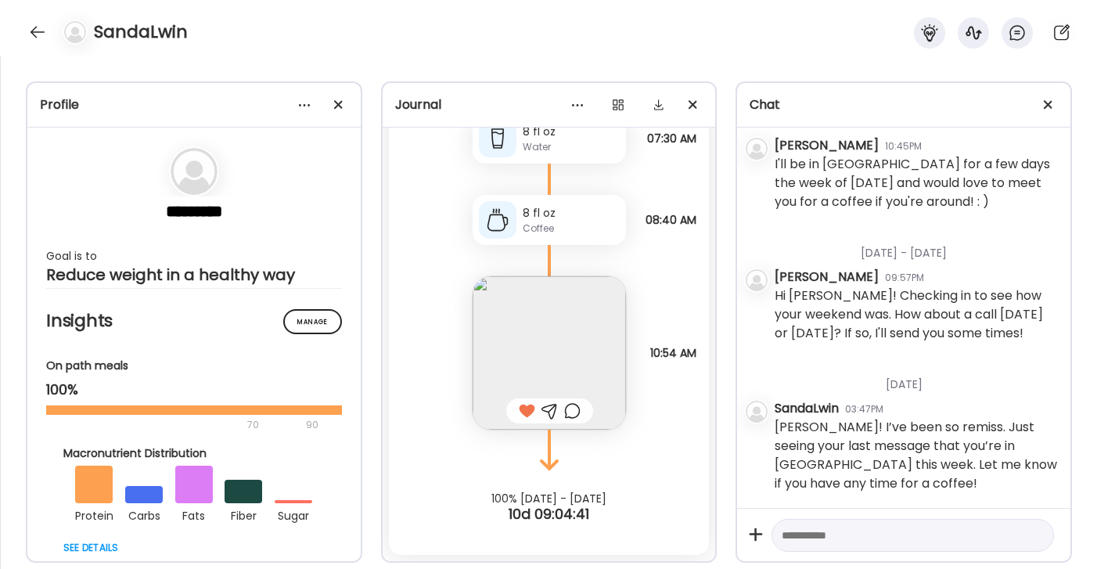
click at [845, 539] on textarea at bounding box center [899, 535] width 234 height 19
type textarea "**********"
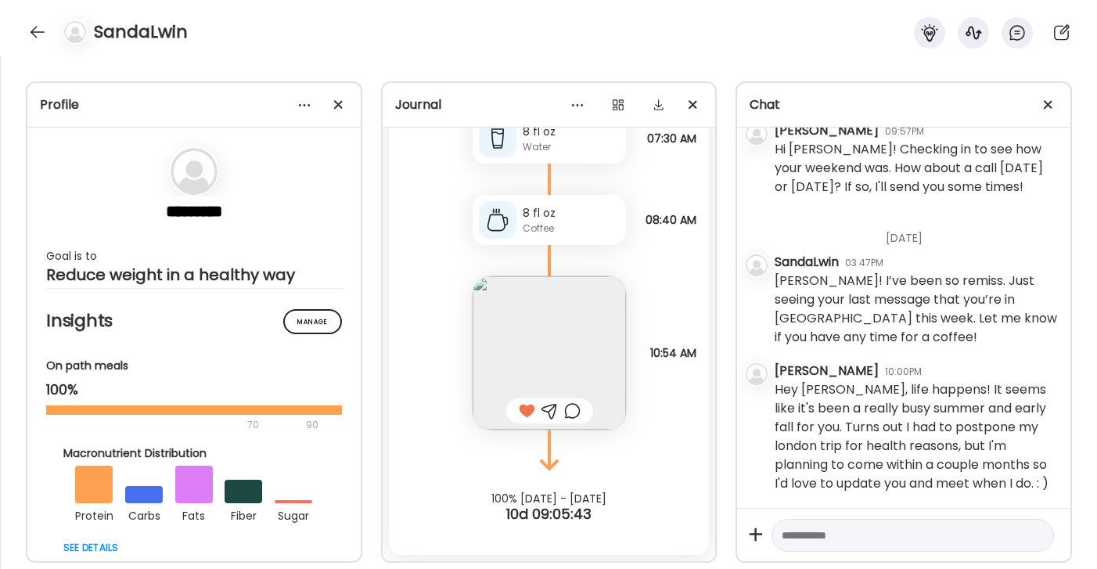
scroll to position [36718, 0]
click at [840, 538] on textarea at bounding box center [899, 535] width 234 height 19
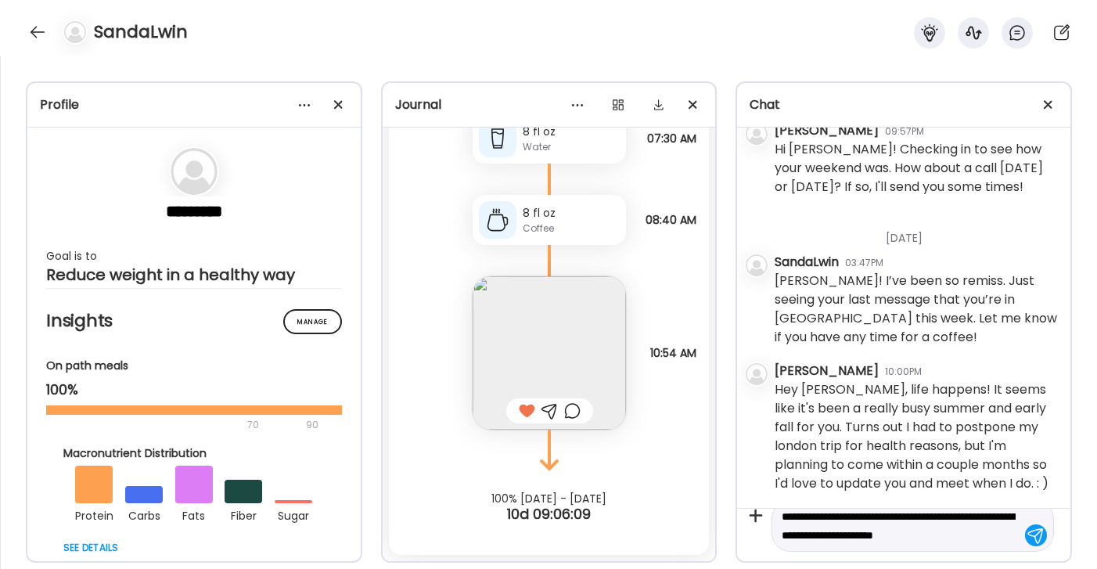
scroll to position [37, 0]
type textarea "**********"
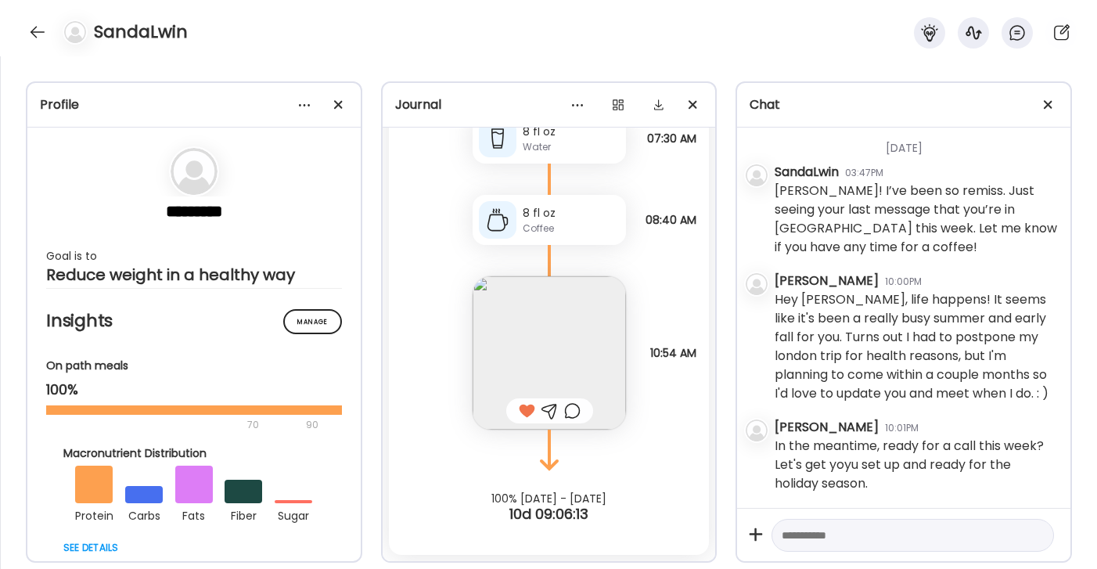
scroll to position [36808, 0]
click at [36, 23] on div at bounding box center [37, 32] width 25 height 25
